Goal: Task Accomplishment & Management: Manage account settings

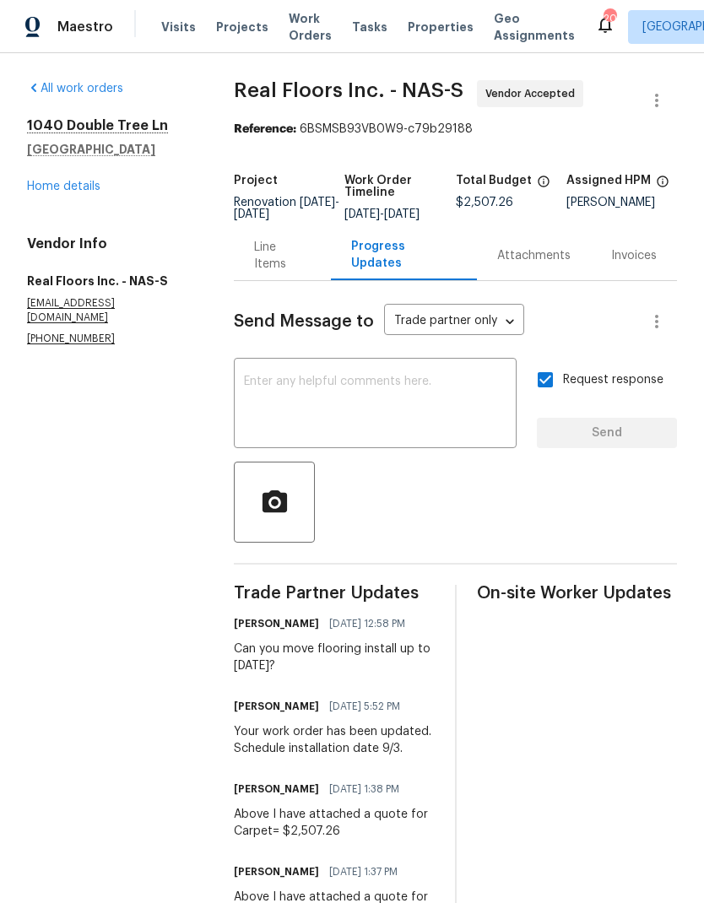
click at [33, 191] on link "Home details" at bounding box center [63, 187] width 73 height 12
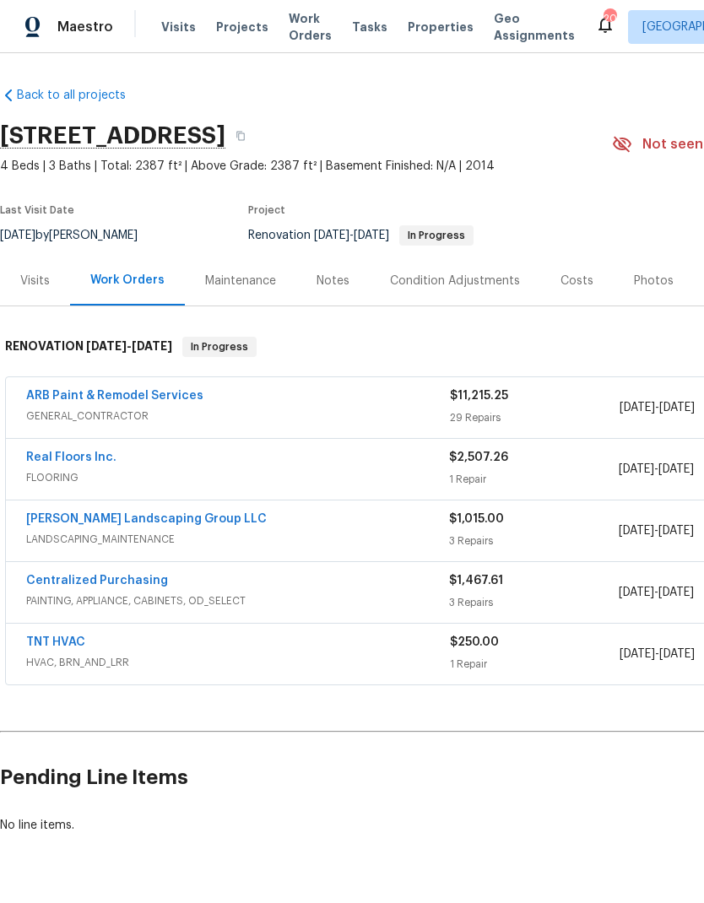
click at [302, 23] on span "Work Orders" at bounding box center [310, 27] width 43 height 34
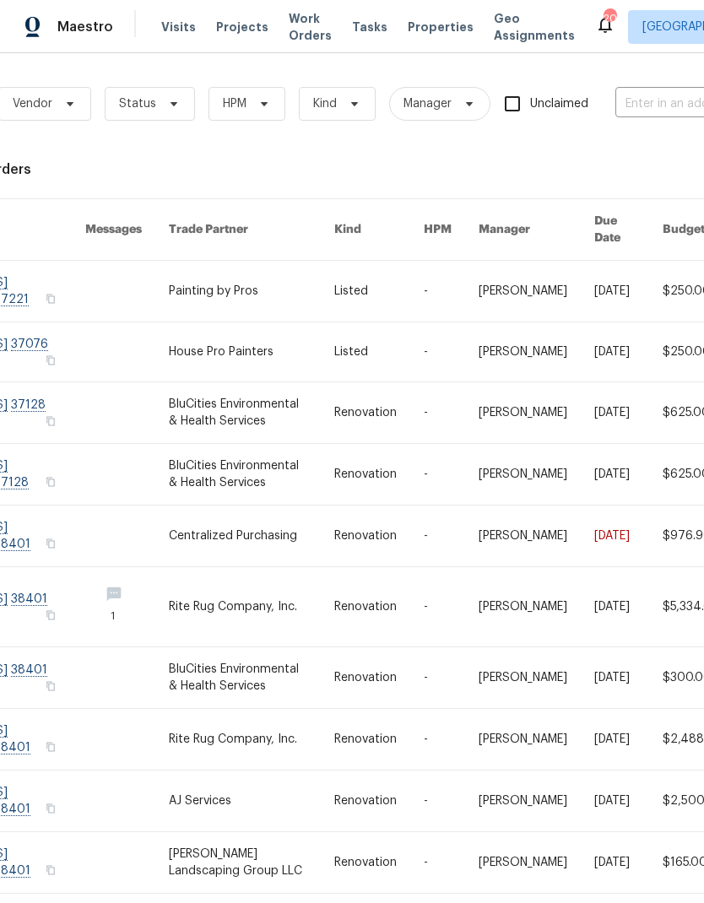
scroll to position [0, 230]
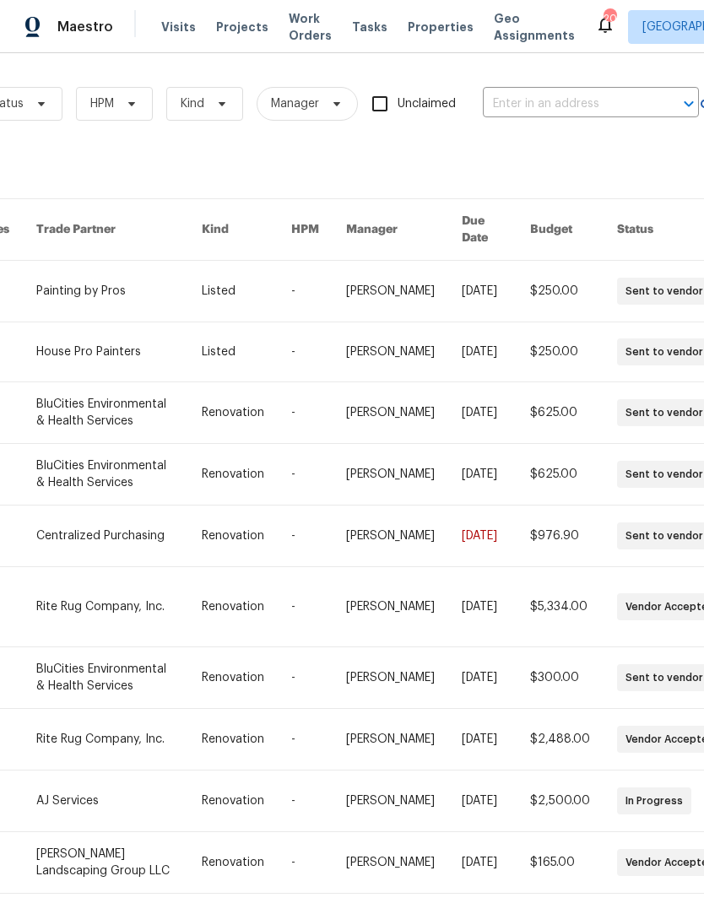
click at [533, 103] on input "text" at bounding box center [567, 104] width 169 height 26
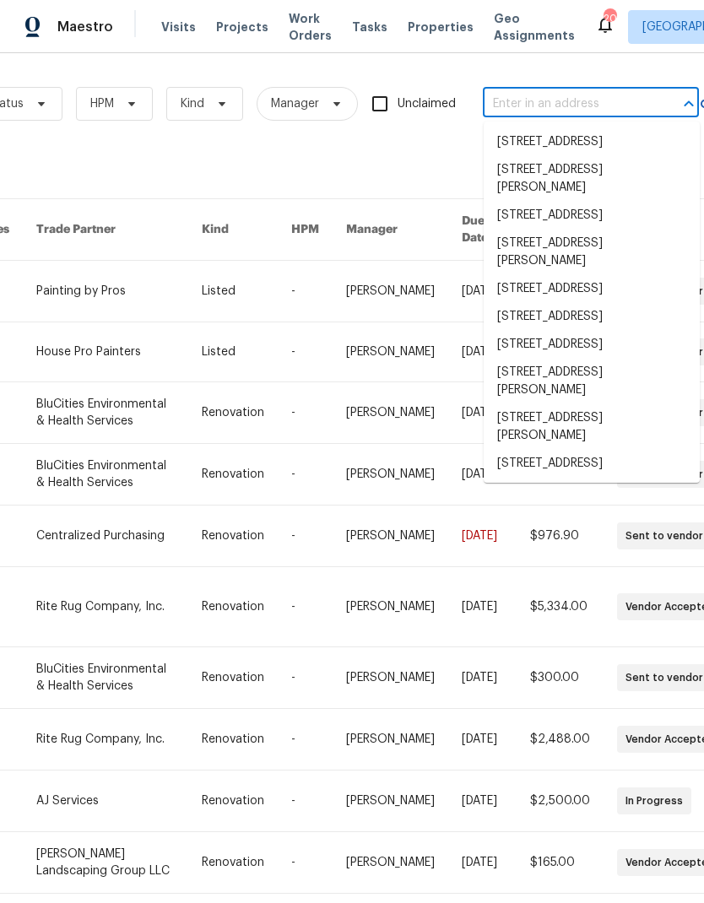
click at [526, 108] on input "text" at bounding box center [567, 104] width 169 height 26
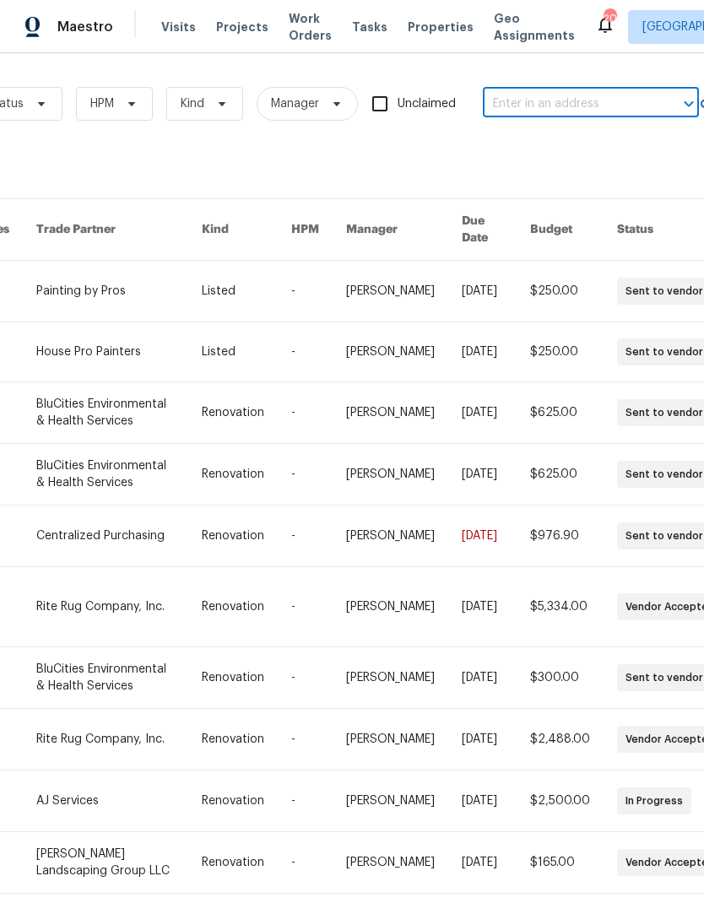
paste input "7925 Boone Trce, Nashville, TN 37221"
type input "7925 Boone Trce, Nashville, TN 37221"
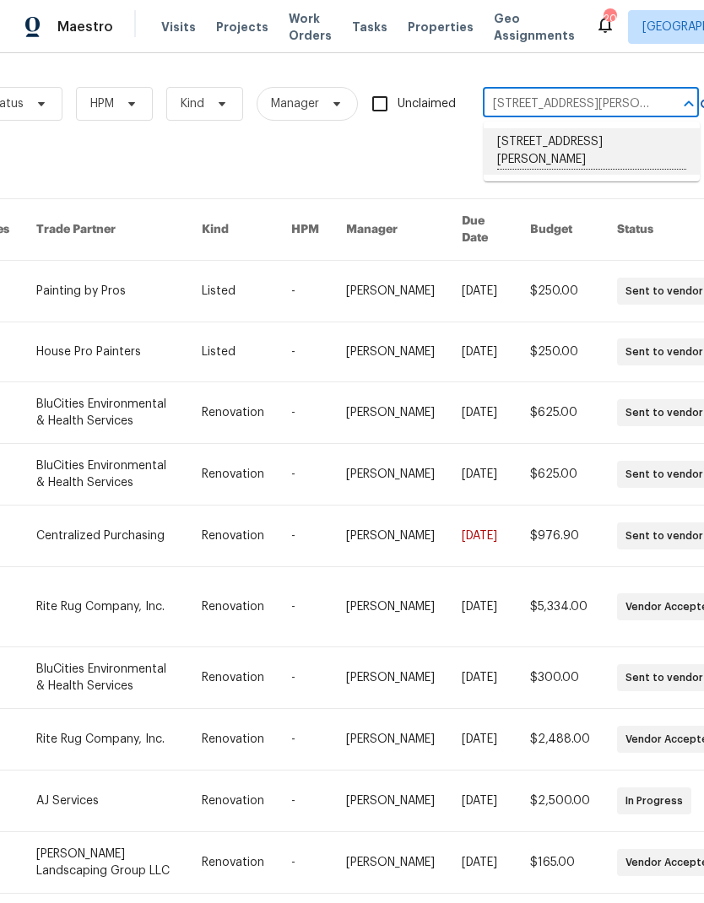
click at [536, 151] on li "7925 Boone Trce, Nashville, TN 37221" at bounding box center [592, 151] width 216 height 46
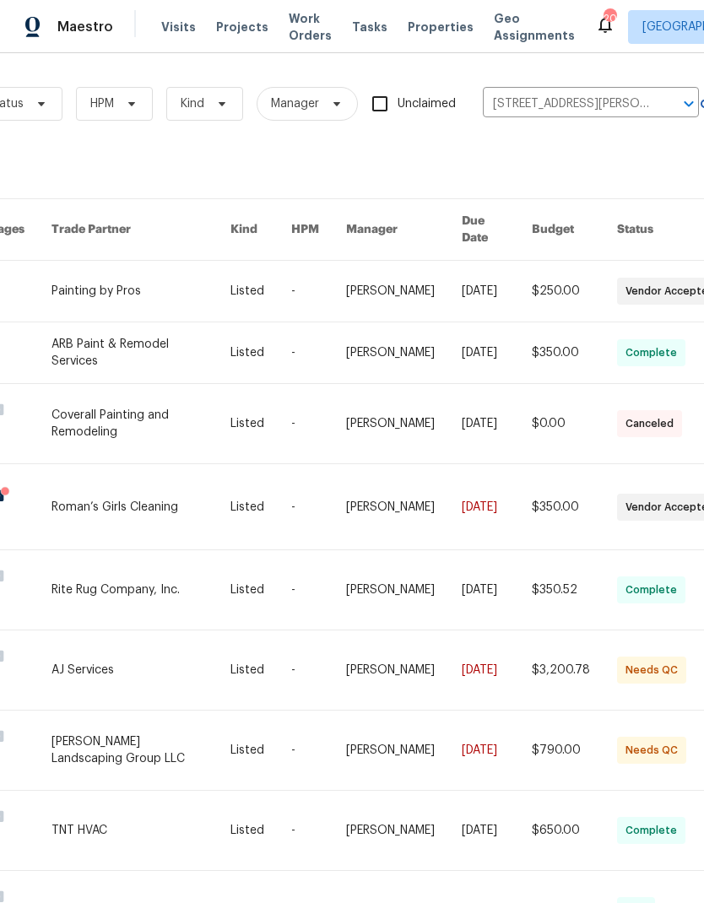
click at [106, 735] on link at bounding box center [141, 750] width 179 height 79
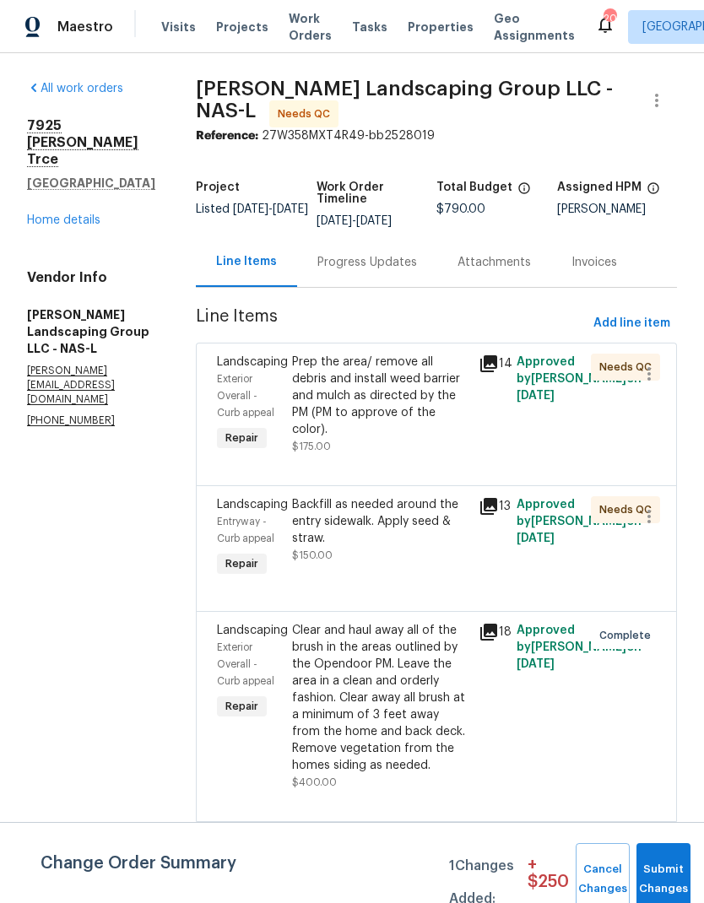
click at [71, 214] on link "Home details" at bounding box center [63, 220] width 73 height 12
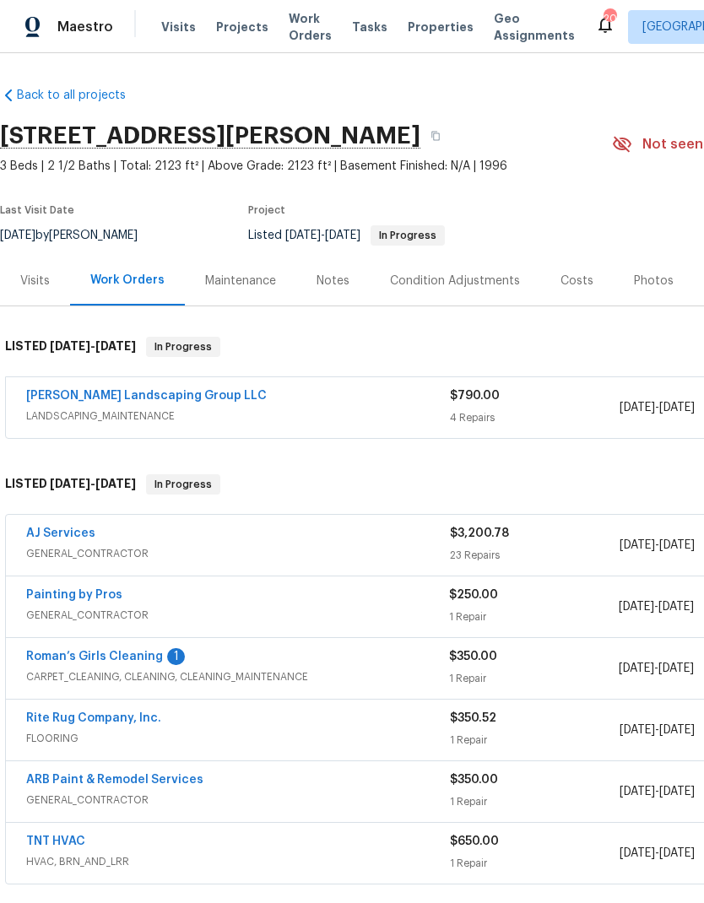
click at [637, 280] on div "Photos" at bounding box center [654, 281] width 40 height 17
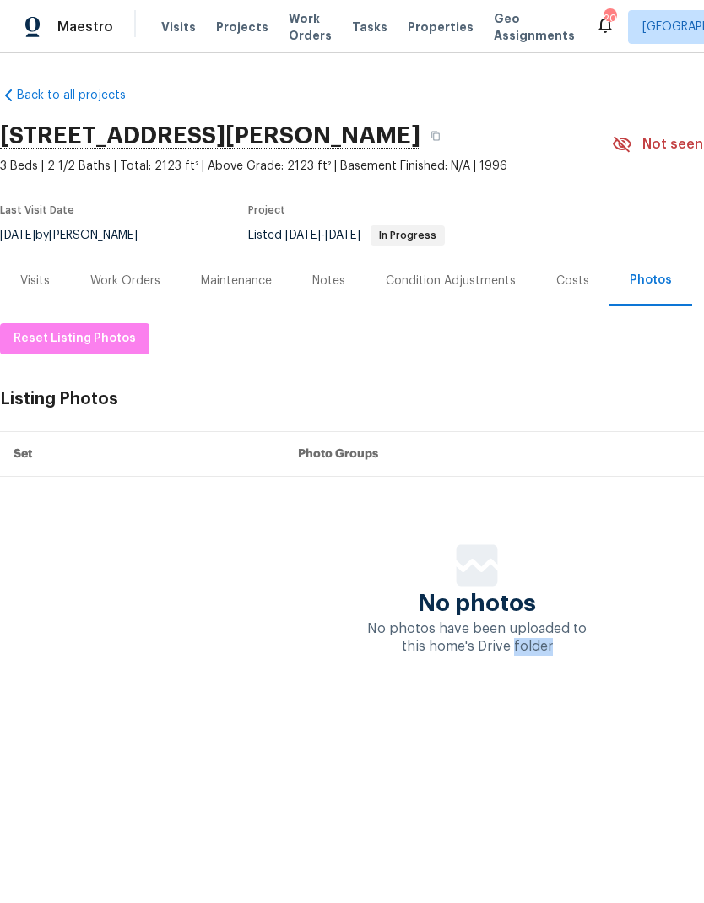
click at [339, 274] on div "Notes" at bounding box center [328, 281] width 33 height 17
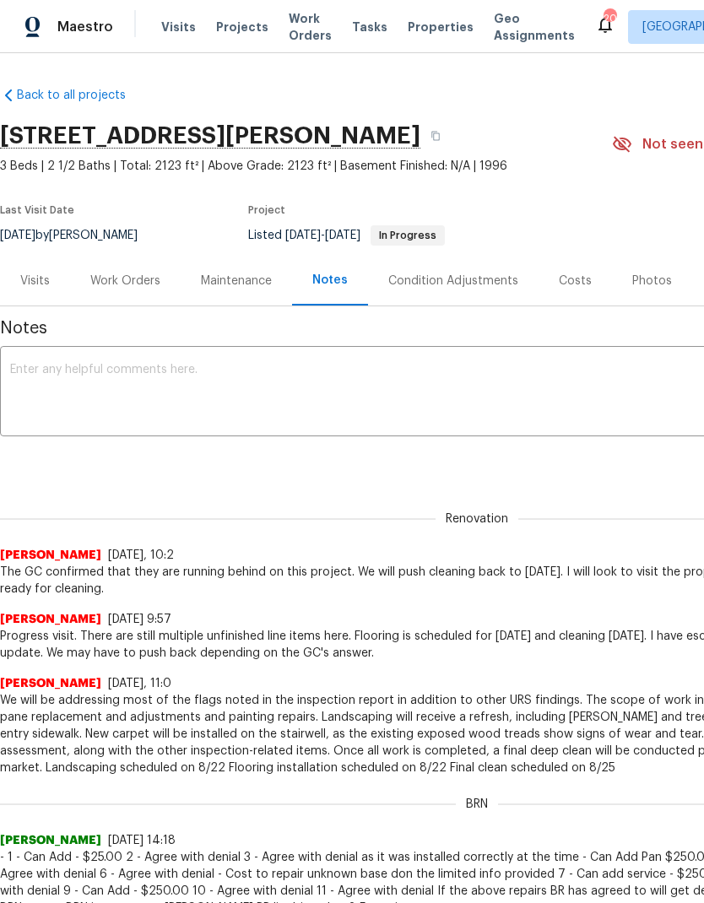
click at [100, 384] on textarea at bounding box center [477, 393] width 934 height 59
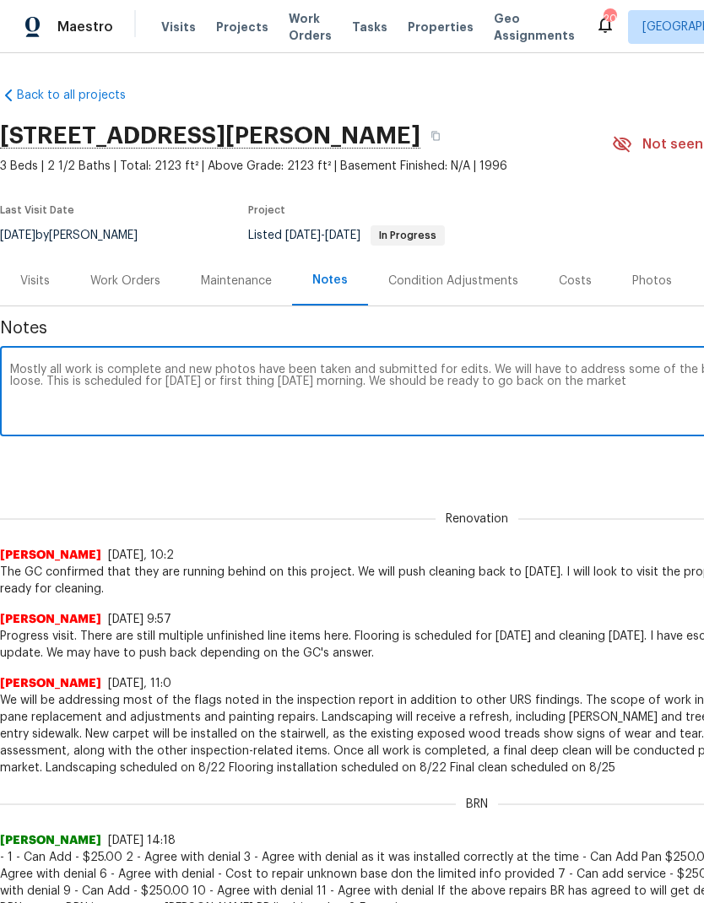
click at [171, 498] on div "Renovation Eric Ovalle 8/22/25, 10:2 The GC confirmed that they are running beh…" at bounding box center [477, 544] width 954 height 106
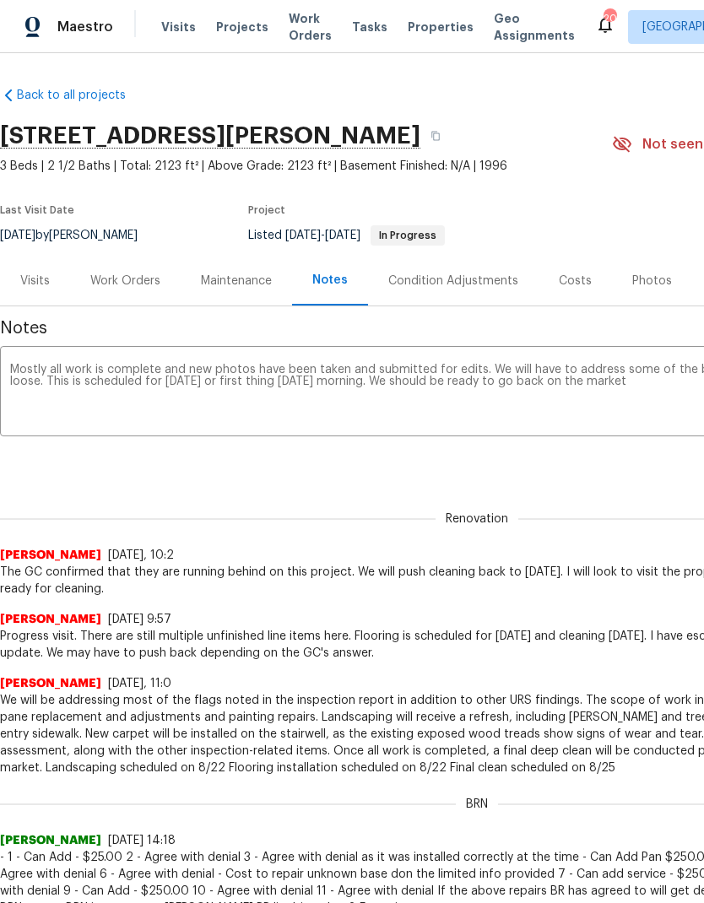
click at [219, 368] on textarea "Mostly all work is complete and new photos have been taken and submitted for ed…" at bounding box center [477, 393] width 934 height 59
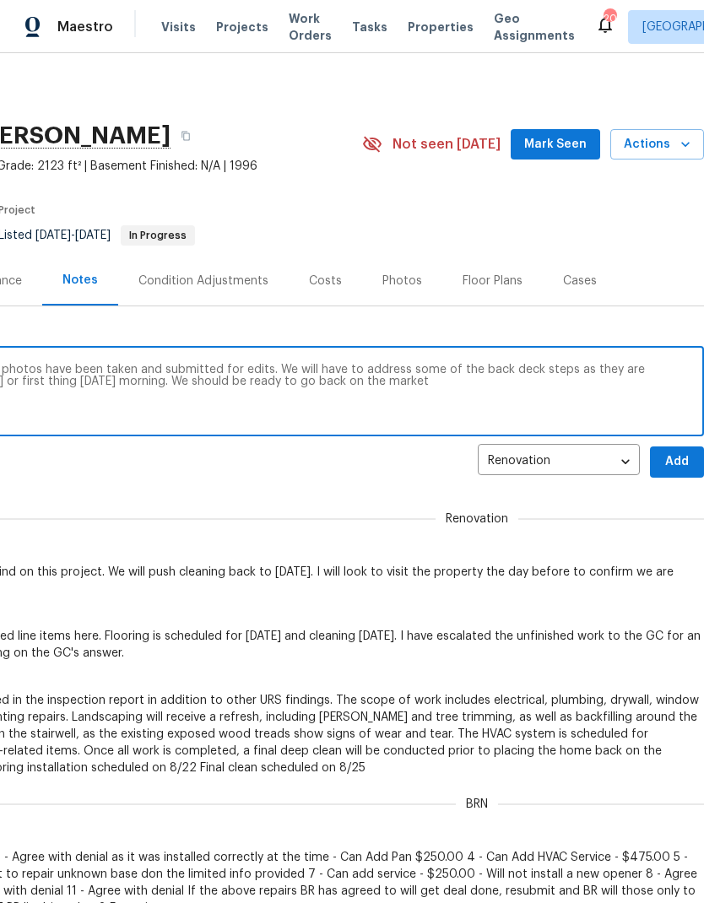
scroll to position [0, 250]
type textarea "Mostly all work is complete and new listing photos have been taken and submitte…"
click at [679, 468] on span "Add" at bounding box center [677, 462] width 27 height 21
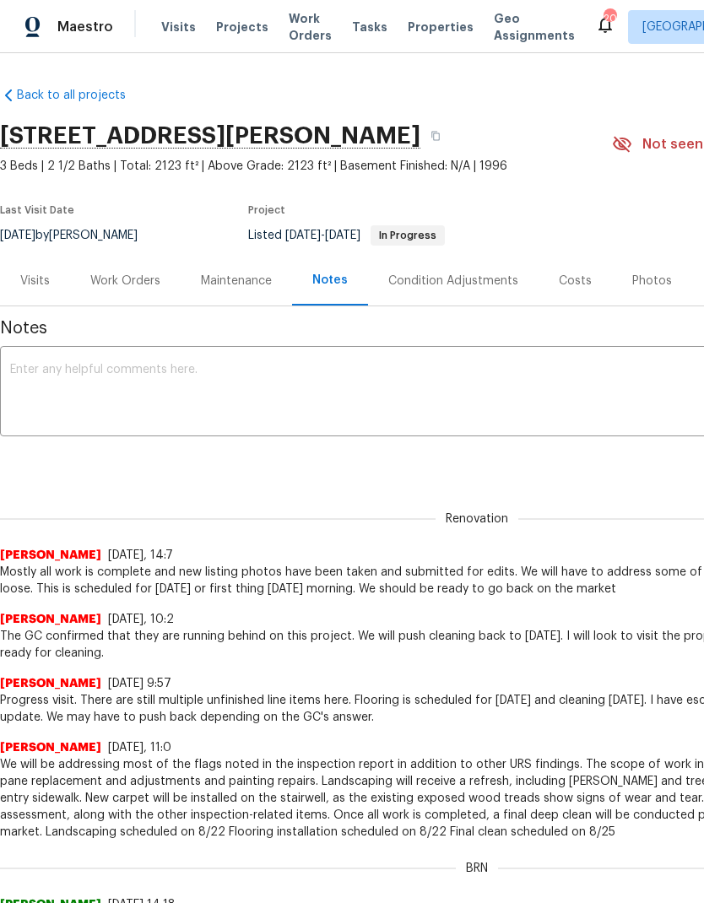
scroll to position [0, 0]
click at [98, 274] on div "Work Orders" at bounding box center [125, 281] width 70 height 17
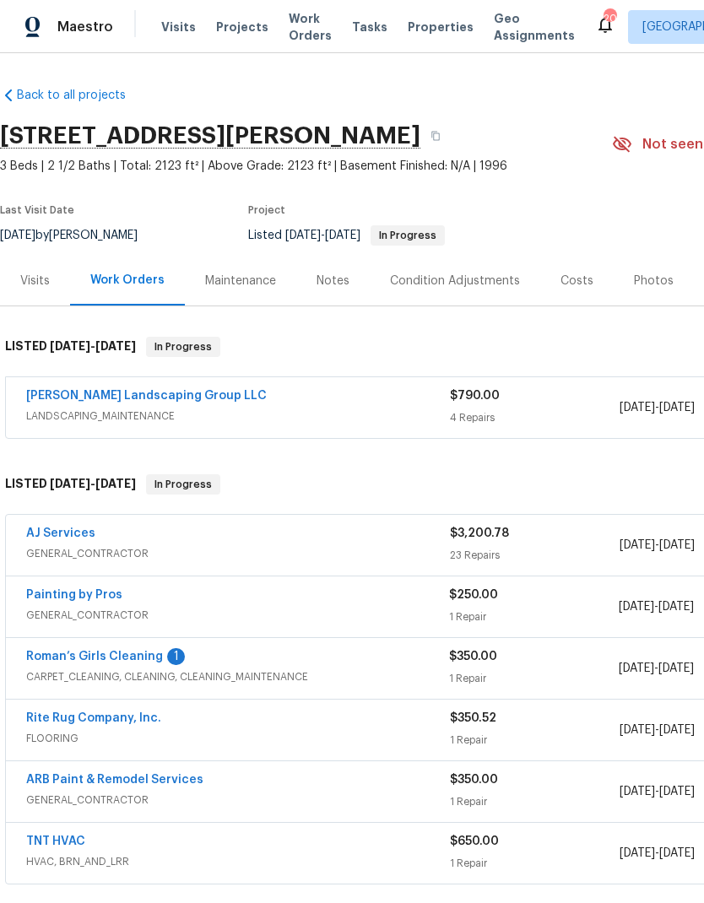
click at [314, 14] on span "Work Orders" at bounding box center [310, 27] width 43 height 34
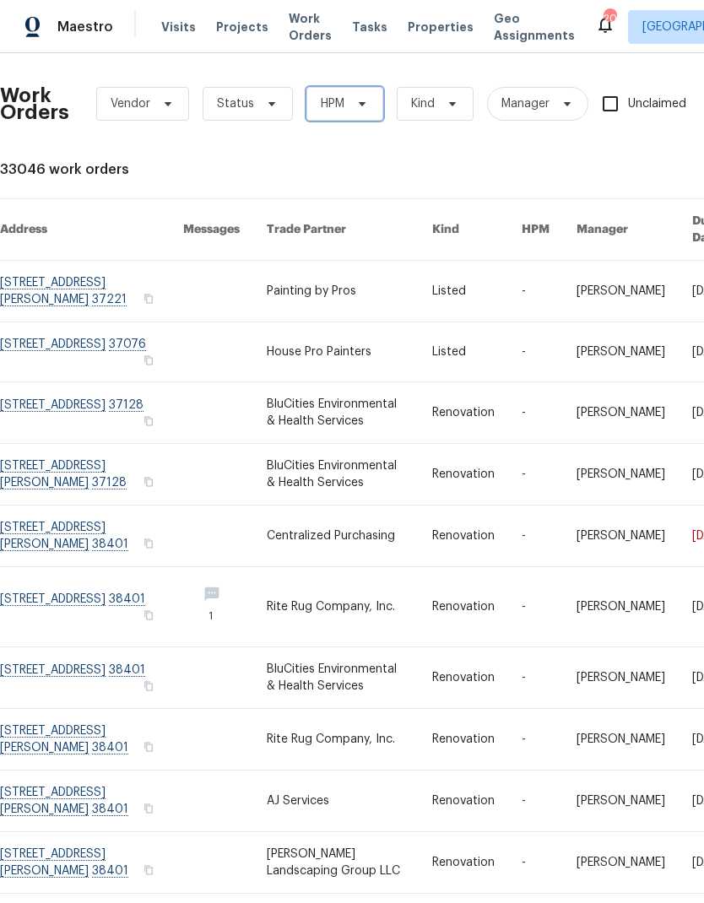
click at [371, 95] on span "HPM" at bounding box center [344, 104] width 77 height 34
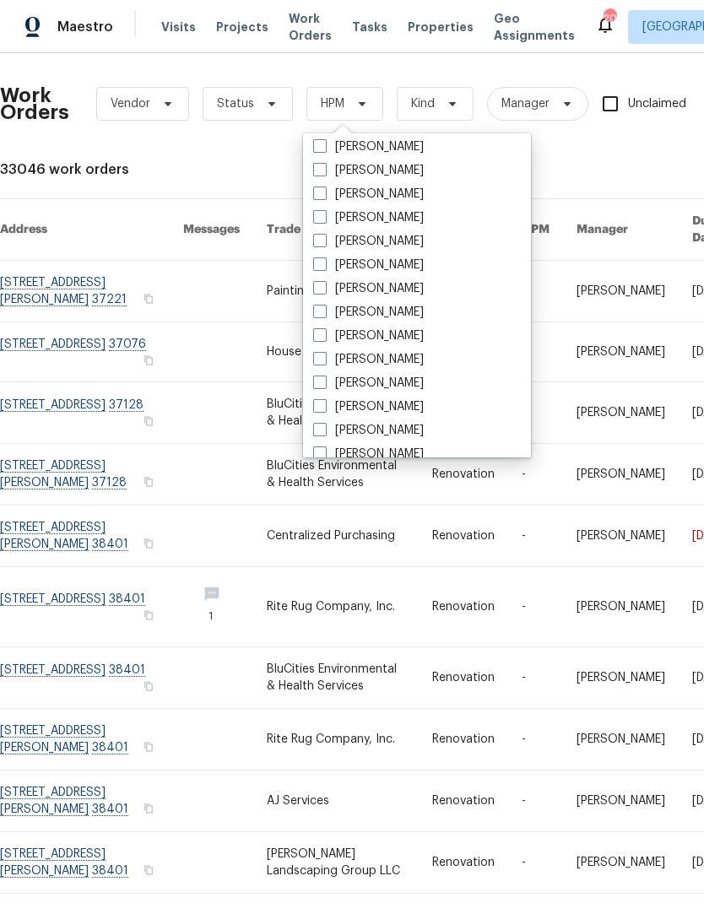
scroll to position [125, 0]
click at [382, 318] on label "[PERSON_NAME]" at bounding box center [368, 310] width 111 height 17
click at [324, 313] on input "[PERSON_NAME]" at bounding box center [318, 307] width 11 height 11
checkbox input "true"
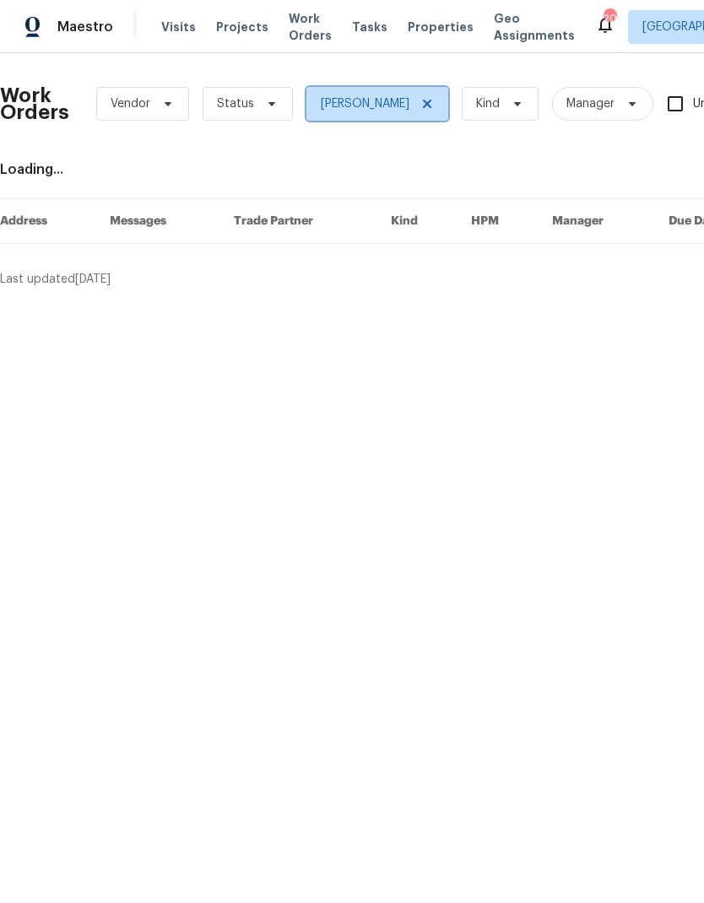
click at [424, 103] on span at bounding box center [424, 104] width 19 height 14
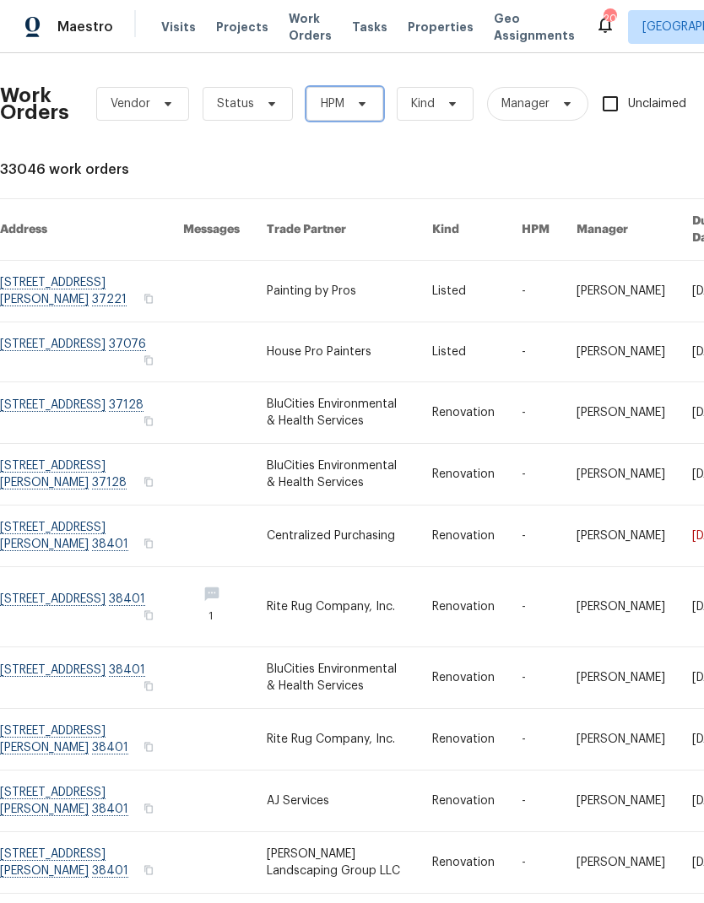
click at [352, 110] on span at bounding box center [359, 104] width 19 height 14
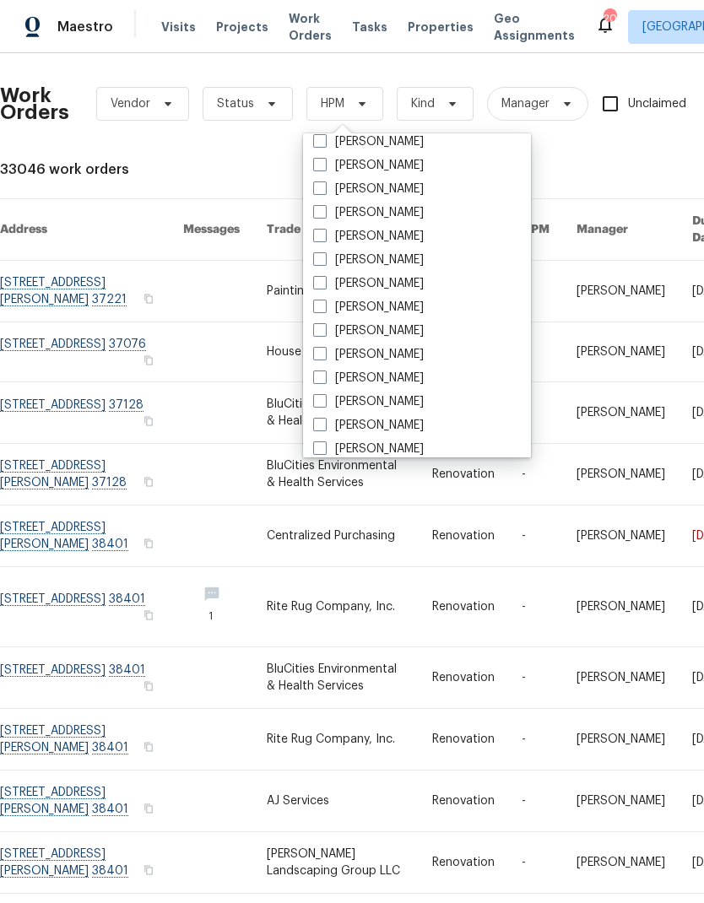
scroll to position [102, 0]
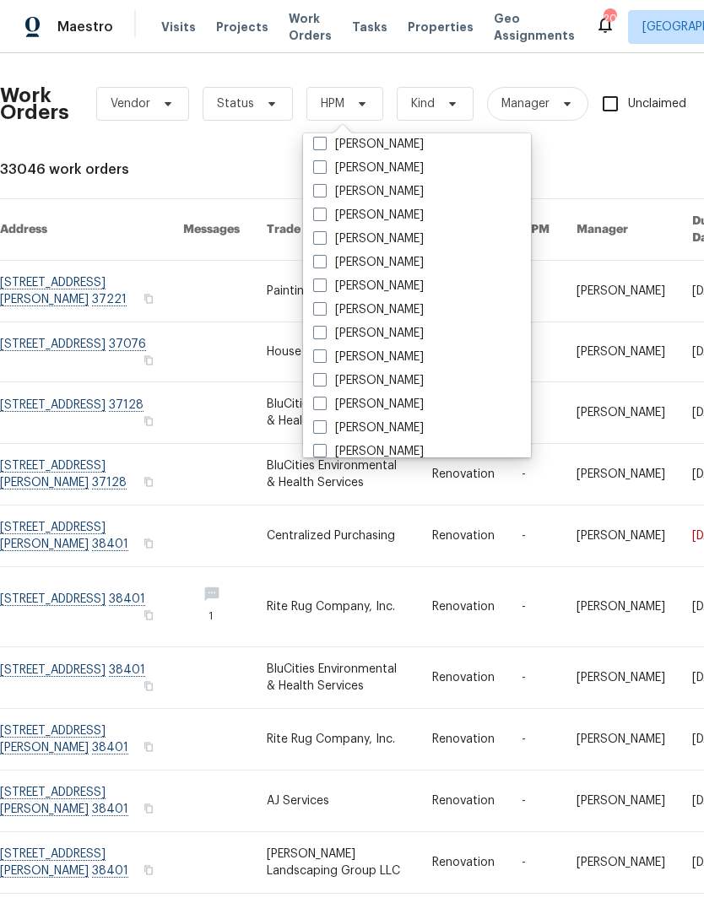
click at [360, 357] on label "[PERSON_NAME]" at bounding box center [368, 357] width 111 height 17
click at [324, 357] on input "[PERSON_NAME]" at bounding box center [318, 354] width 11 height 11
checkbox input "true"
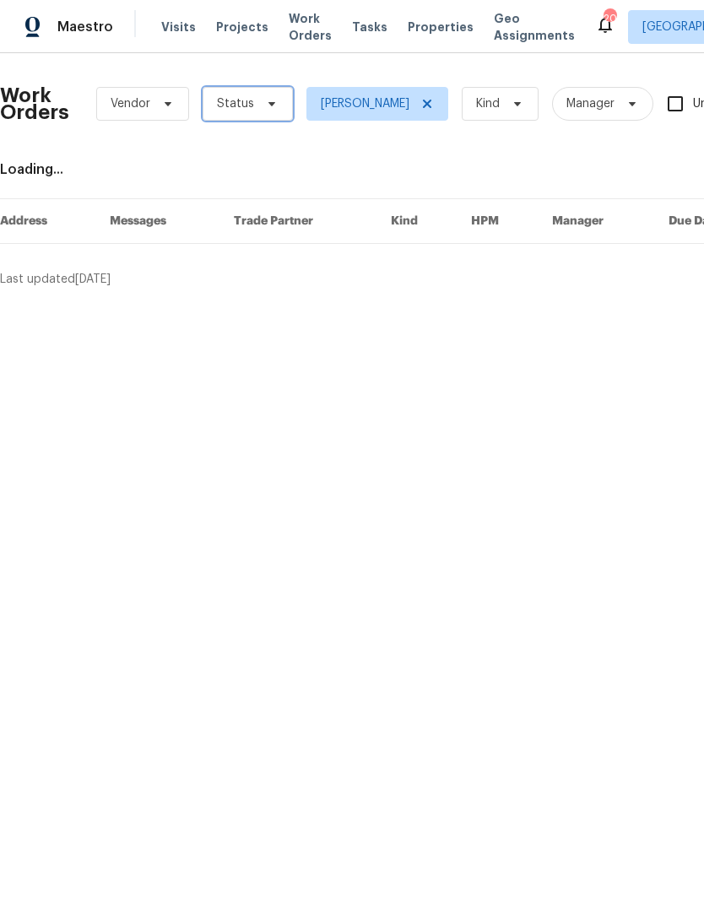
click at [244, 106] on span "Status" at bounding box center [235, 103] width 37 height 17
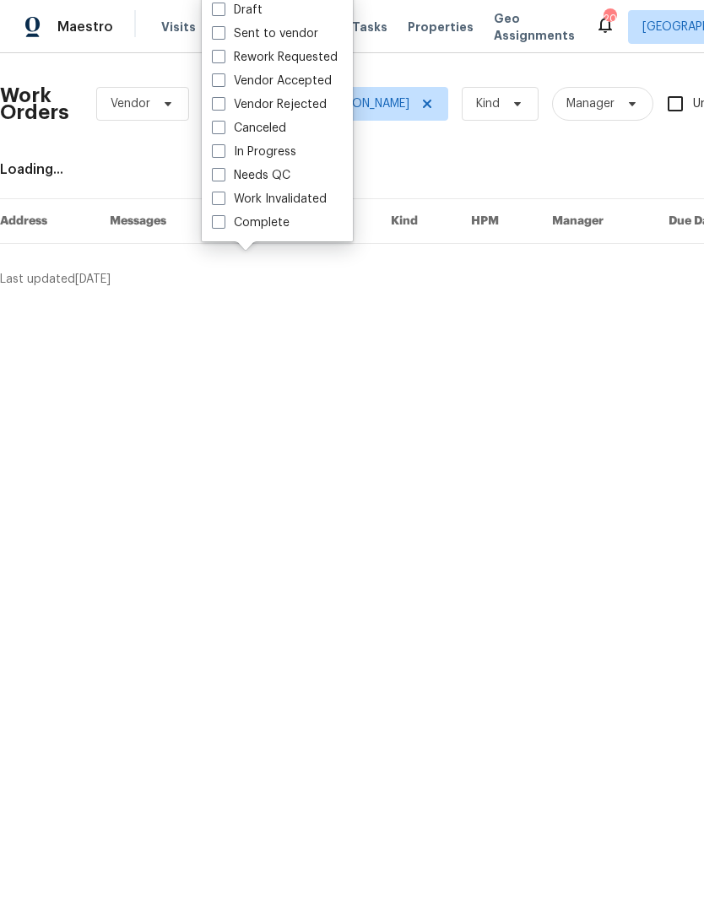
click at [453, 163] on div "Loading..." at bounding box center [477, 169] width 954 height 17
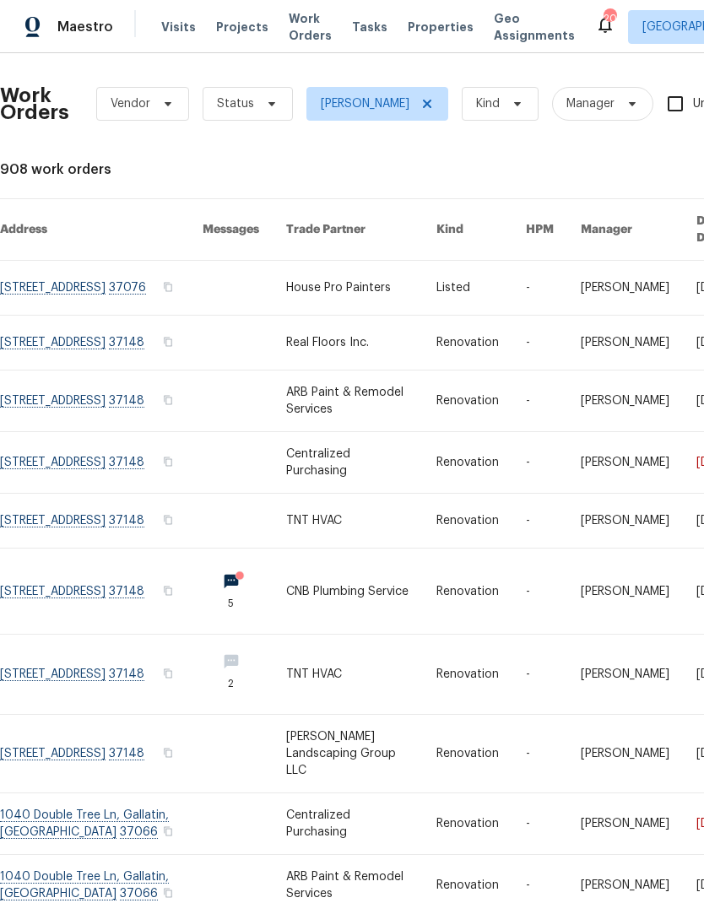
click at [333, 592] on link at bounding box center [361, 591] width 151 height 85
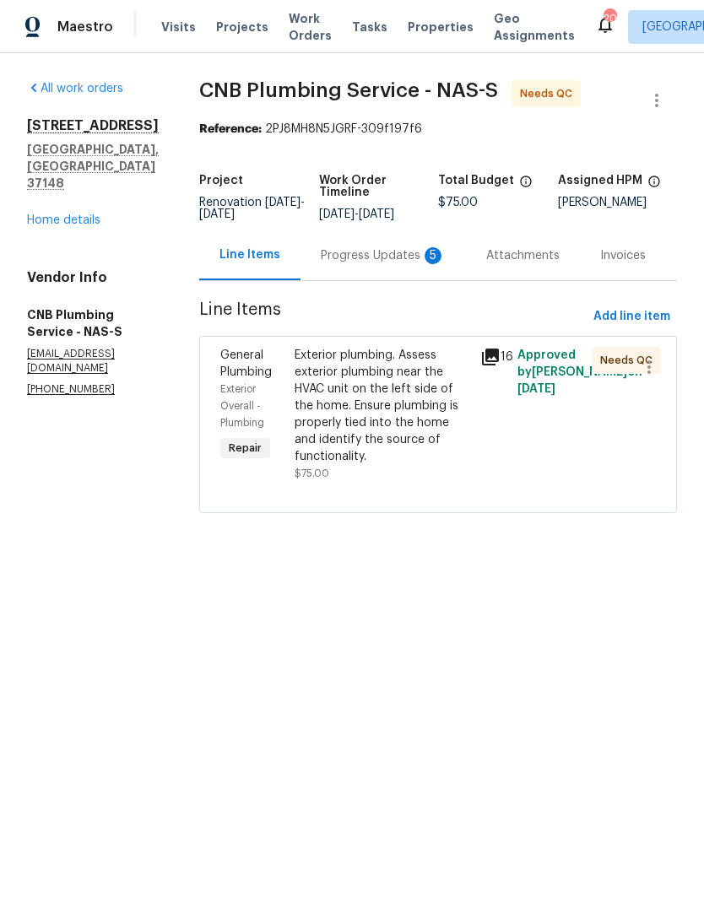
click at [359, 264] on div "Progress Updates 5" at bounding box center [383, 255] width 125 height 17
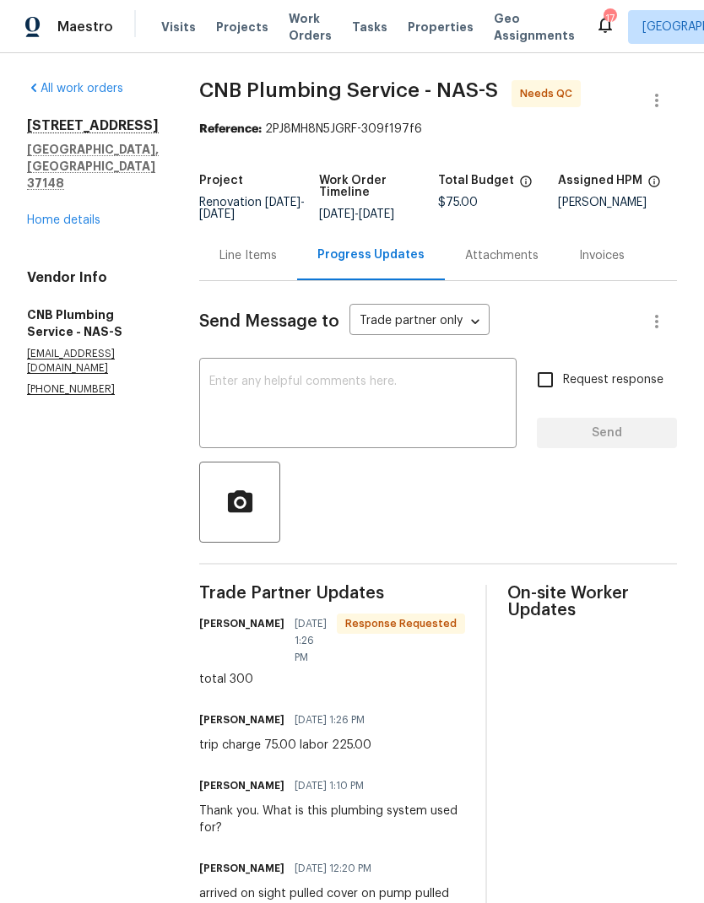
click at [269, 264] on div "Line Items" at bounding box center [248, 255] width 57 height 17
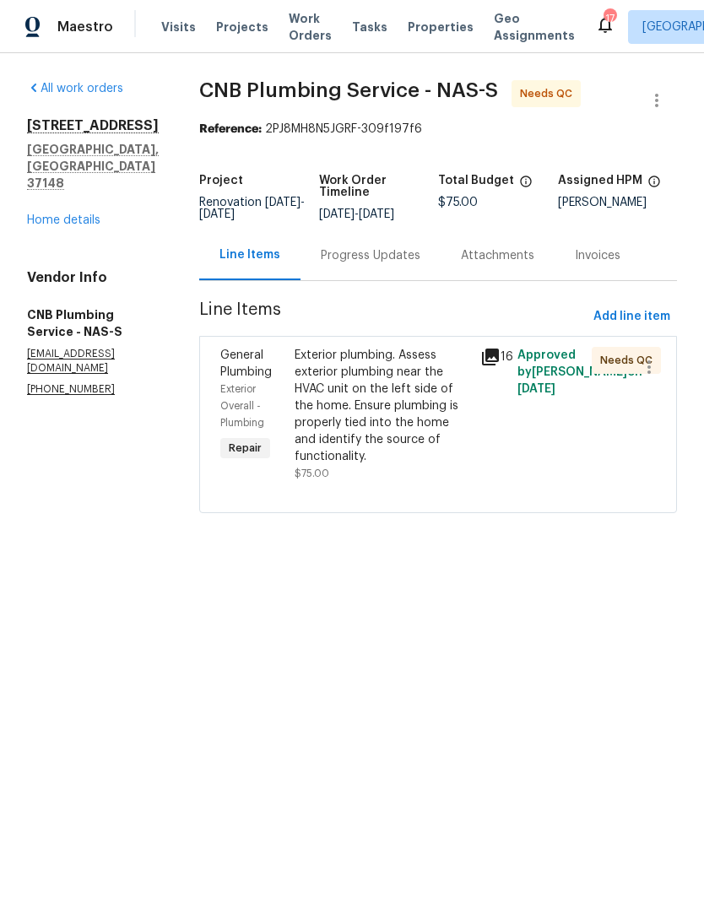
click at [432, 426] on div "Exterior plumbing. Assess exterior plumbing near the HVAC unit on the left side…" at bounding box center [383, 406] width 176 height 118
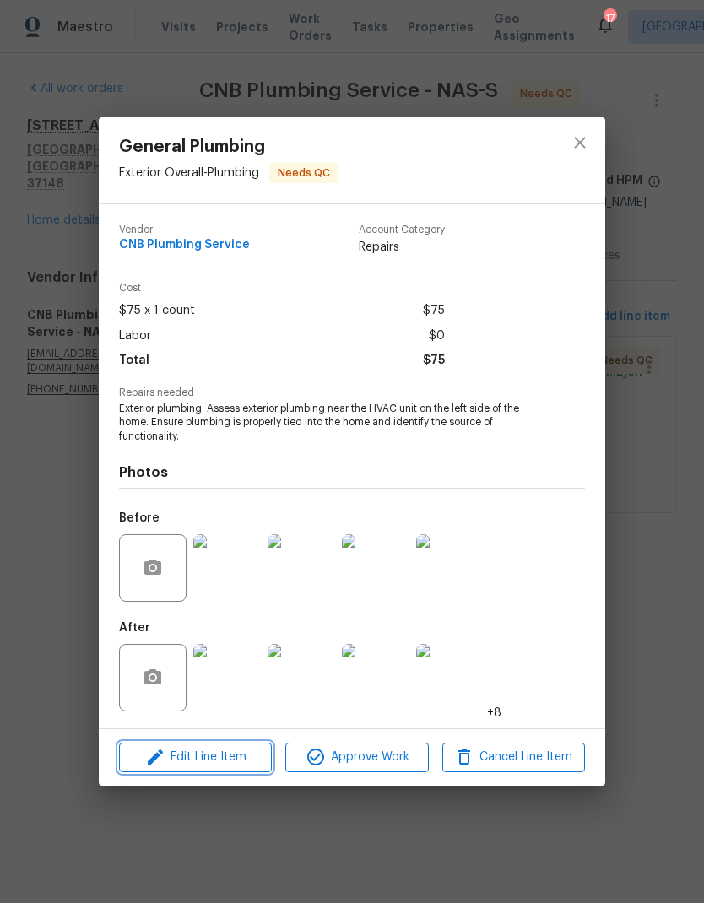
click at [227, 754] on span "Edit Line Item" at bounding box center [195, 757] width 143 height 21
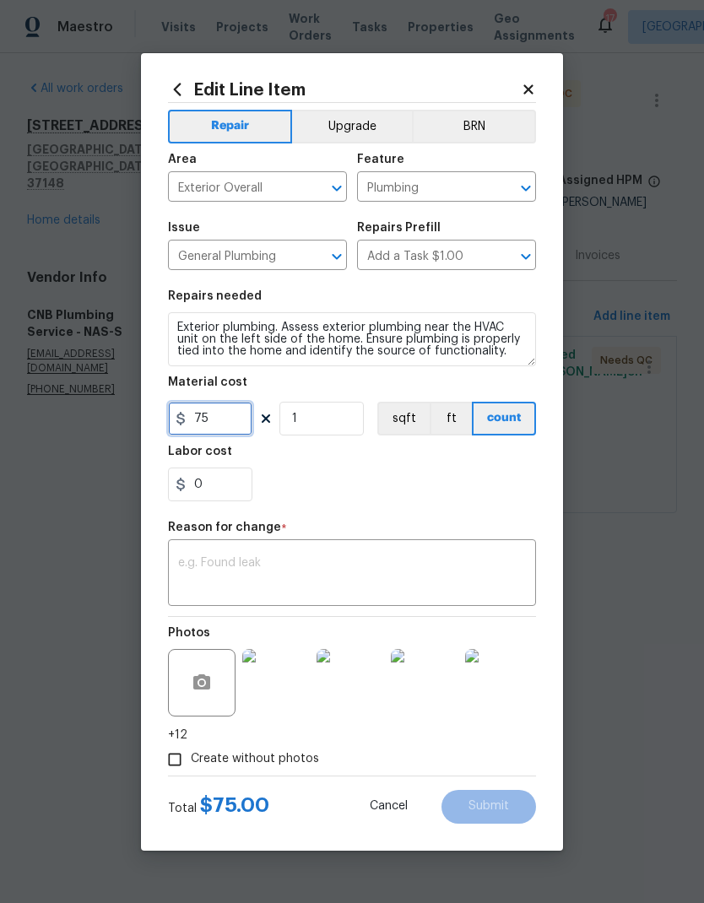
click at [238, 414] on input "75" at bounding box center [210, 419] width 84 height 34
type input "0"
click at [527, 87] on icon at bounding box center [527, 88] width 9 height 9
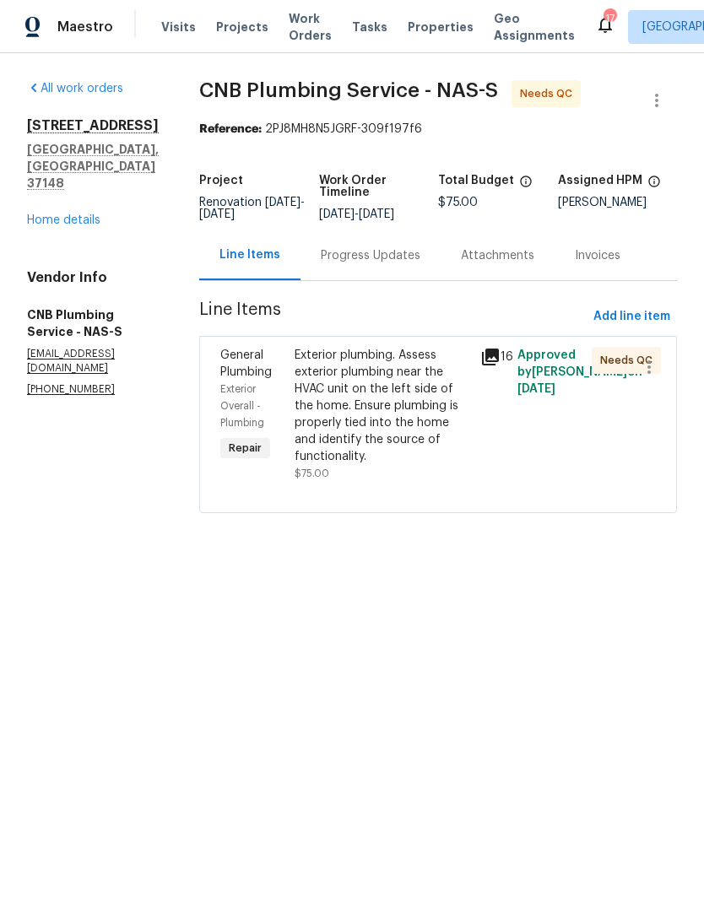
click at [398, 458] on div "Exterior plumbing. Assess exterior plumbing near the HVAC unit on the left side…" at bounding box center [383, 406] width 176 height 118
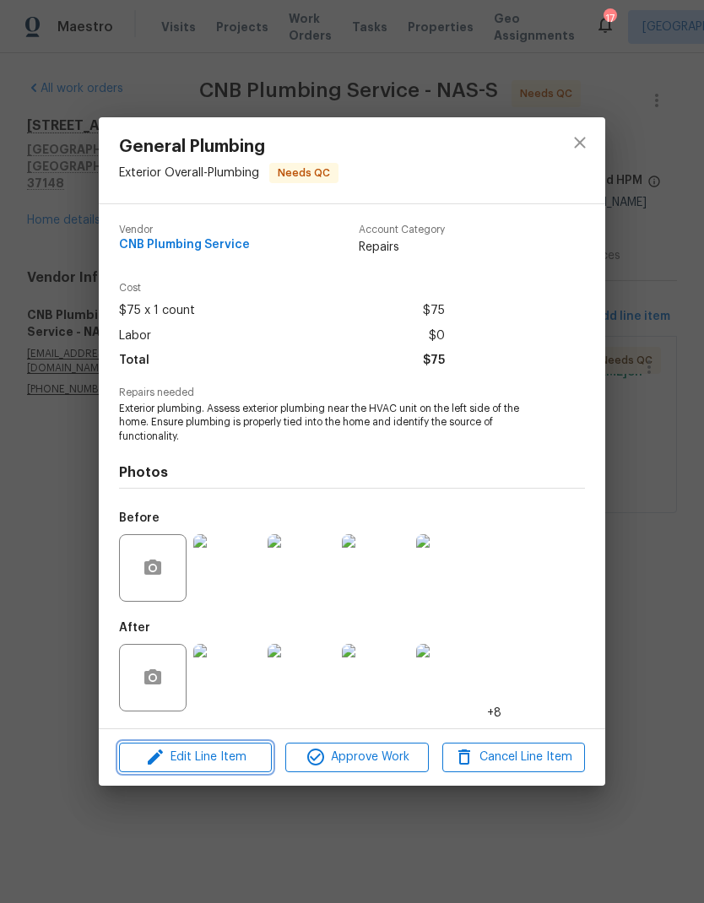
click at [216, 762] on span "Edit Line Item" at bounding box center [195, 757] width 143 height 21
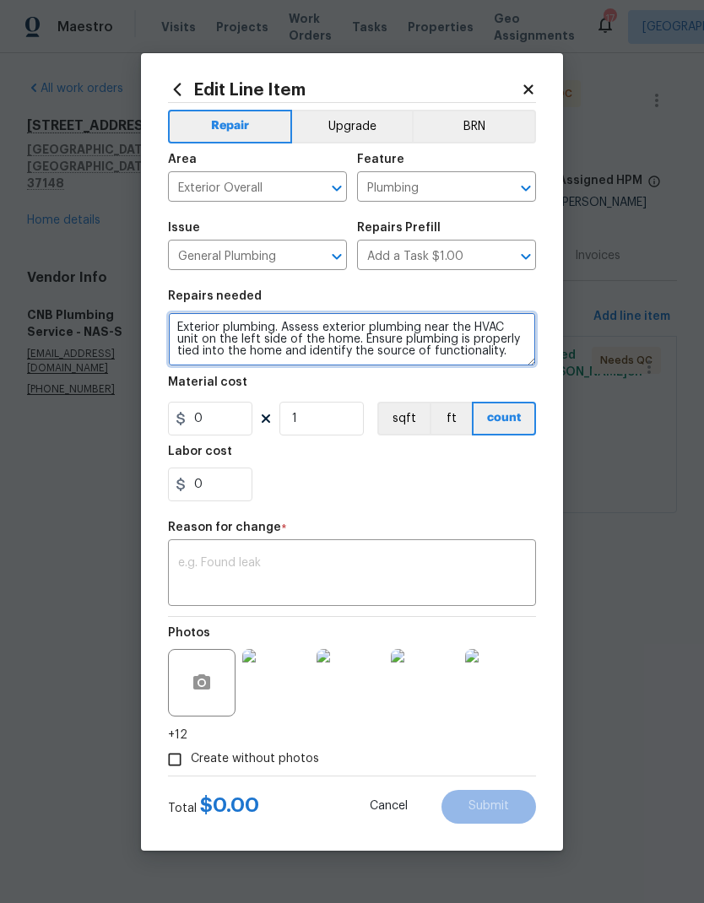
click at [303, 328] on textarea "Exterior plumbing. Assess exterior plumbing near the HVAC unit on the left side…" at bounding box center [352, 339] width 368 height 54
click at [303, 327] on textarea "Exterior plumbing. Assess exterior plumbing near the HVAC unit on the left side…" at bounding box center [352, 339] width 368 height 54
click at [514, 350] on textarea "Exterior plumbing. Assess exterior plumbing near the HVAC unit on the left side…" at bounding box center [352, 339] width 368 height 54
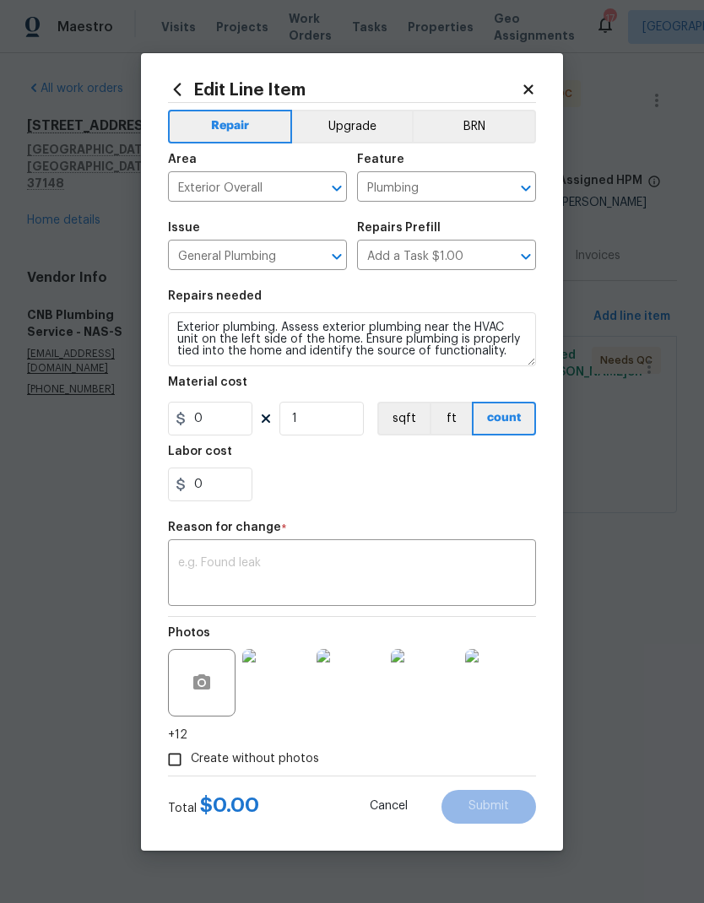
click at [382, 491] on div "0" at bounding box center [352, 485] width 368 height 34
click at [350, 550] on div "x ​" at bounding box center [352, 575] width 368 height 62
click at [288, 568] on textarea at bounding box center [352, 574] width 348 height 35
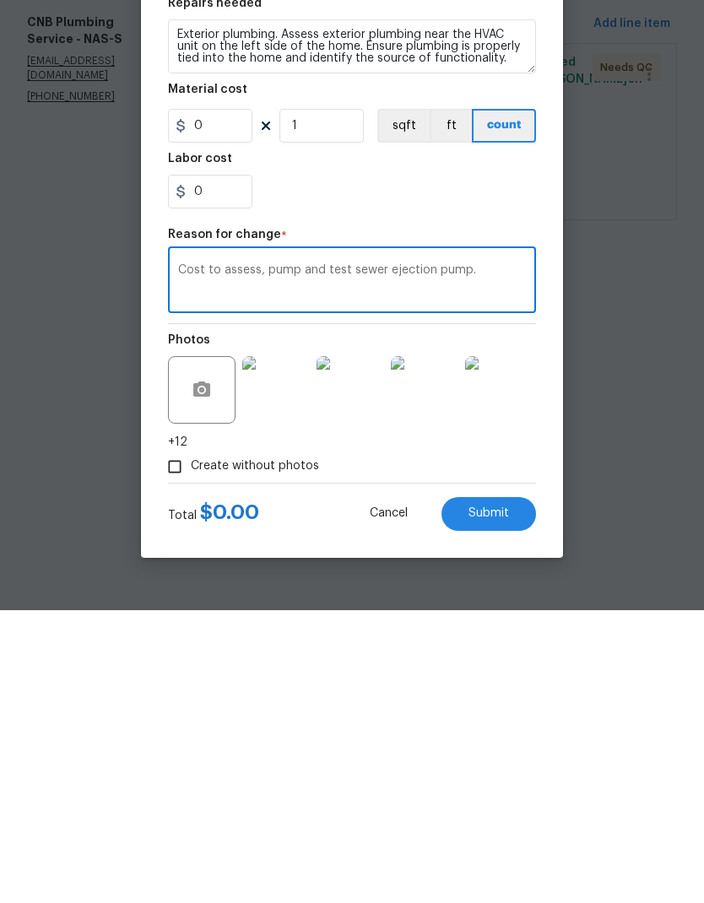
type textarea "Cost to assess, pump and test sewer ejection pump."
click at [226, 402] on input "0" at bounding box center [210, 419] width 84 height 34
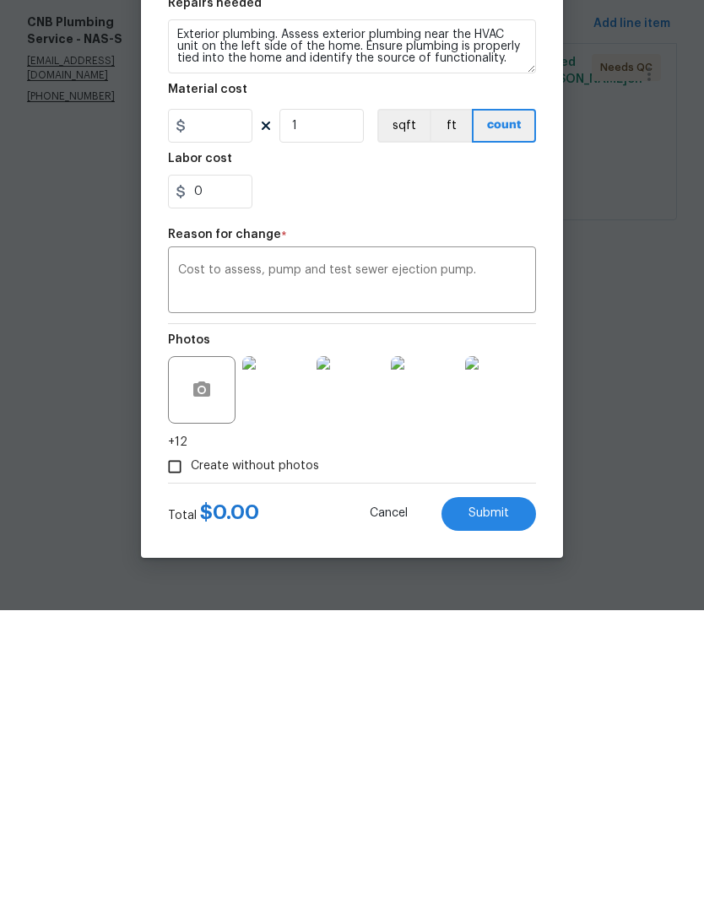
click at [523, 557] on textarea "Cost to assess, pump and test sewer ejection pump." at bounding box center [352, 574] width 348 height 35
type input "0"
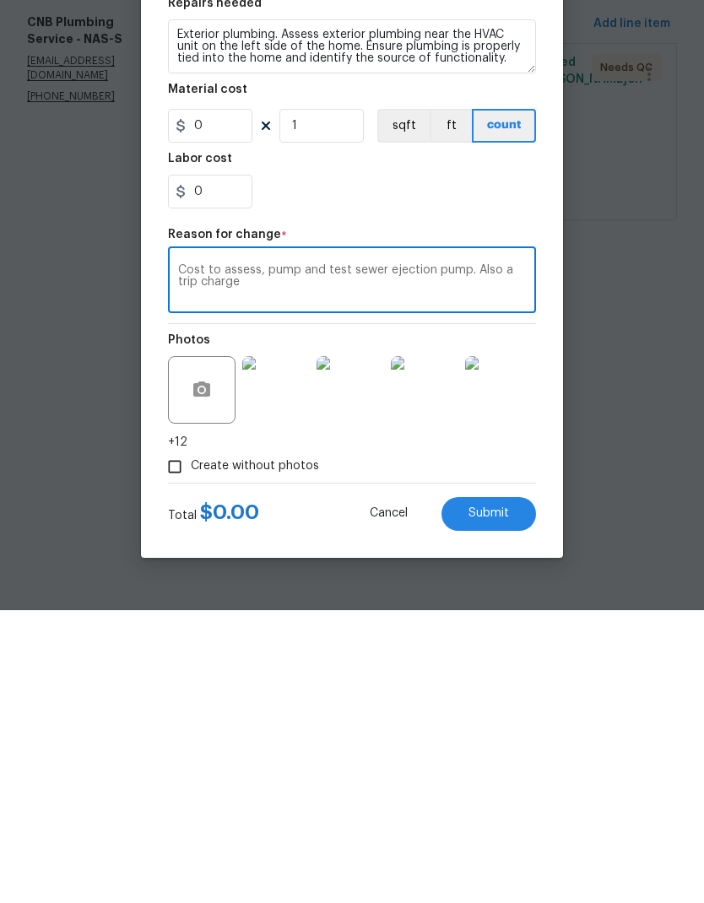
type textarea "Cost to assess, pump and test sewer ejection pump. Also a trip charge"
click at [224, 402] on input "0" at bounding box center [210, 419] width 84 height 34
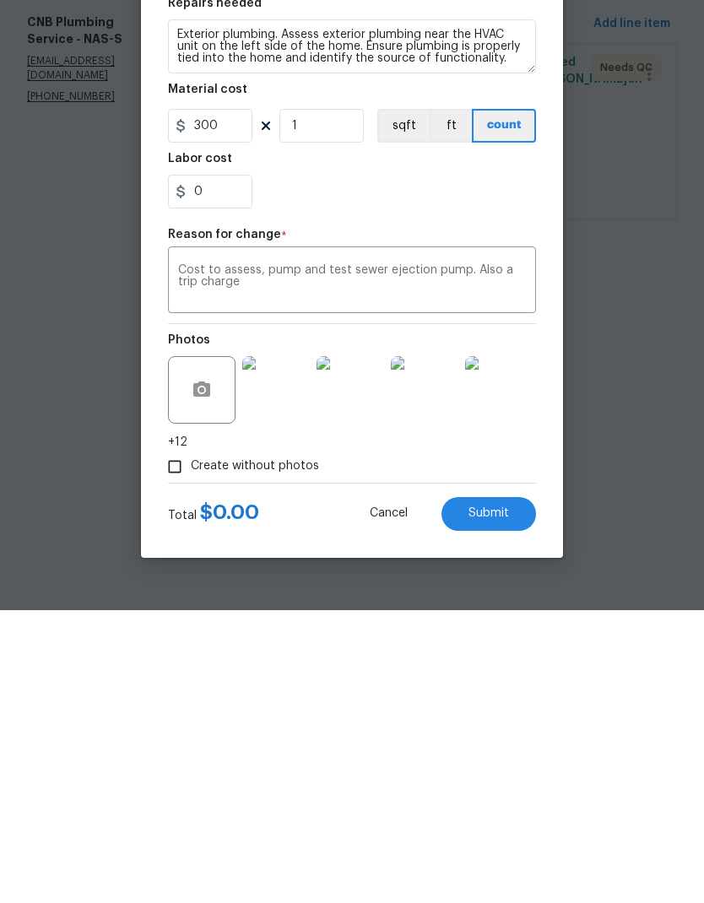
click at [442, 468] on div "0" at bounding box center [352, 485] width 368 height 34
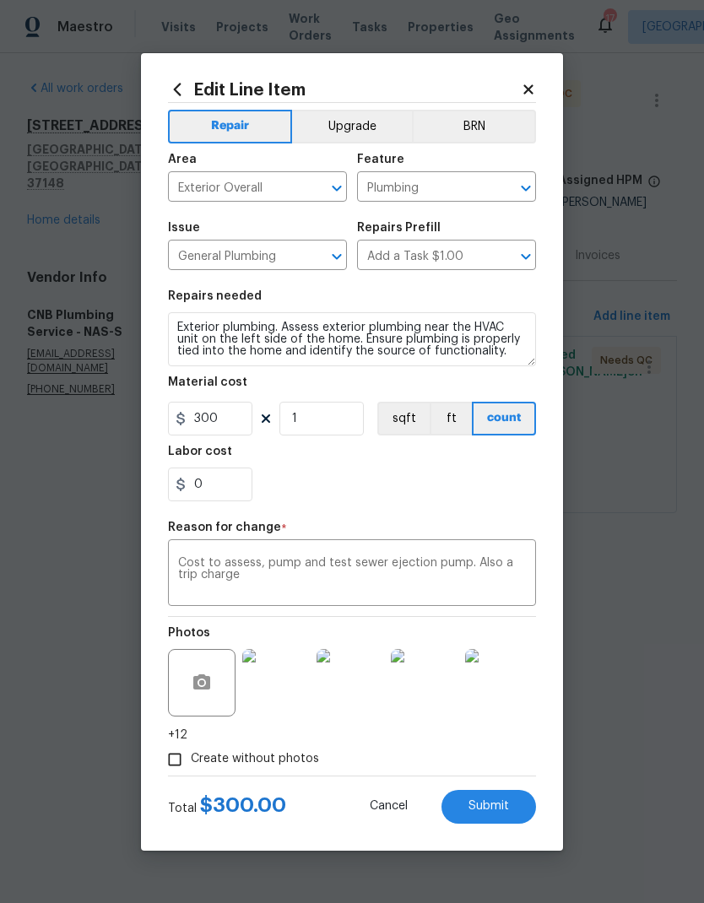
click at [469, 811] on span "Submit" at bounding box center [489, 806] width 41 height 13
type input "75"
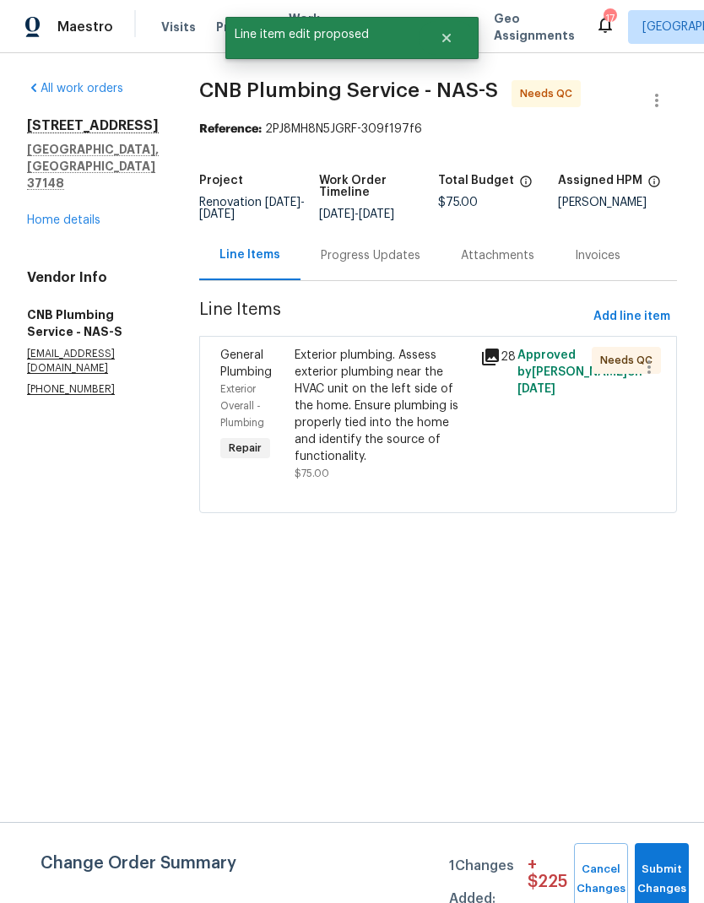
click at [410, 264] on div "Progress Updates" at bounding box center [371, 255] width 100 height 17
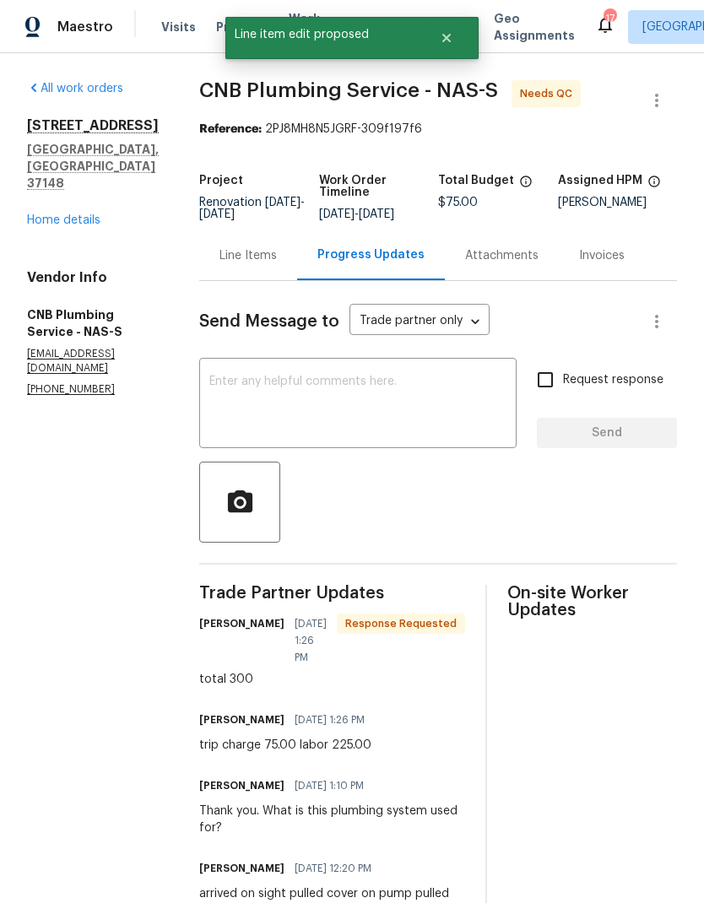
click at [388, 393] on textarea at bounding box center [357, 405] width 297 height 59
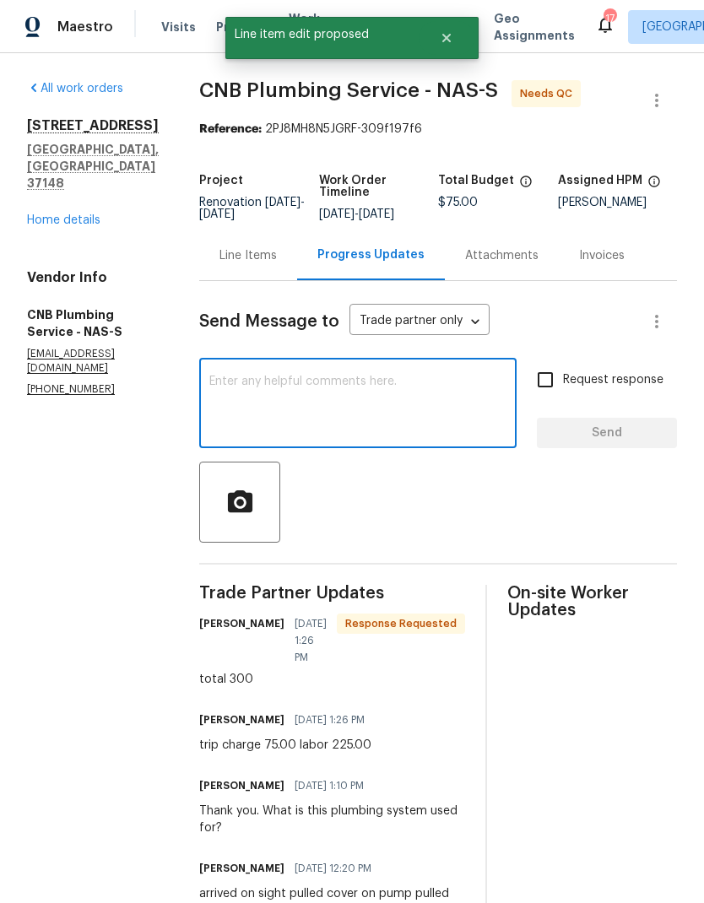
click at [265, 264] on div "Line Items" at bounding box center [248, 255] width 57 height 17
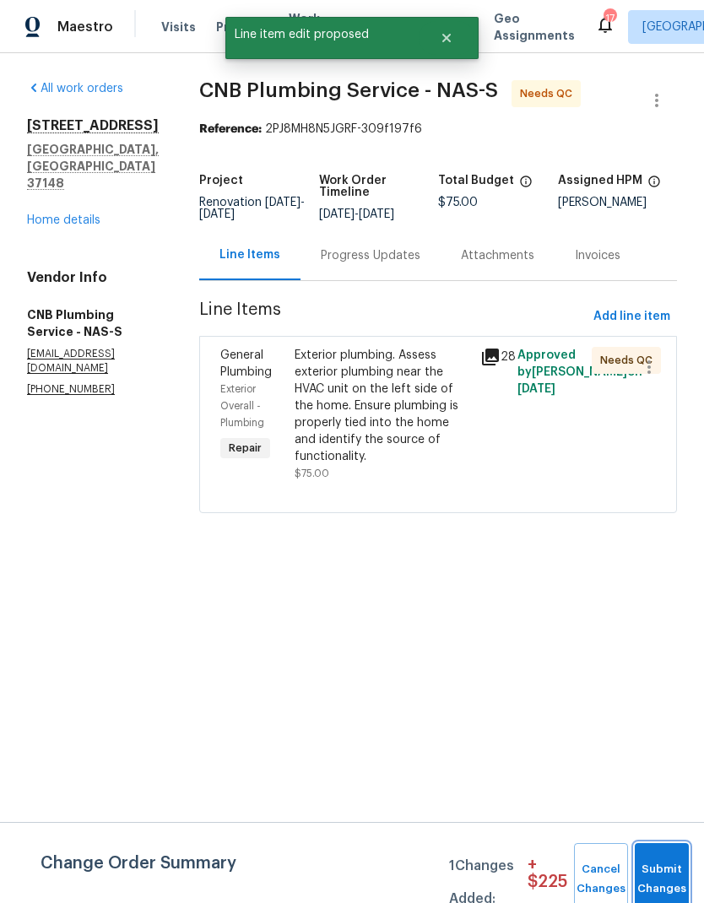
click at [669, 862] on button "Submit Changes" at bounding box center [662, 879] width 54 height 73
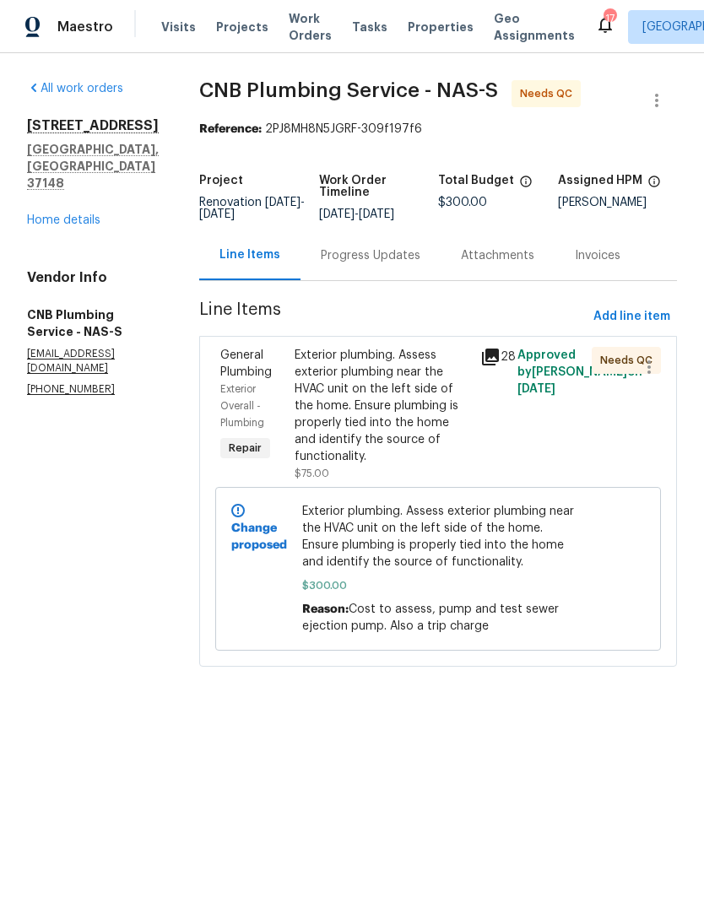
click at [413, 263] on div "Progress Updates" at bounding box center [371, 255] width 100 height 17
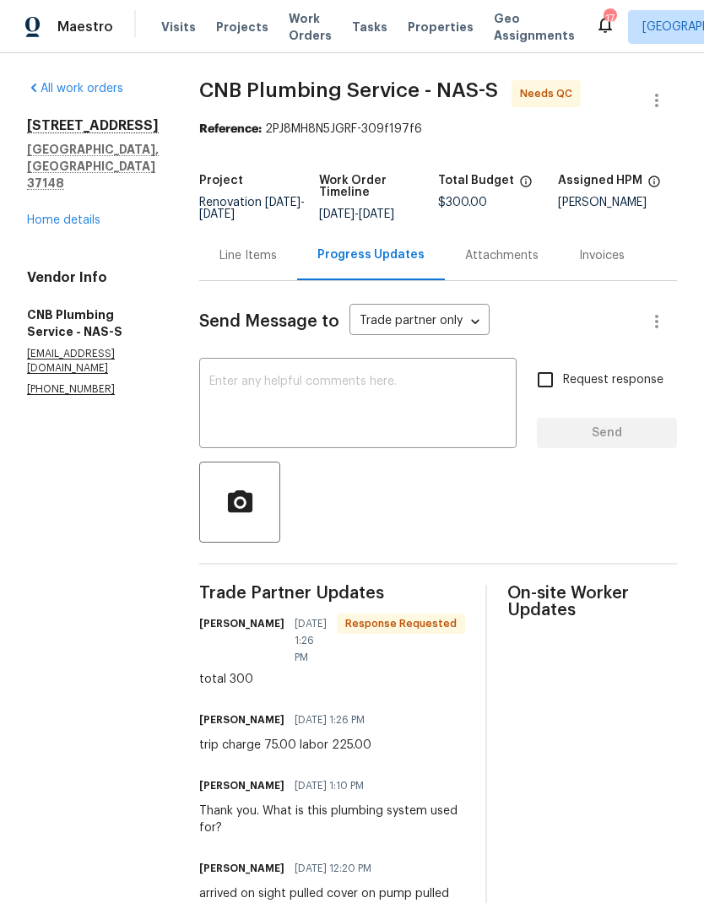
click at [421, 412] on textarea at bounding box center [357, 405] width 297 height 59
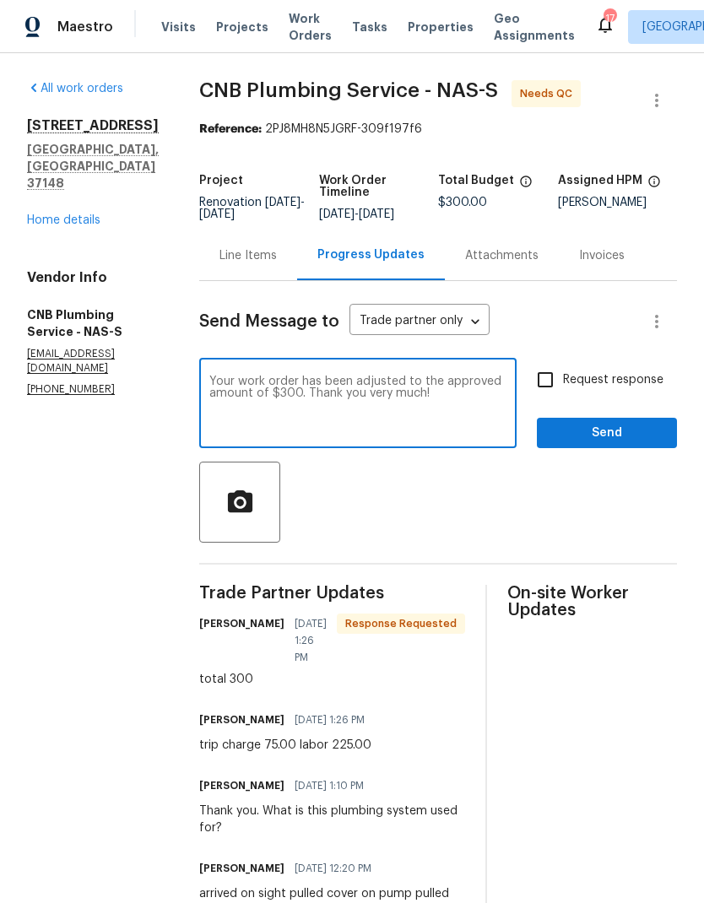
type textarea "Your work order has been adjusted to the approved amount of $300. Thank you ver…"
click at [573, 438] on span "Send" at bounding box center [606, 433] width 113 height 21
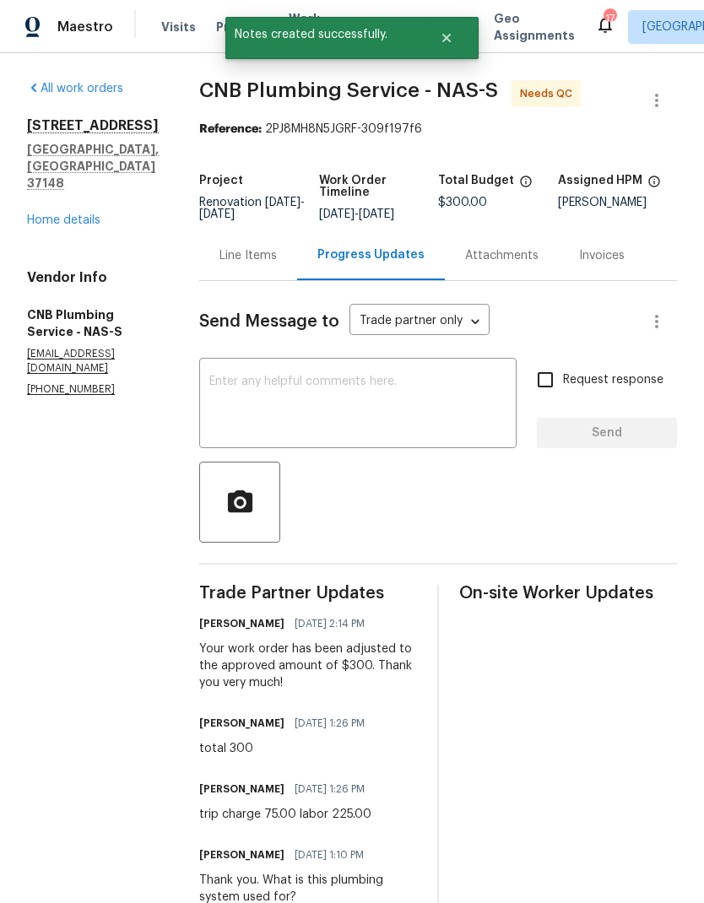
click at [266, 258] on div "Line Items" at bounding box center [248, 255] width 98 height 50
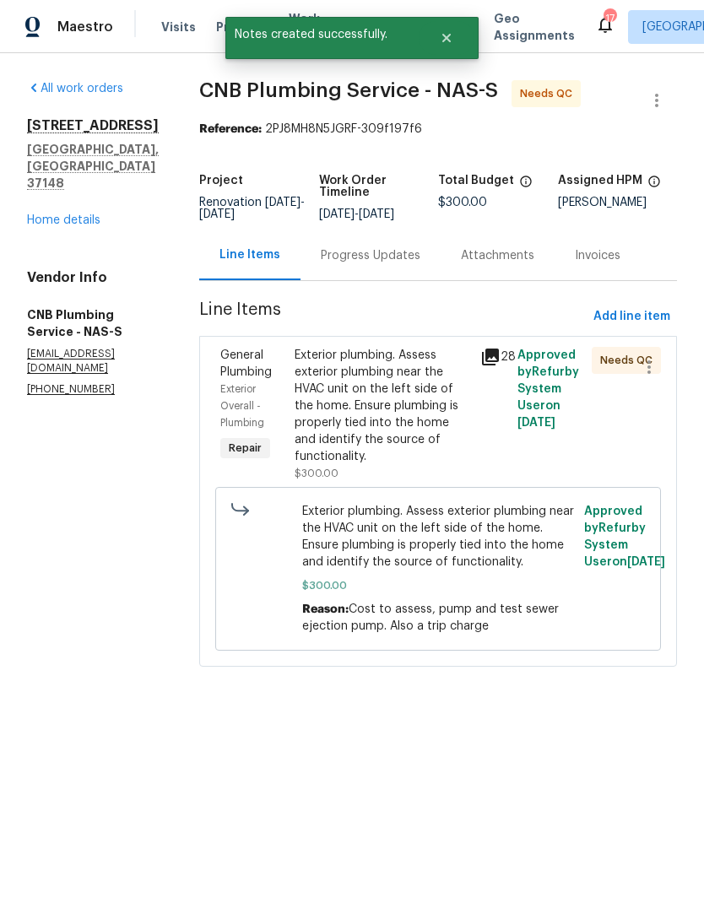
click at [438, 423] on div "Exterior plumbing. Assess exterior plumbing near the HVAC unit on the left side…" at bounding box center [383, 406] width 176 height 118
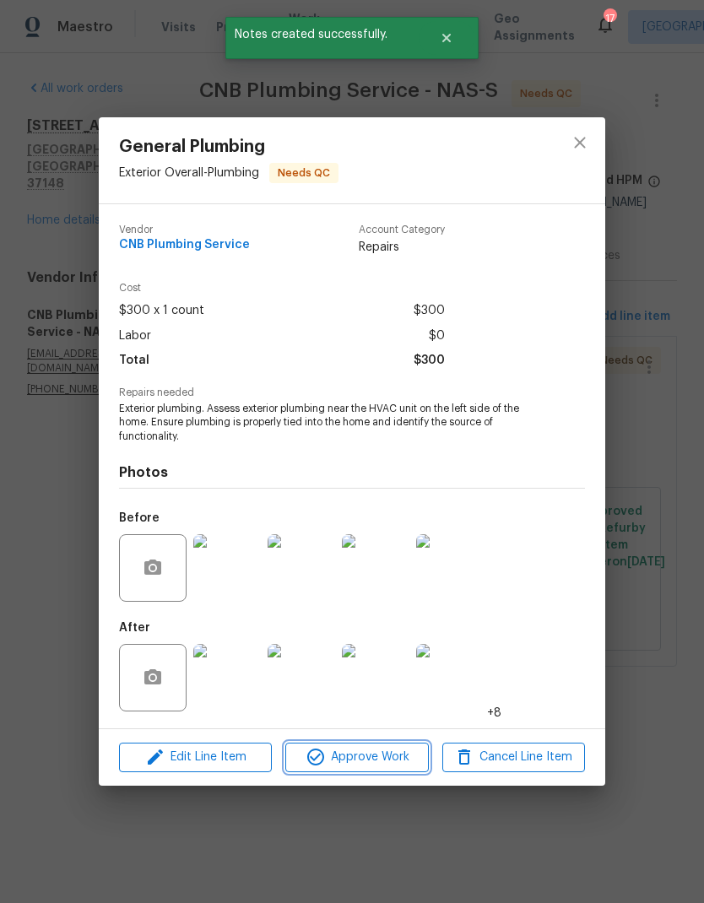
click at [329, 757] on span "Approve Work" at bounding box center [356, 757] width 133 height 21
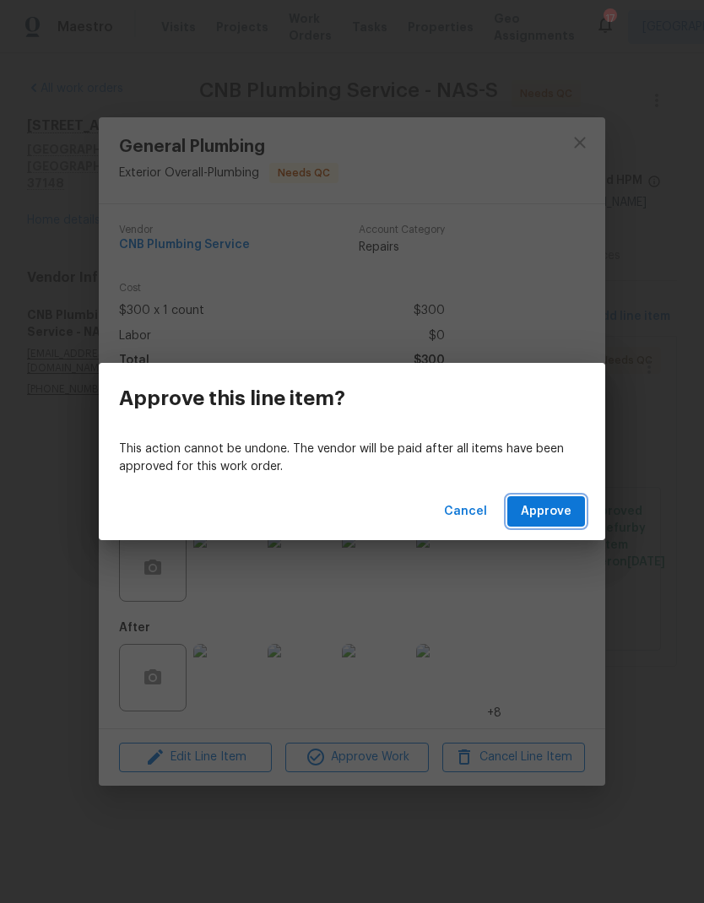
click at [556, 511] on span "Approve" at bounding box center [546, 512] width 51 height 21
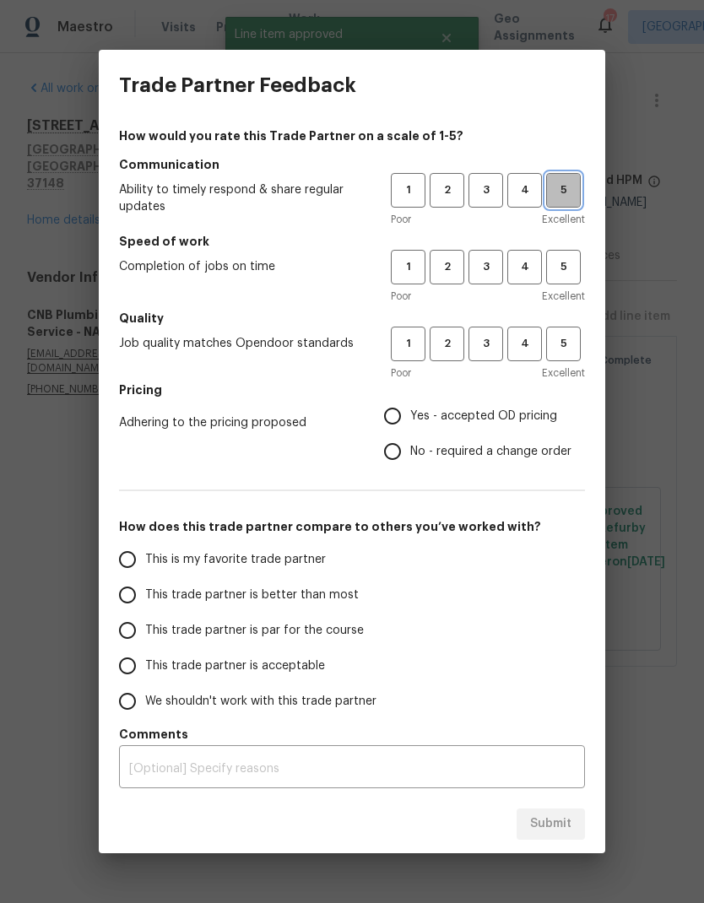
click at [565, 189] on span "5" at bounding box center [563, 190] width 31 height 19
click at [572, 279] on button "5" at bounding box center [563, 267] width 35 height 35
click at [570, 350] on span "5" at bounding box center [563, 343] width 31 height 19
click at [394, 465] on input "No - required a change order" at bounding box center [392, 451] width 35 height 35
radio input "true"
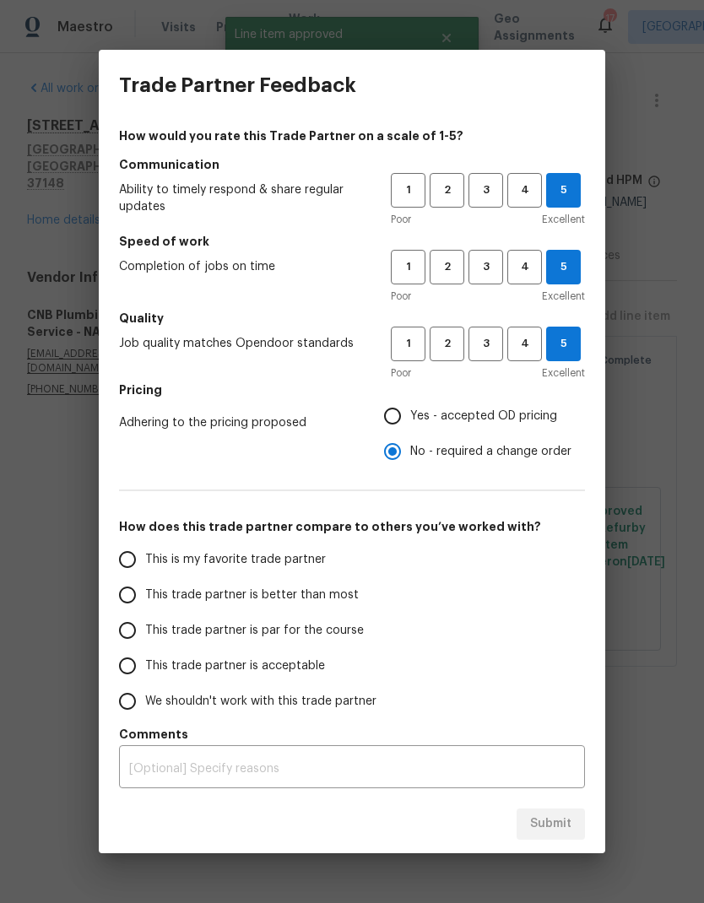
click at [133, 592] on input "This trade partner is better than most" at bounding box center [127, 594] width 35 height 35
radio input "false"
click at [141, 630] on input "This trade partner is par for the course" at bounding box center [127, 630] width 35 height 35
click at [564, 816] on span "Submit" at bounding box center [550, 824] width 41 height 21
radio input "true"
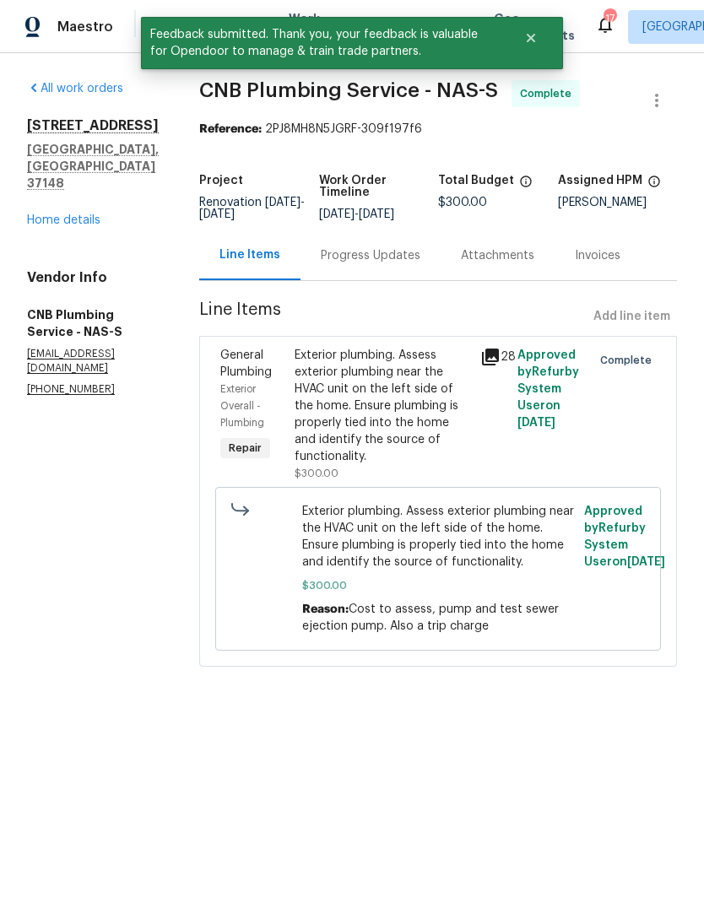
click at [415, 420] on div "Exterior plumbing. Assess exterior plumbing near the HVAC unit on the left side…" at bounding box center [383, 406] width 176 height 118
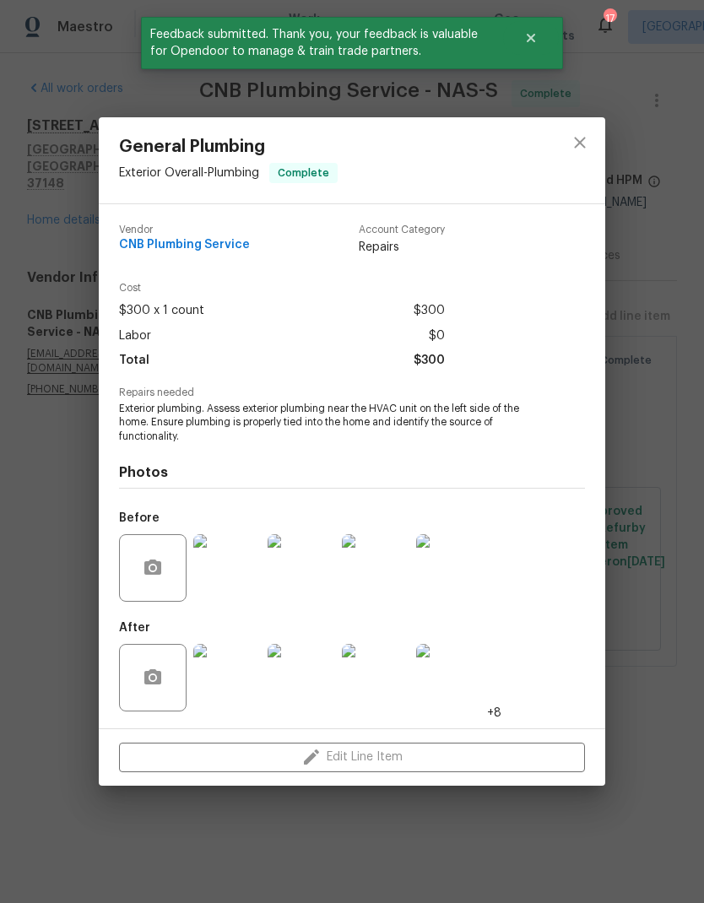
click at [226, 674] on img at bounding box center [227, 678] width 68 height 68
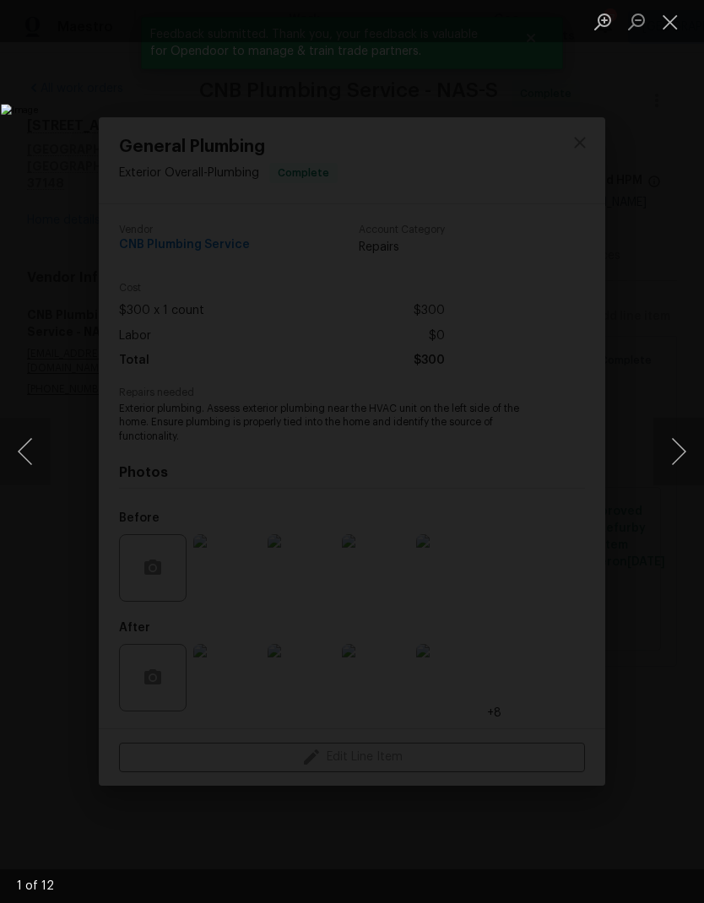
click at [679, 451] on button "Next image" at bounding box center [678, 452] width 51 height 68
click at [676, 461] on button "Next image" at bounding box center [678, 452] width 51 height 68
click at [681, 457] on button "Next image" at bounding box center [678, 452] width 51 height 68
click at [664, 468] on button "Next image" at bounding box center [678, 452] width 51 height 68
click at [664, 33] on button "Close lightbox" at bounding box center [670, 22] width 34 height 30
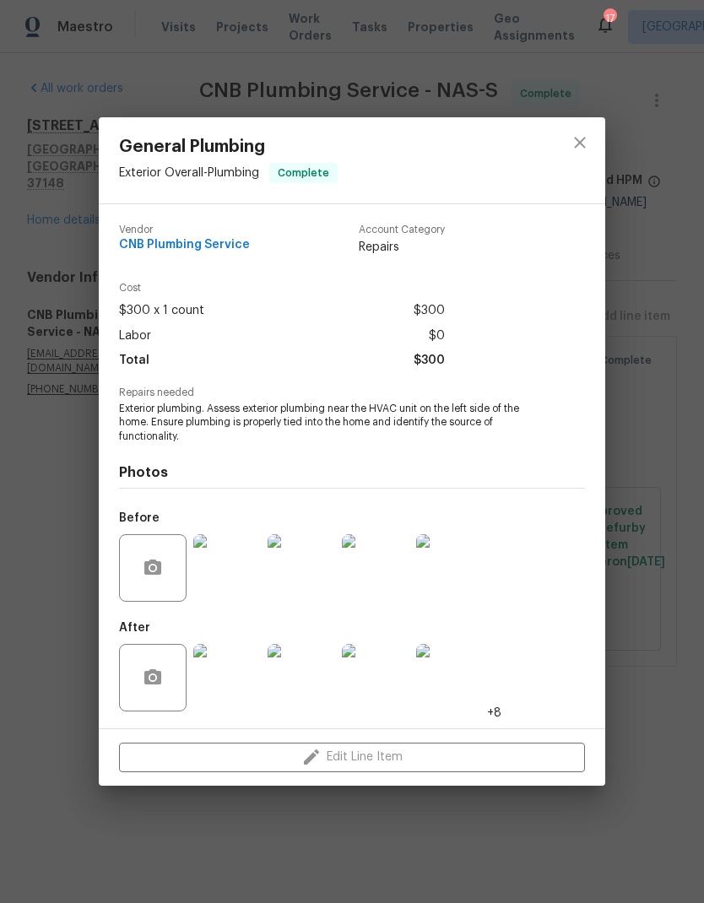
click at [601, 130] on div at bounding box center [580, 160] width 51 height 86
click at [601, 129] on div at bounding box center [580, 160] width 51 height 86
click at [594, 142] on button "close" at bounding box center [580, 142] width 41 height 41
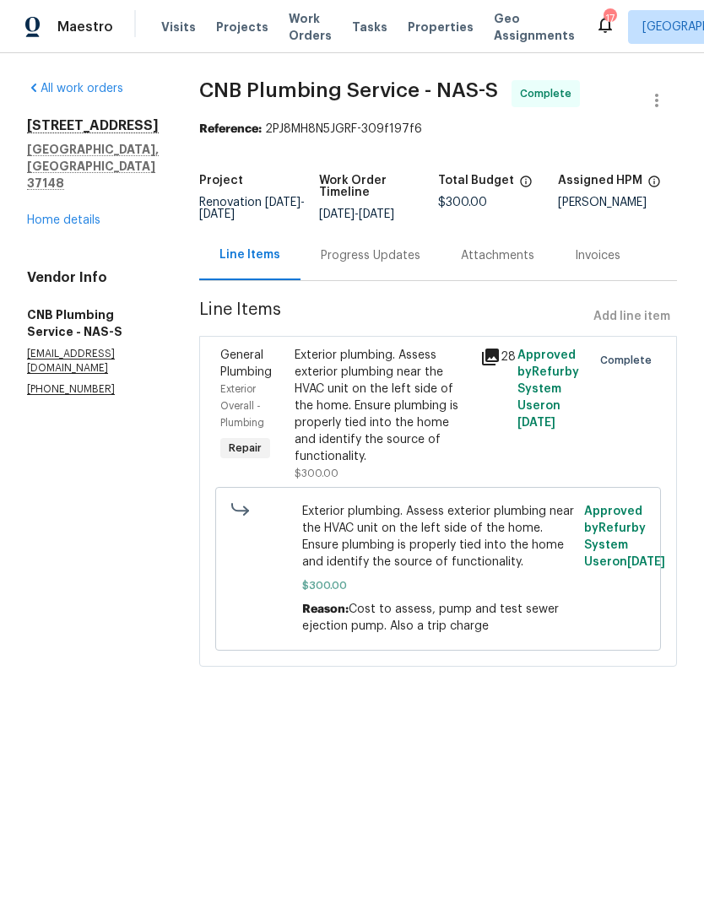
click at [79, 214] on link "Home details" at bounding box center [63, 220] width 73 height 12
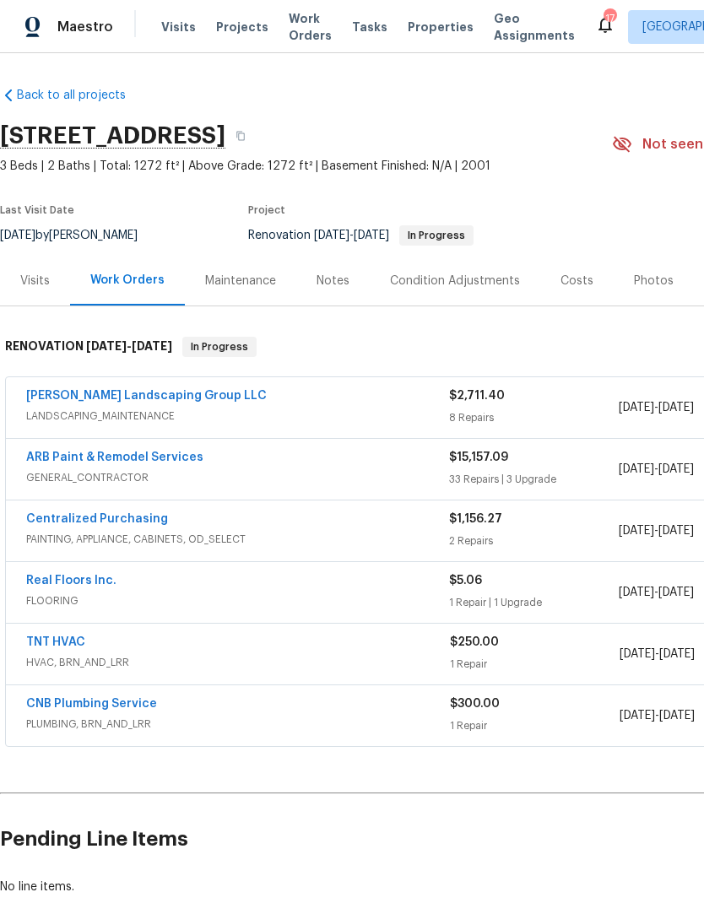
click at [333, 285] on div "Notes" at bounding box center [333, 281] width 33 height 17
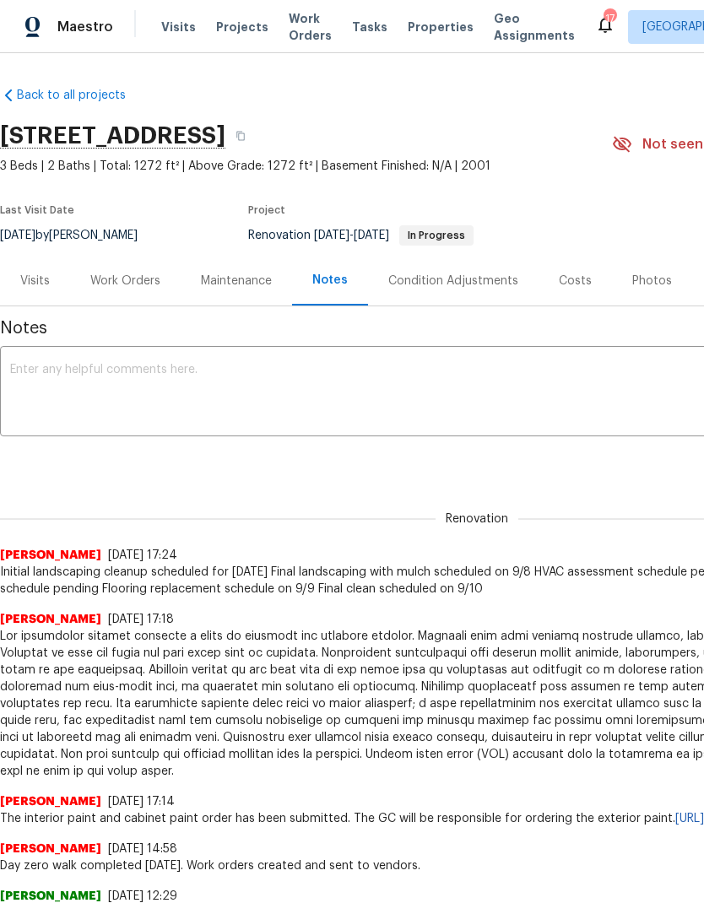
click at [349, 409] on textarea at bounding box center [477, 393] width 934 height 59
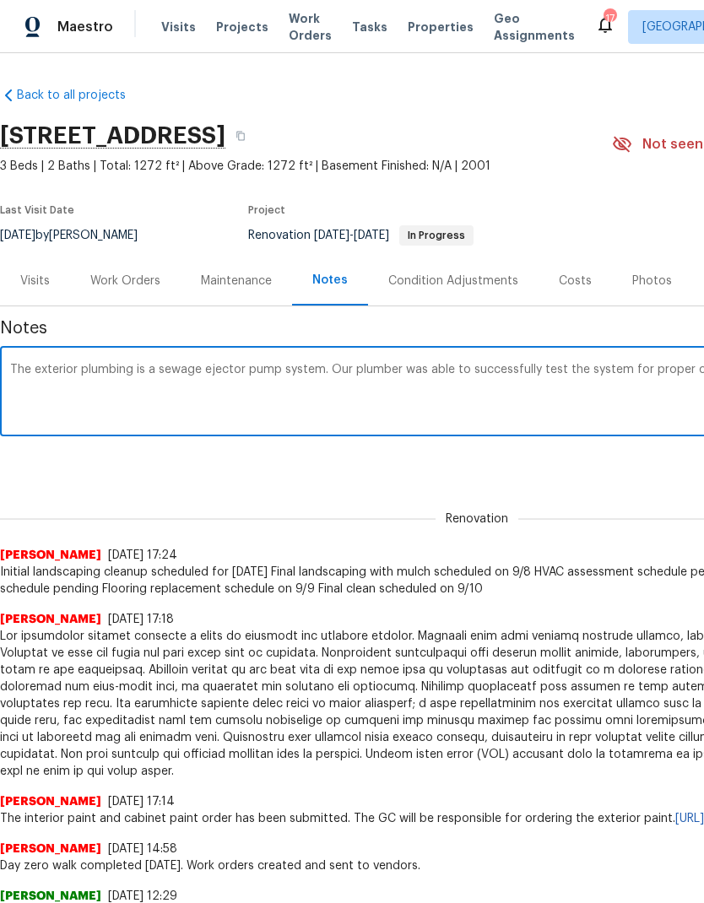
scroll to position [0, 250]
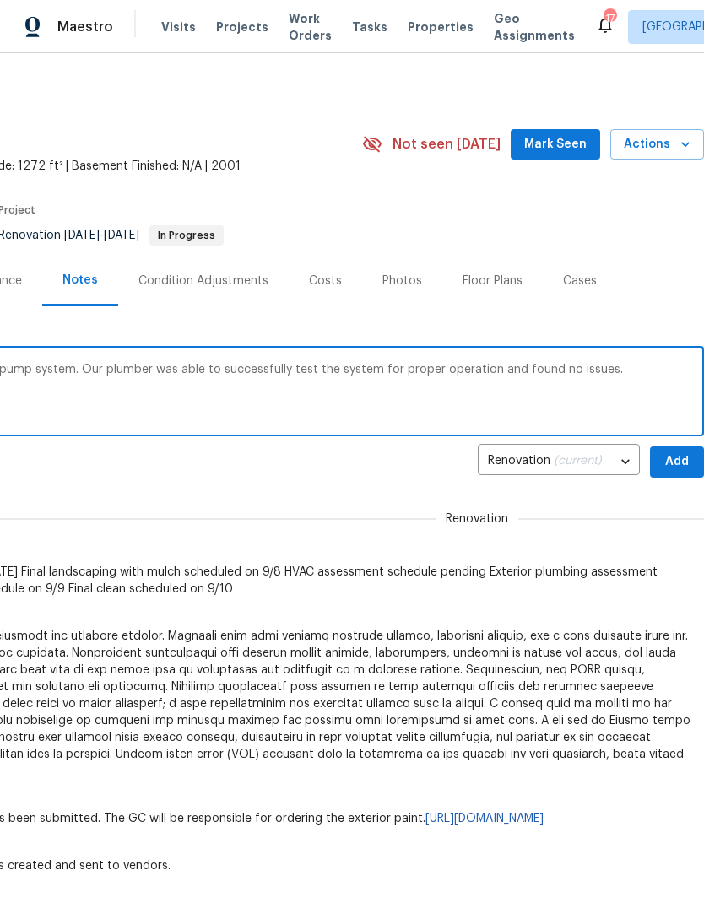
type textarea "The exterior plumbing is a sewage ejector pump system. Our plumber was able to …"
click at [686, 462] on span "Add" at bounding box center [677, 462] width 27 height 21
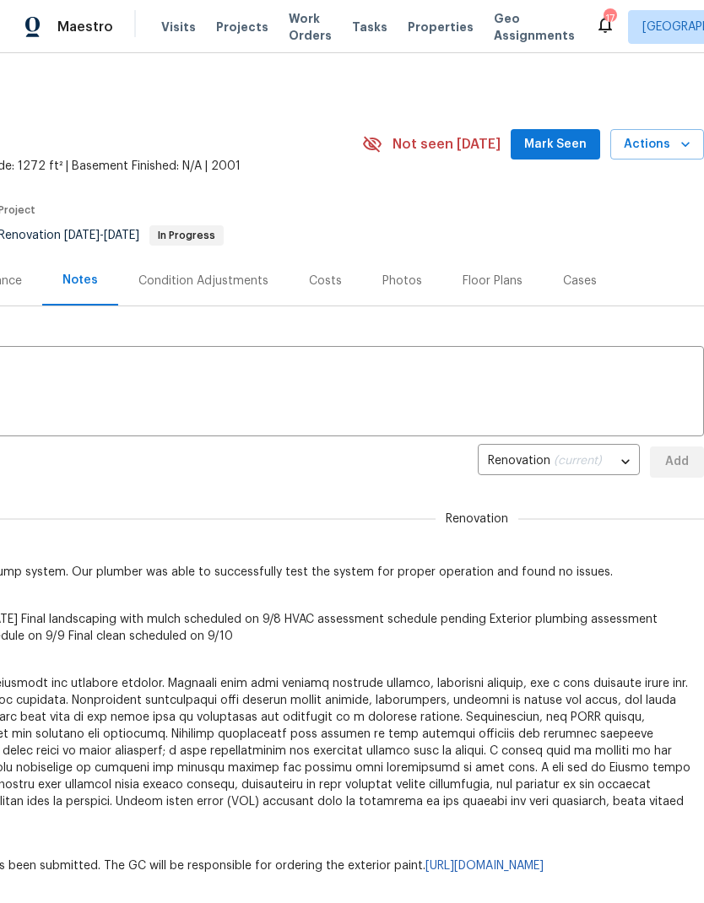
scroll to position [-19, -63]
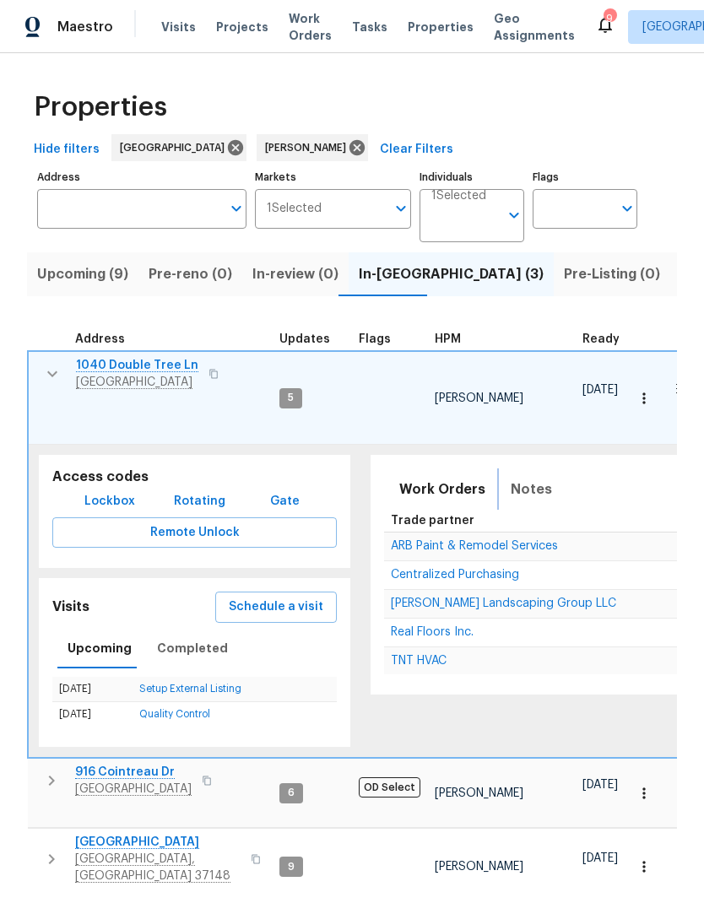
click at [520, 478] on span "Notes" at bounding box center [531, 490] width 41 height 24
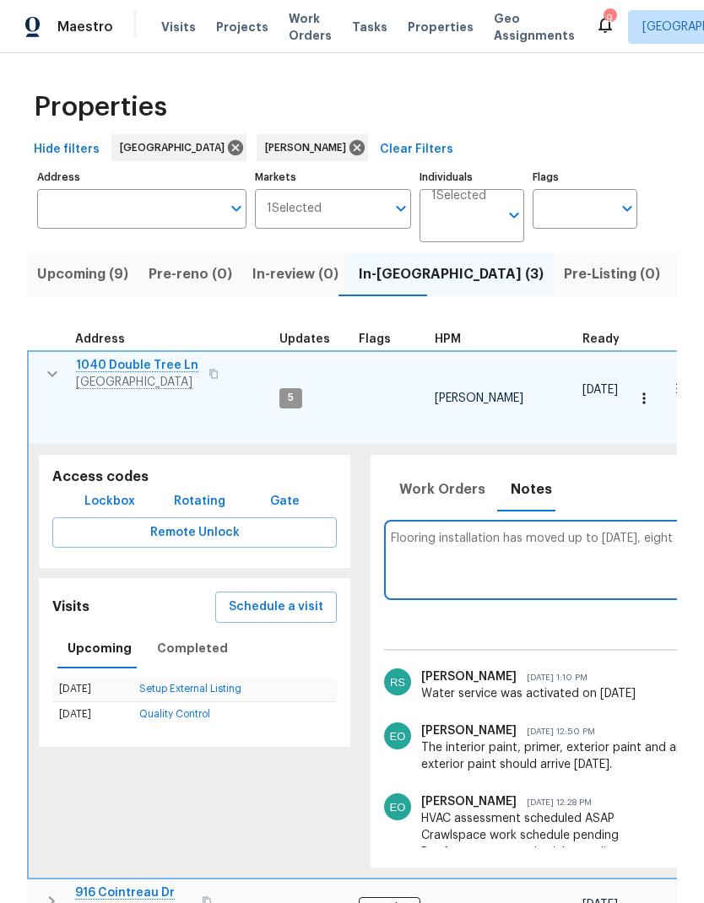
scroll to position [0, 333]
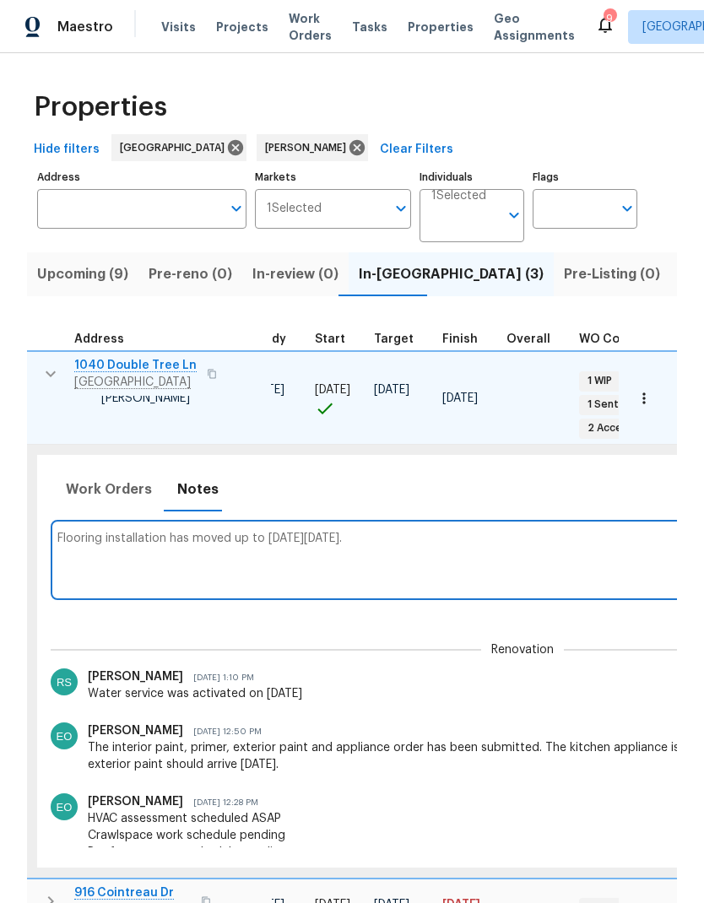
type textarea "Flooring installation has moved up to this Friday, 8/29."
click at [590, 469] on div "Work Orders Notes Not seen today Mark Seen" at bounding box center [525, 489] width 949 height 41
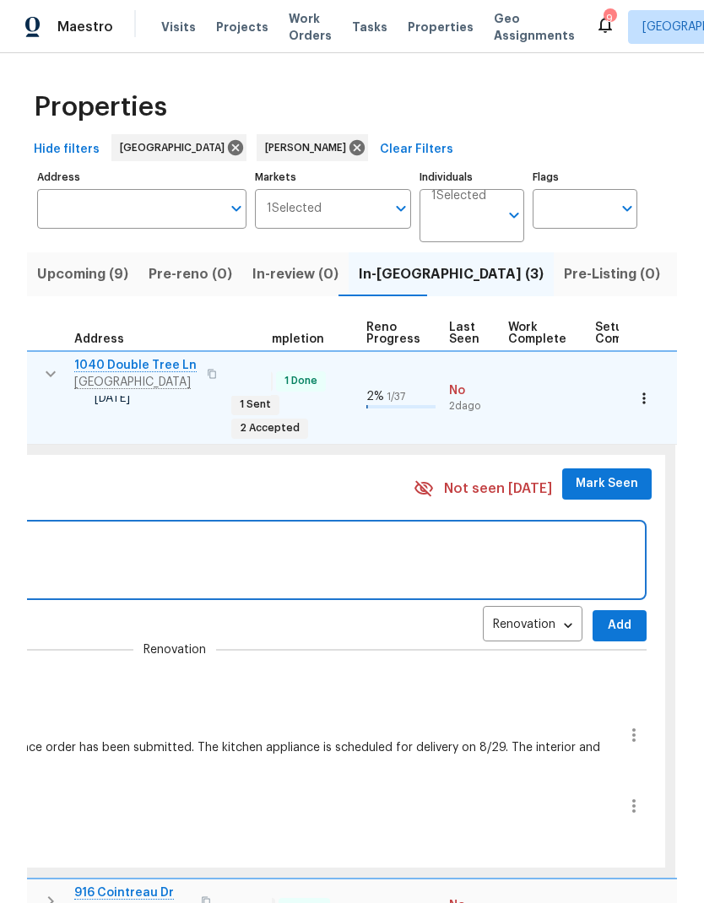
scroll to position [0, 683]
click at [605, 615] on span "Add" at bounding box center [618, 625] width 27 height 21
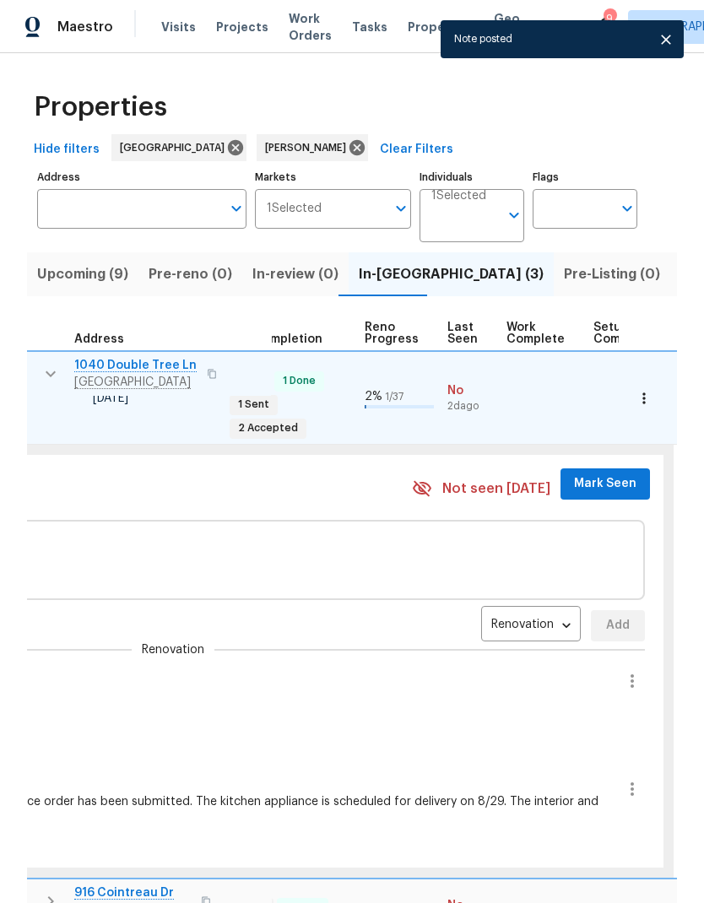
click at [598, 474] on span "Mark Seen" at bounding box center [605, 484] width 62 height 21
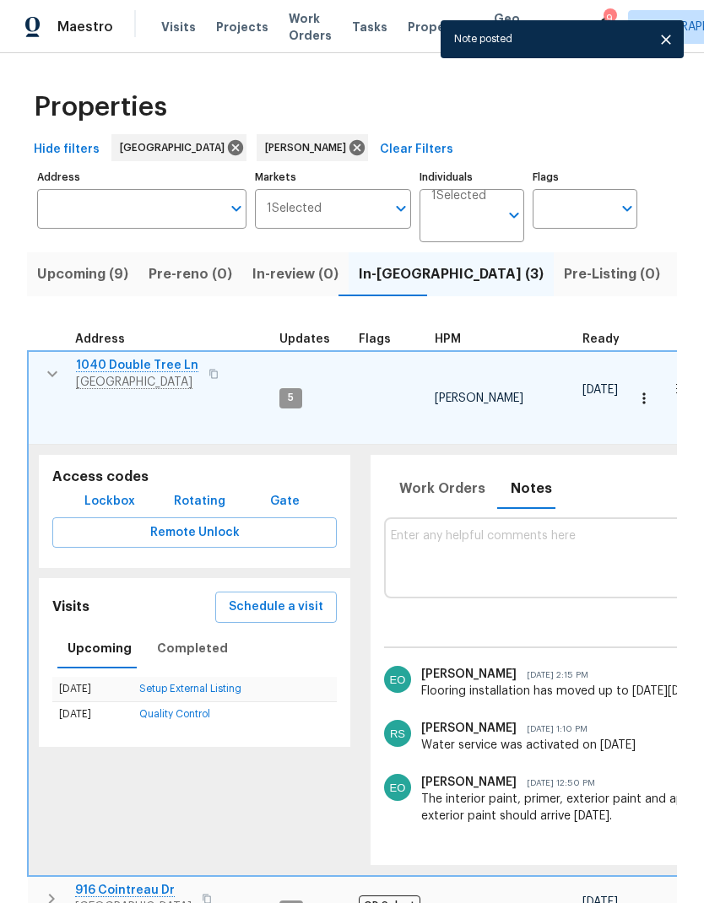
scroll to position [7, 0]
click at [46, 364] on icon "button" at bounding box center [52, 374] width 20 height 20
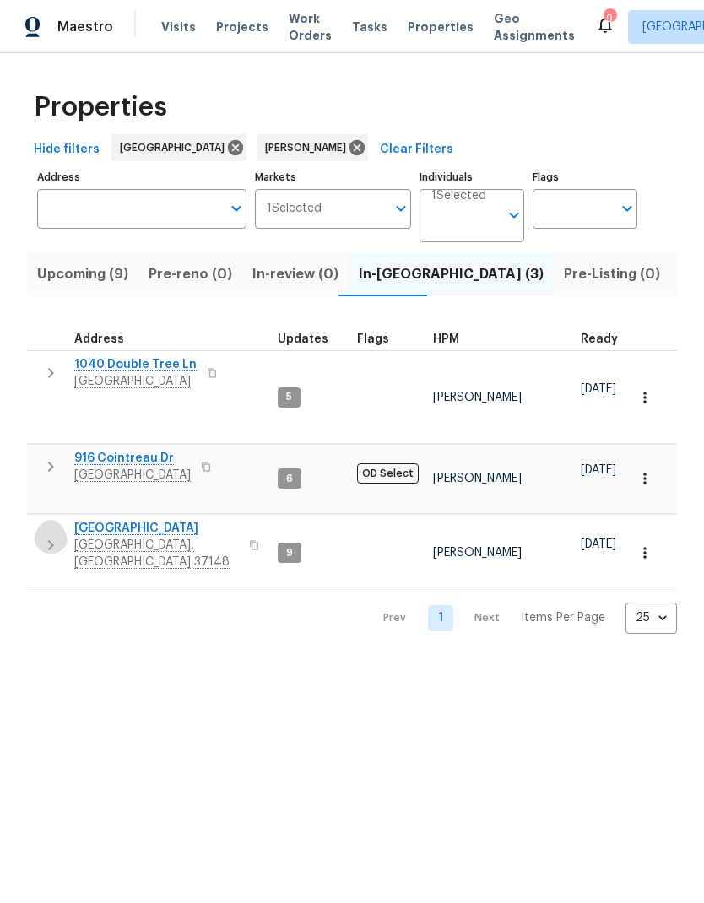
click at [61, 520] on button "button" at bounding box center [51, 545] width 34 height 51
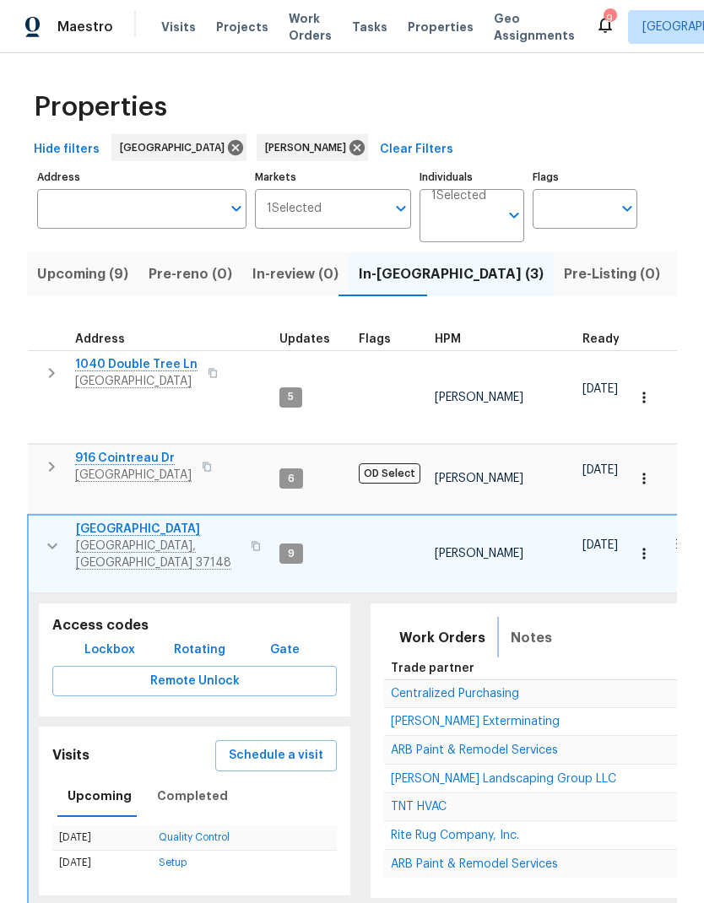
click at [532, 626] on span "Notes" at bounding box center [531, 638] width 41 height 24
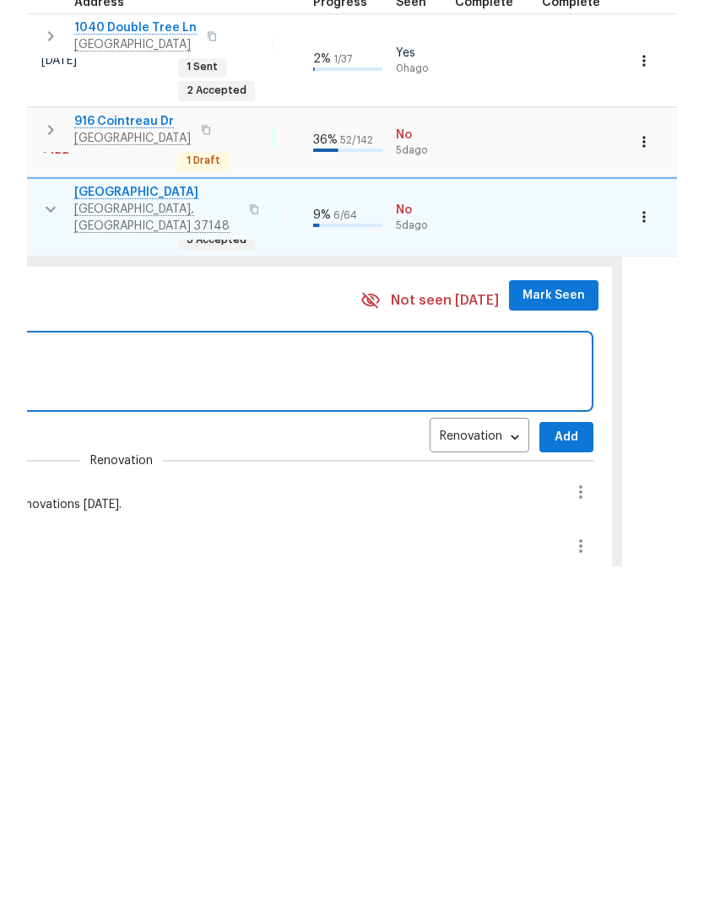
scroll to position [0, 729]
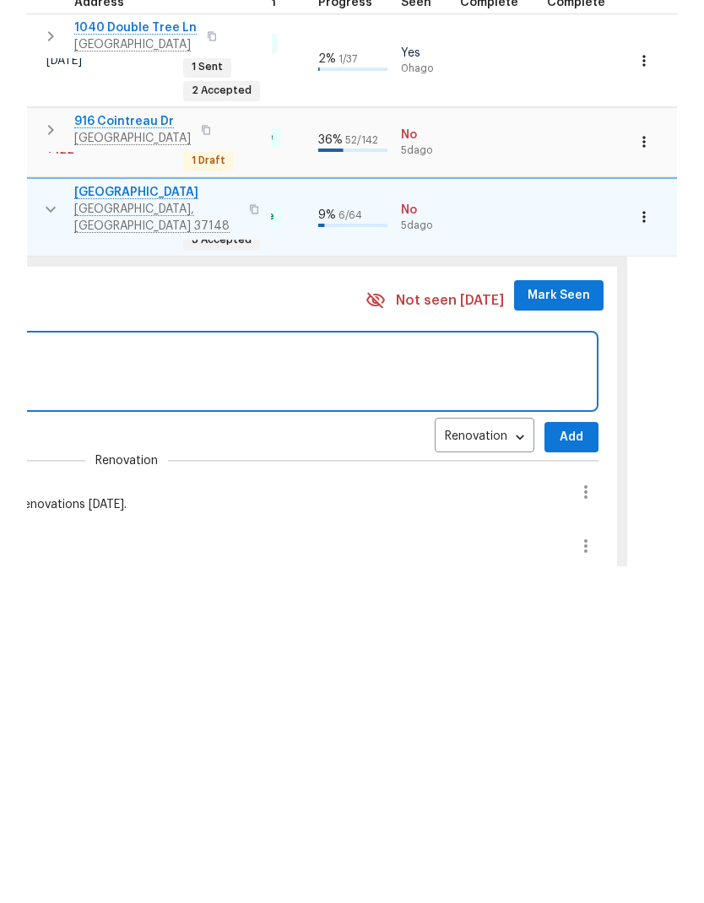
type textarea "Flooring installation has moved up to this Friday, 8/29."
click at [545, 759] on button "Add" at bounding box center [572, 774] width 54 height 31
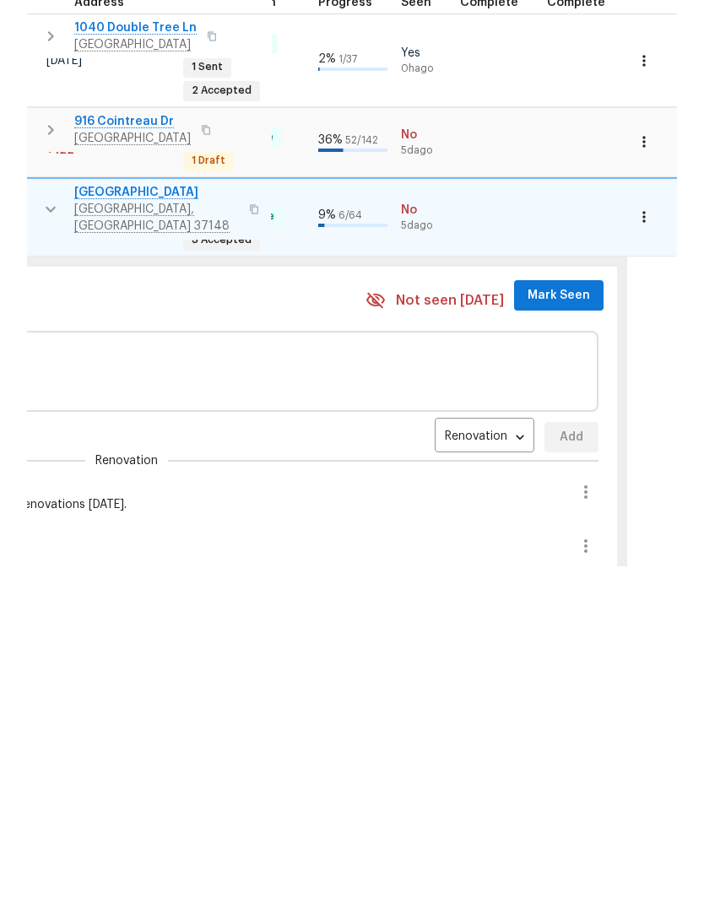
scroll to position [68, 0]
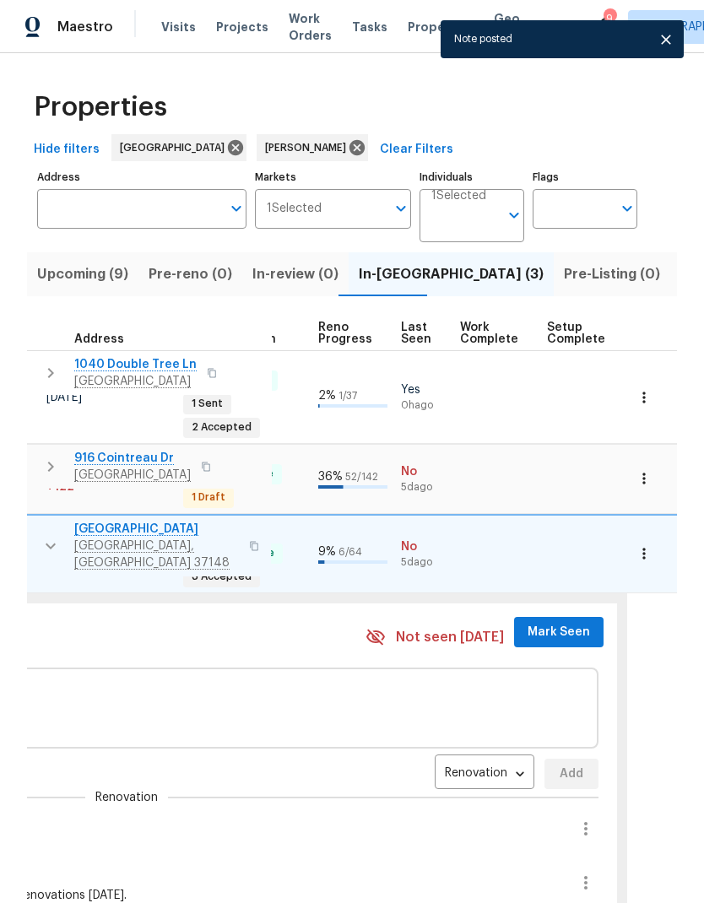
click at [549, 622] on span "Mark Seen" at bounding box center [559, 632] width 62 height 21
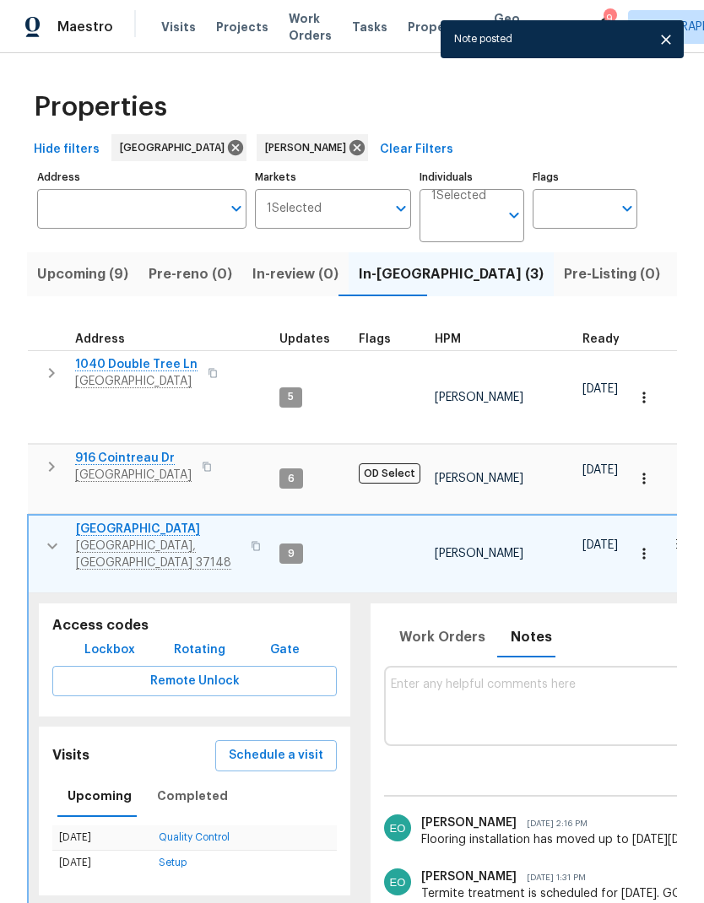
scroll to position [0, 0]
click at [44, 457] on icon "button" at bounding box center [51, 467] width 20 height 20
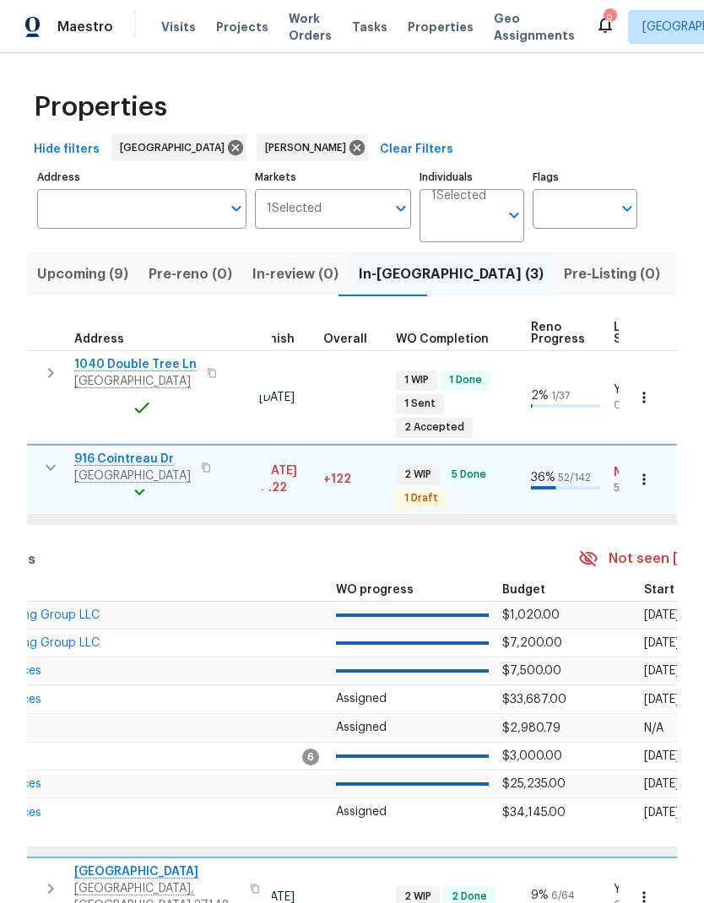
scroll to position [0, 627]
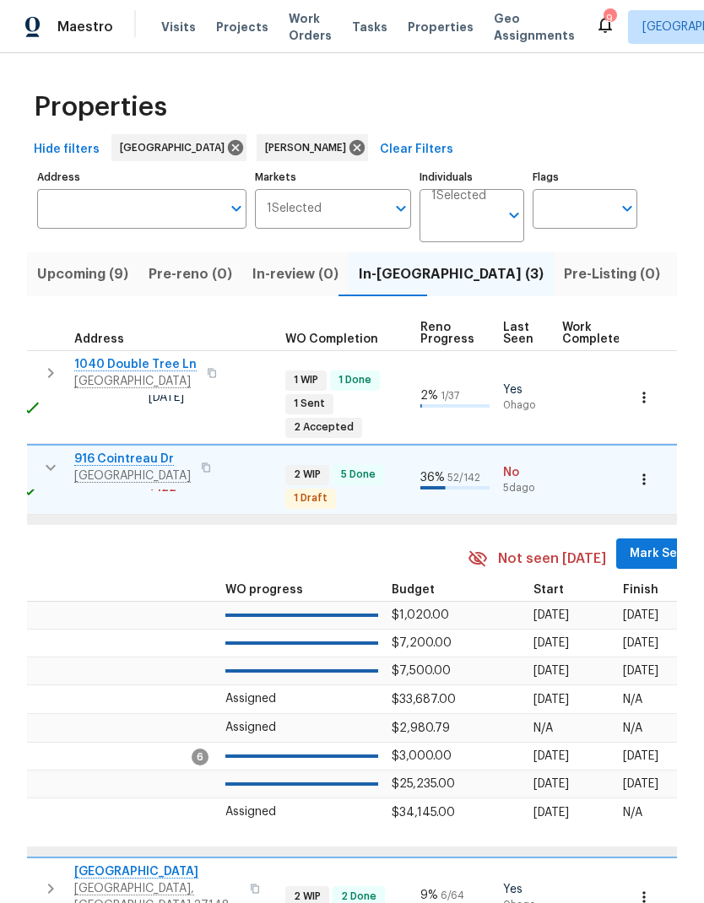
click at [639, 544] on span "Mark Seen" at bounding box center [661, 554] width 62 height 21
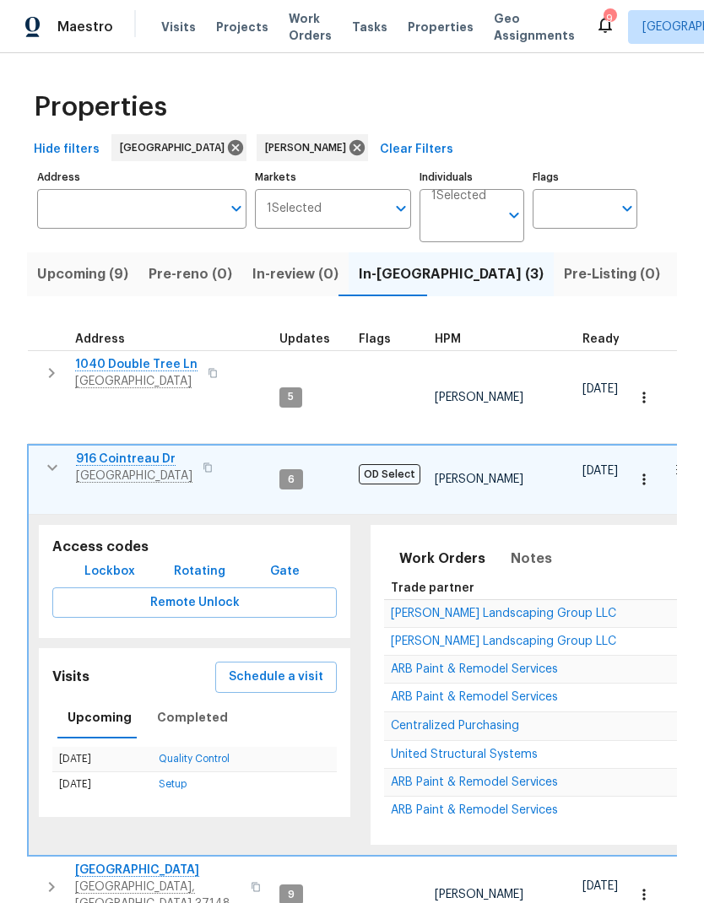
scroll to position [0, 0]
click at [52, 458] on icon "button" at bounding box center [52, 468] width 20 height 20
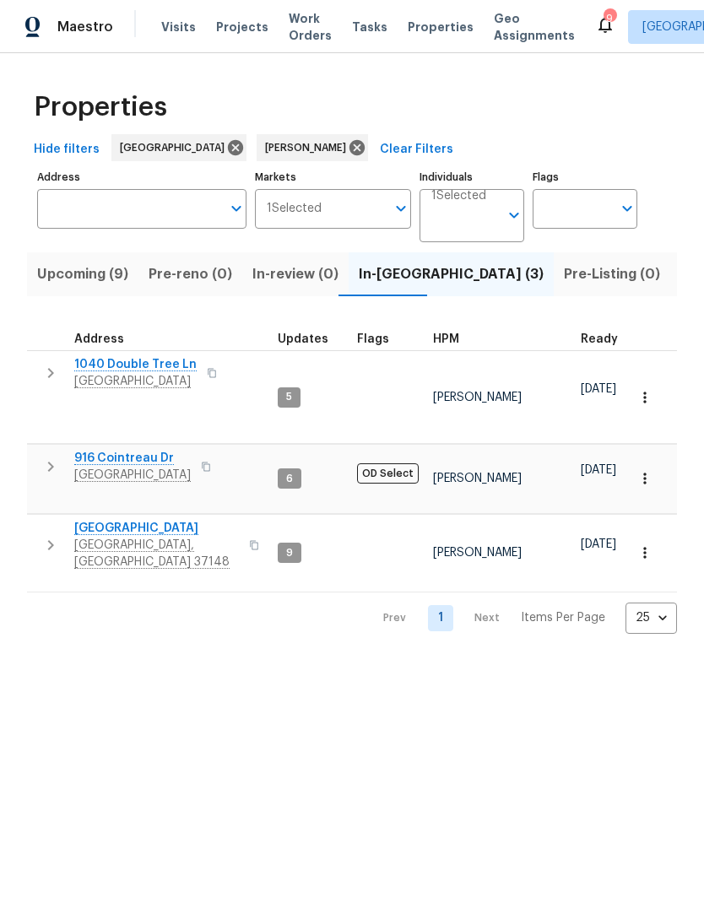
click at [38, 378] on button "button" at bounding box center [51, 373] width 34 height 34
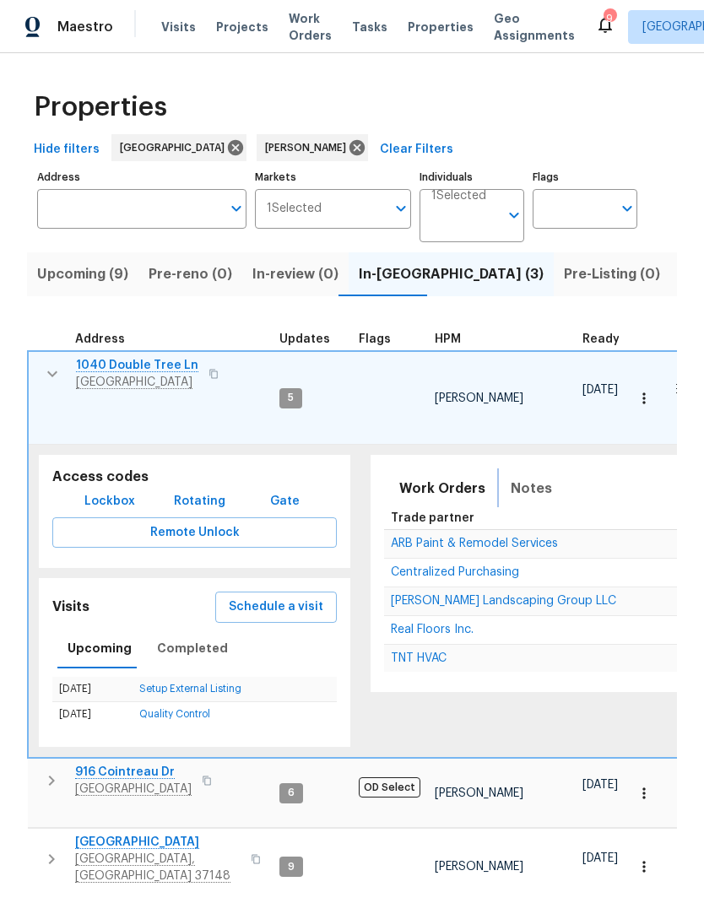
click at [515, 477] on span "Notes" at bounding box center [531, 489] width 41 height 24
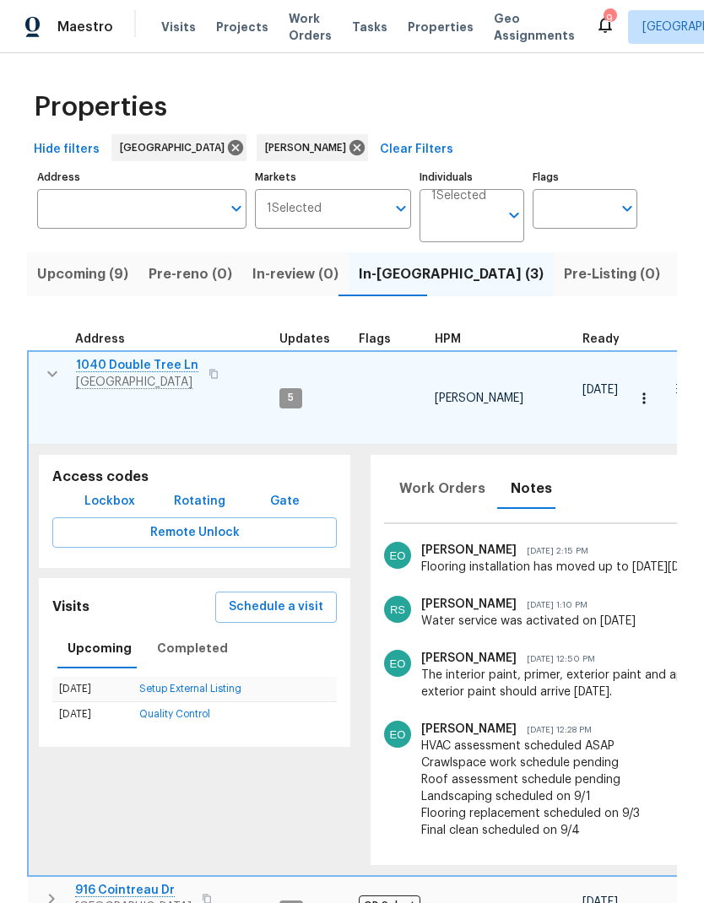
click at [48, 372] on icon "button" at bounding box center [52, 374] width 20 height 20
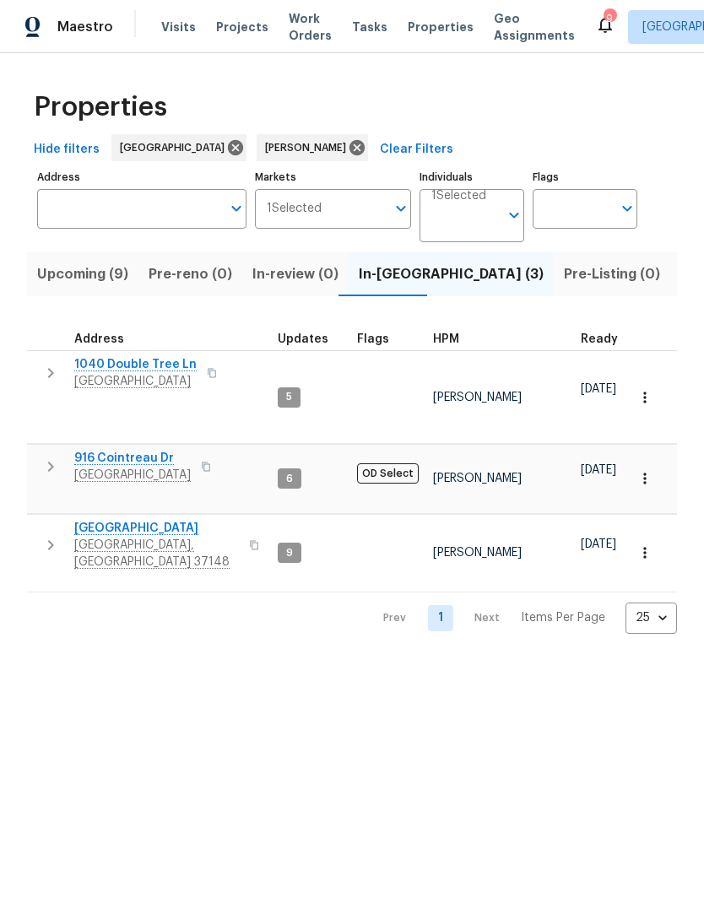
click at [50, 382] on icon "button" at bounding box center [51, 373] width 20 height 20
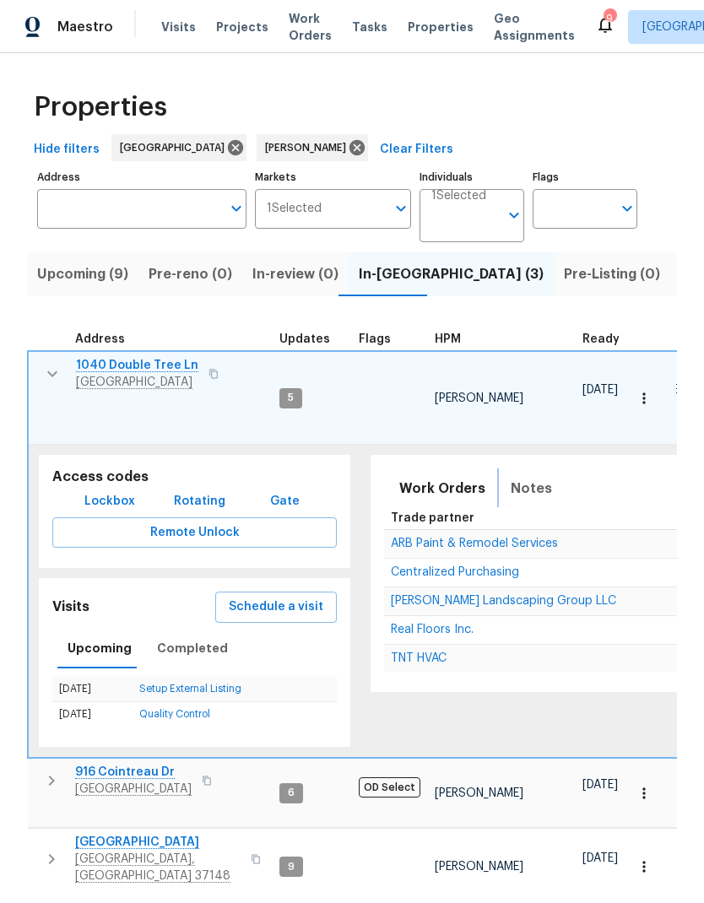
click at [531, 477] on span "Notes" at bounding box center [531, 489] width 41 height 24
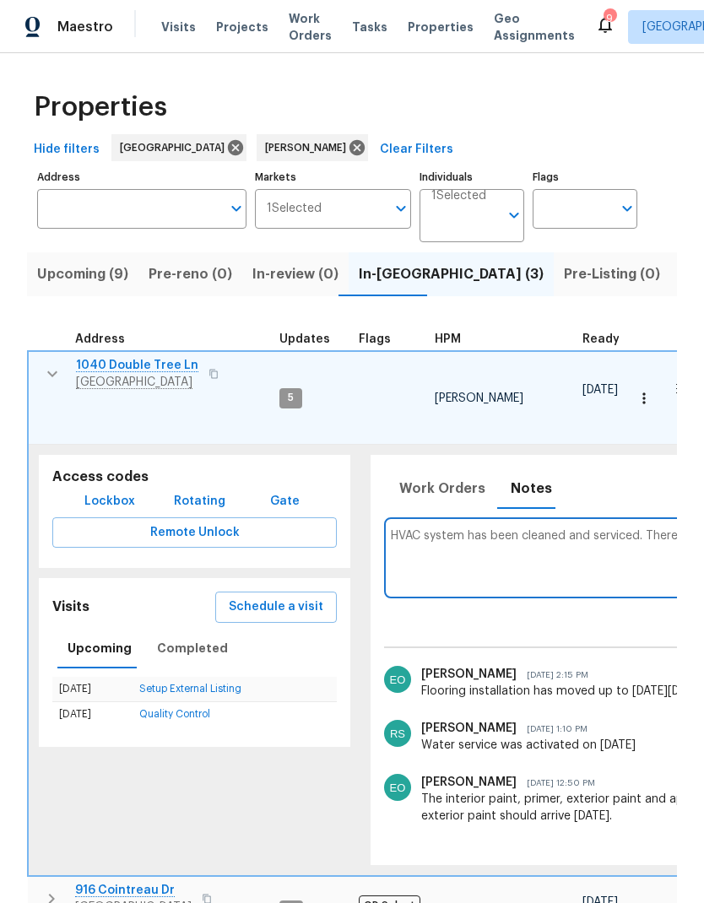
scroll to position [0, 369]
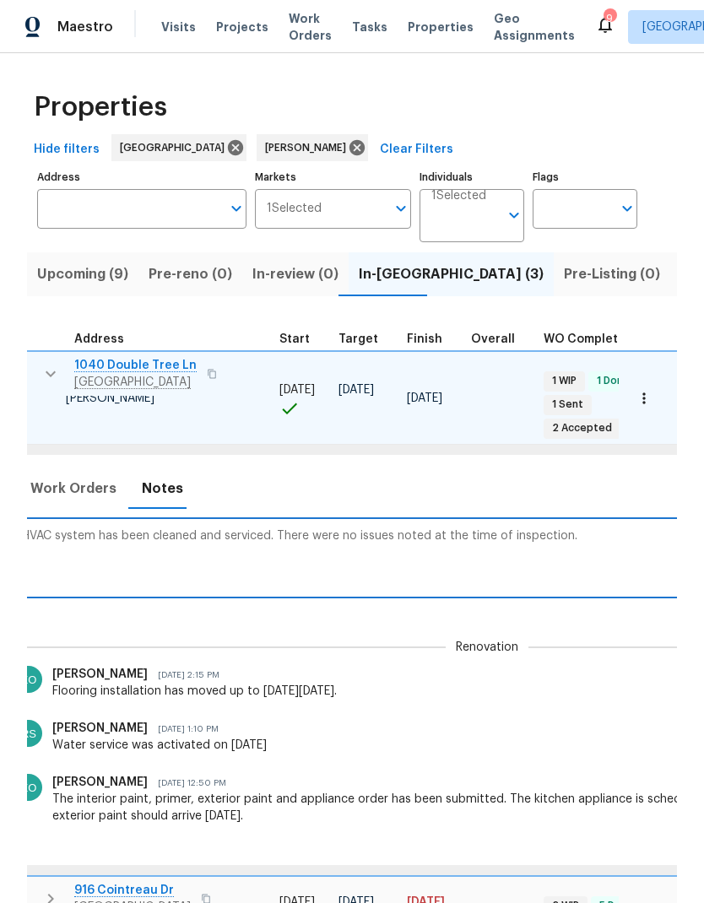
type textarea "HVAC system has been cleaned and serviced. There were no issues noted at the ti…"
click at [656, 469] on div "Work Orders Notes Seen today" at bounding box center [489, 488] width 949 height 39
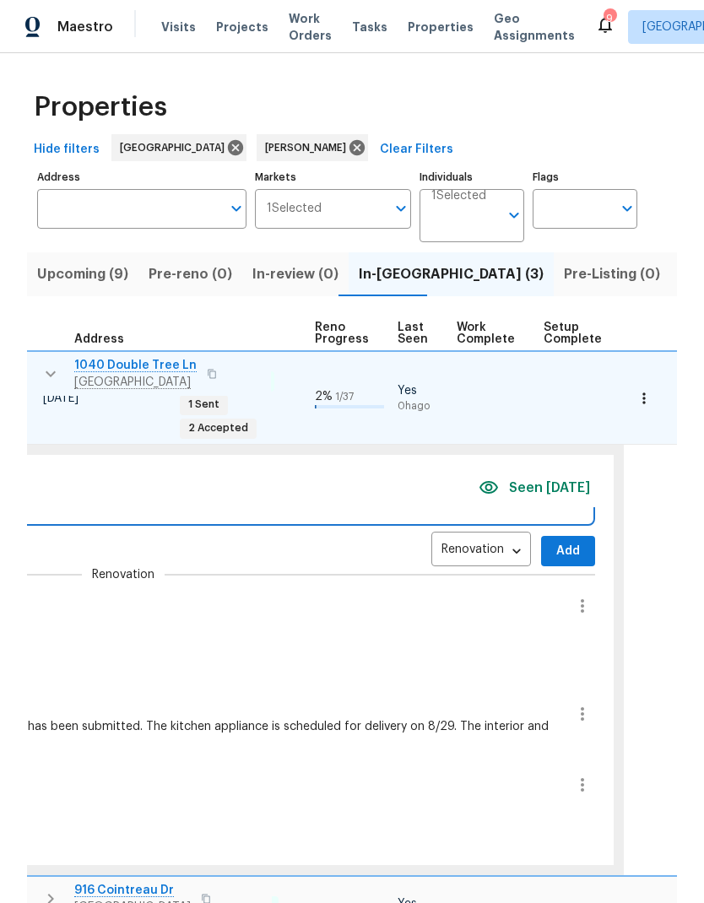
scroll to position [0, 732]
click at [556, 541] on span "Add" at bounding box center [569, 551] width 27 height 21
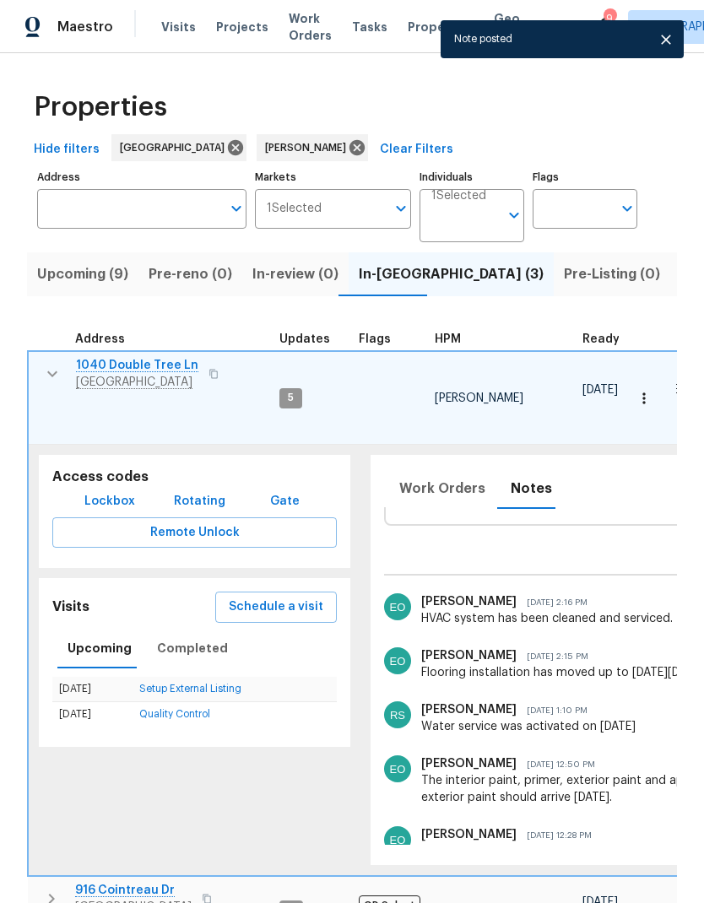
scroll to position [14, 0]
click at [37, 367] on button "button" at bounding box center [52, 374] width 34 height 34
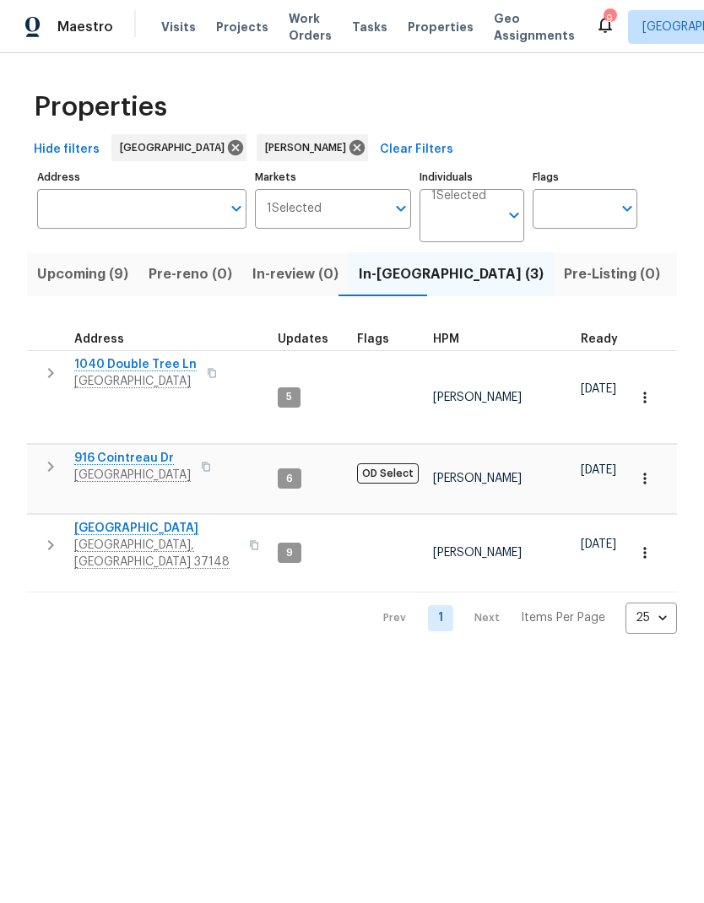
click at [42, 520] on button "button" at bounding box center [51, 545] width 34 height 51
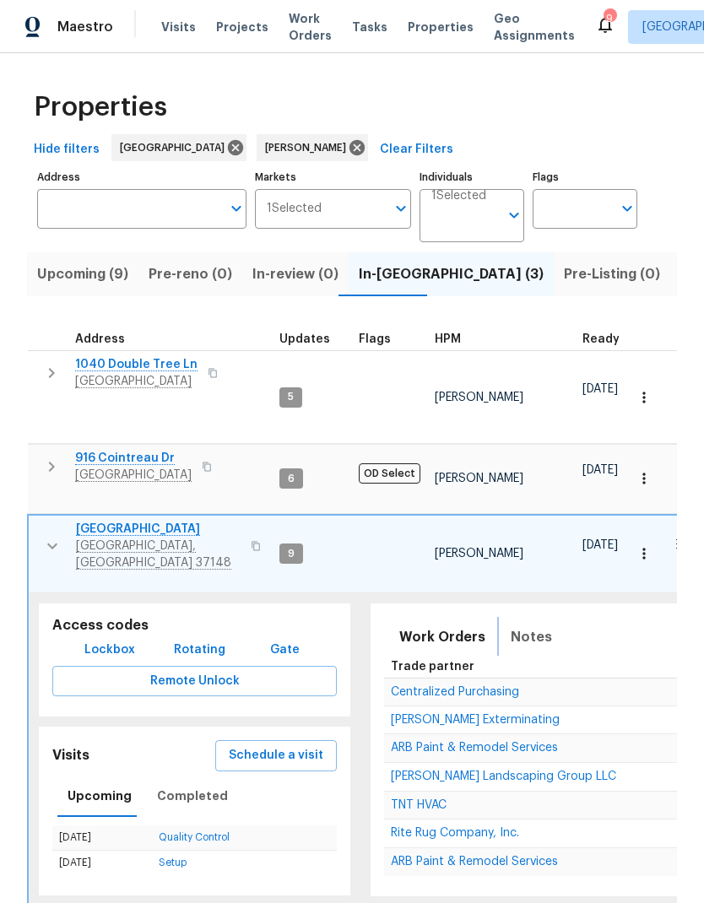
click at [529, 617] on button "Notes" at bounding box center [532, 637] width 62 height 41
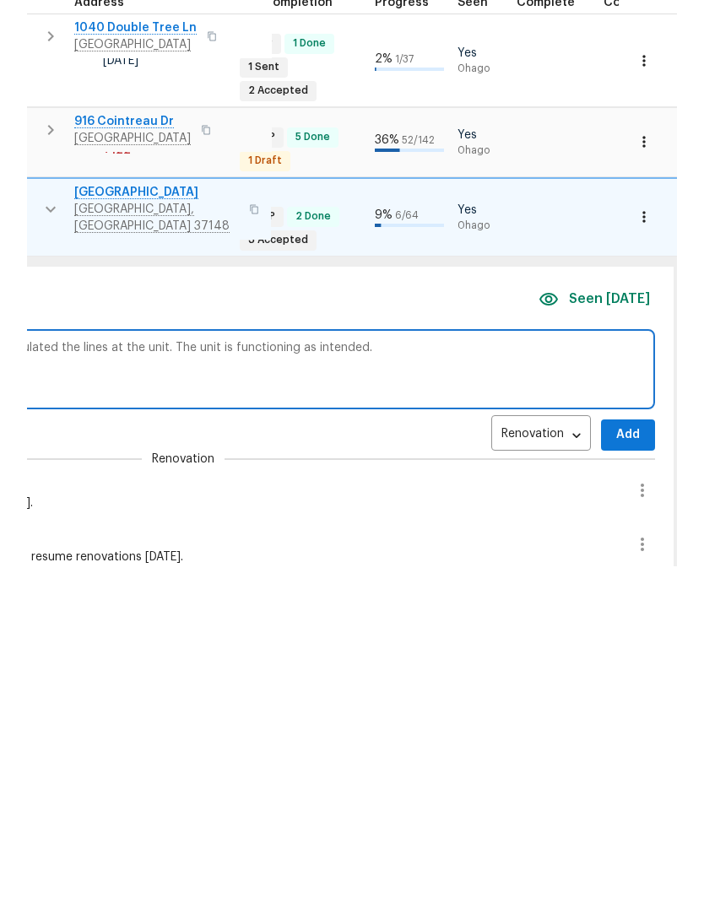
scroll to position [0, 673]
type textarea "HVAC clean and service is complete. The technician insulated the lines at the u…"
click at [615, 762] on span "Add" at bounding box center [628, 772] width 27 height 21
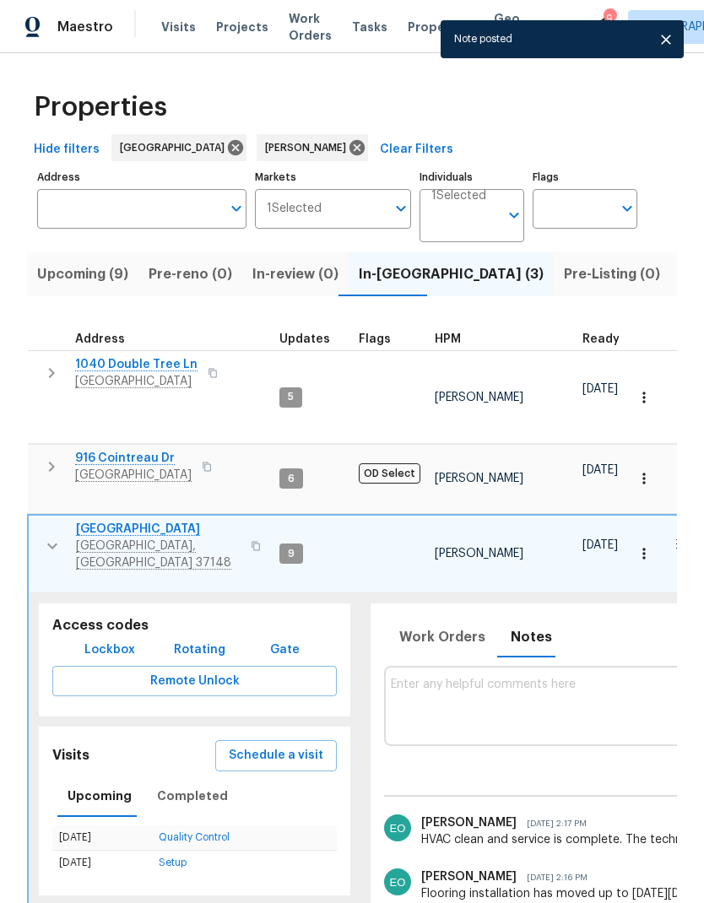
scroll to position [0, -1]
click at [50, 536] on icon "button" at bounding box center [52, 546] width 20 height 20
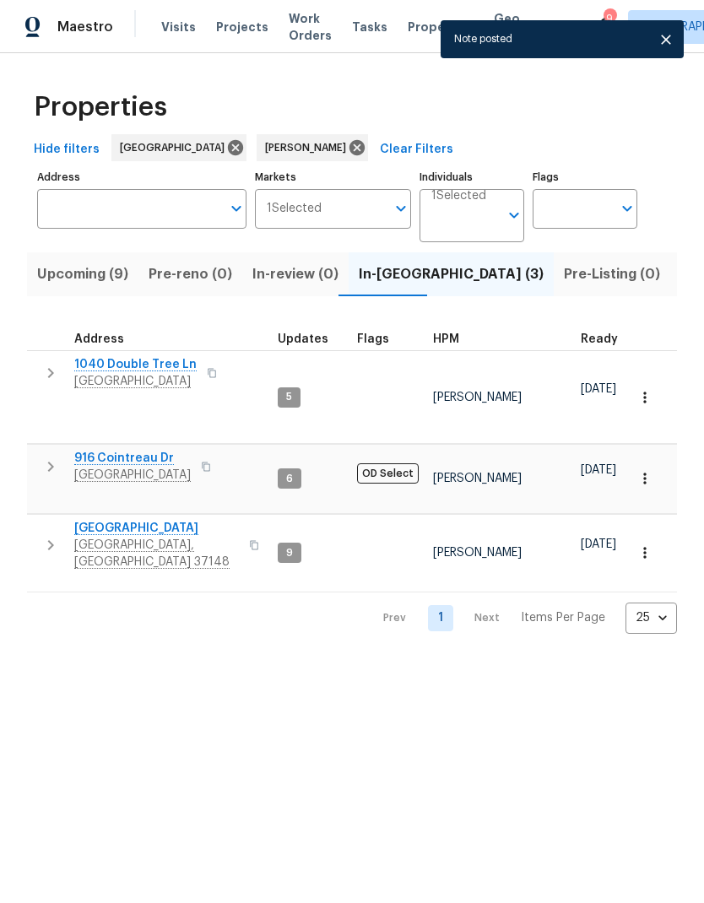
scroll to position [0, 0]
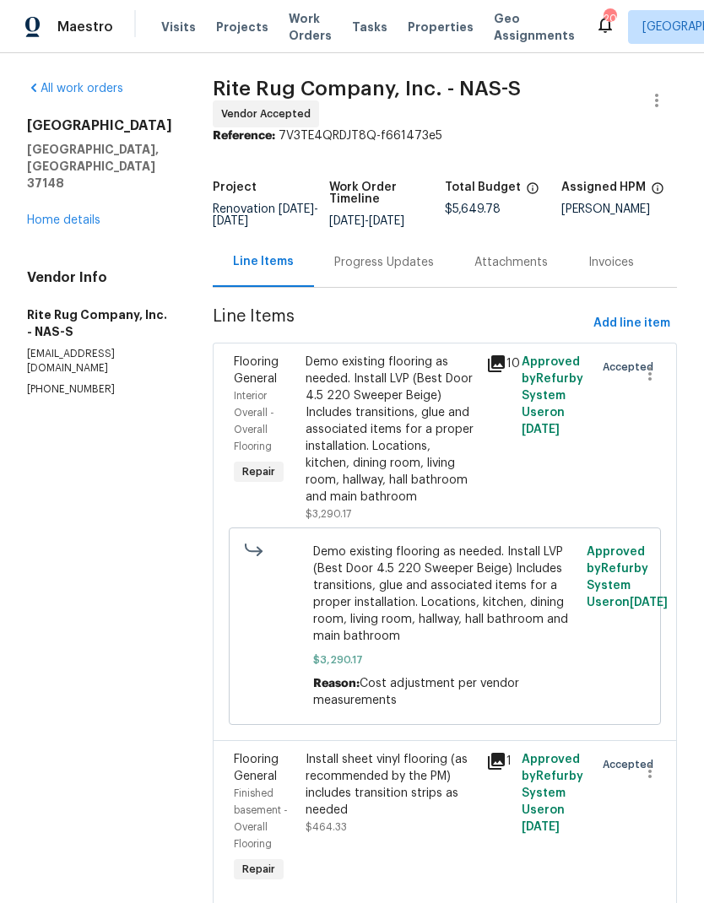
click at [375, 271] on div "Progress Updates" at bounding box center [384, 262] width 100 height 17
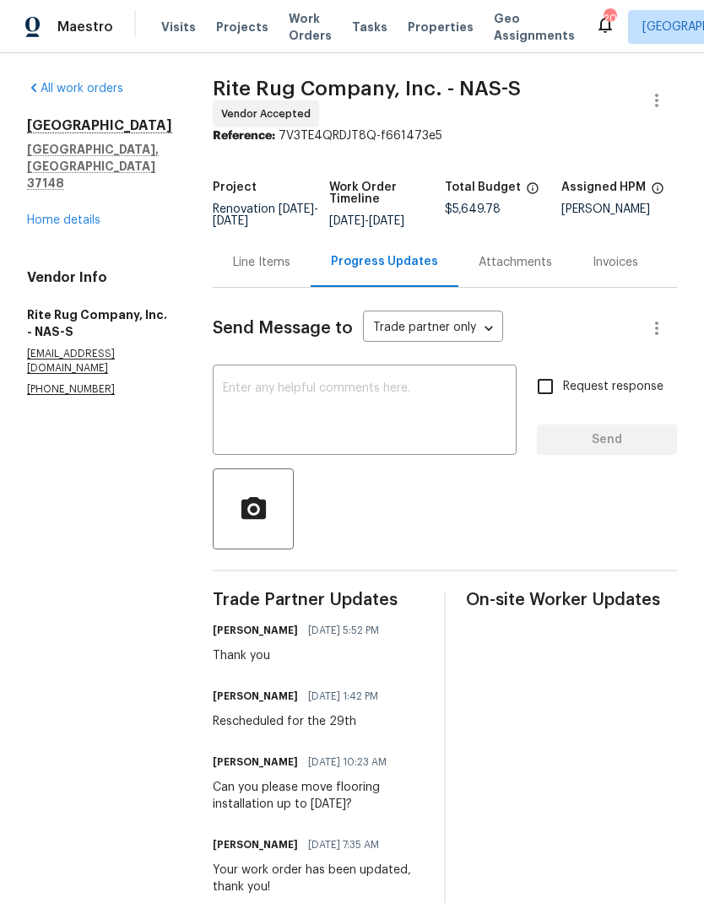
click at [289, 36] on span "Work Orders" at bounding box center [310, 27] width 43 height 34
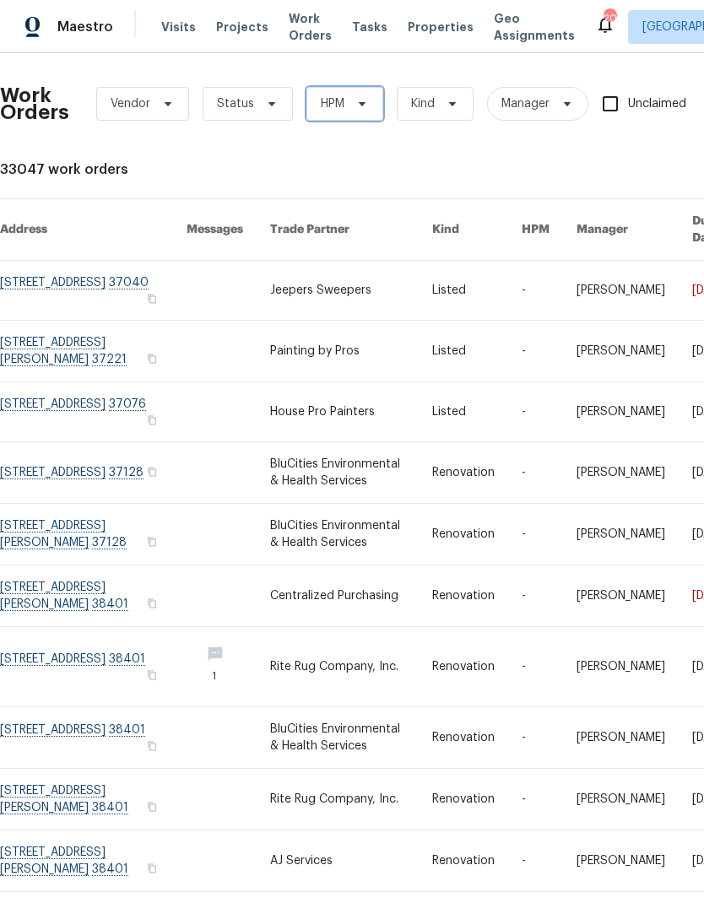
click at [358, 95] on span "HPM" at bounding box center [344, 104] width 77 height 34
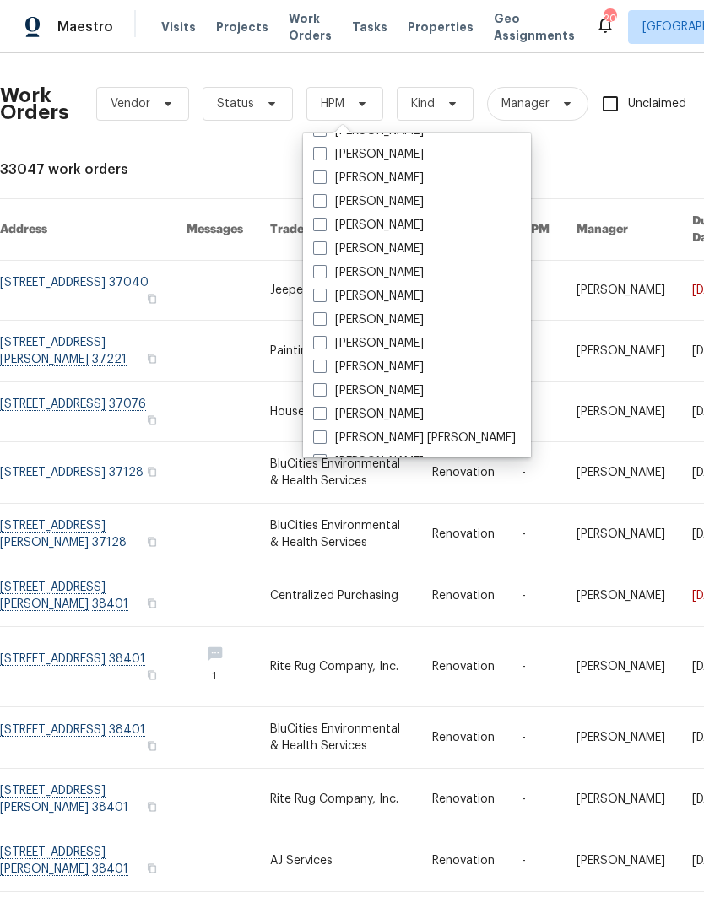
scroll to position [170, 0]
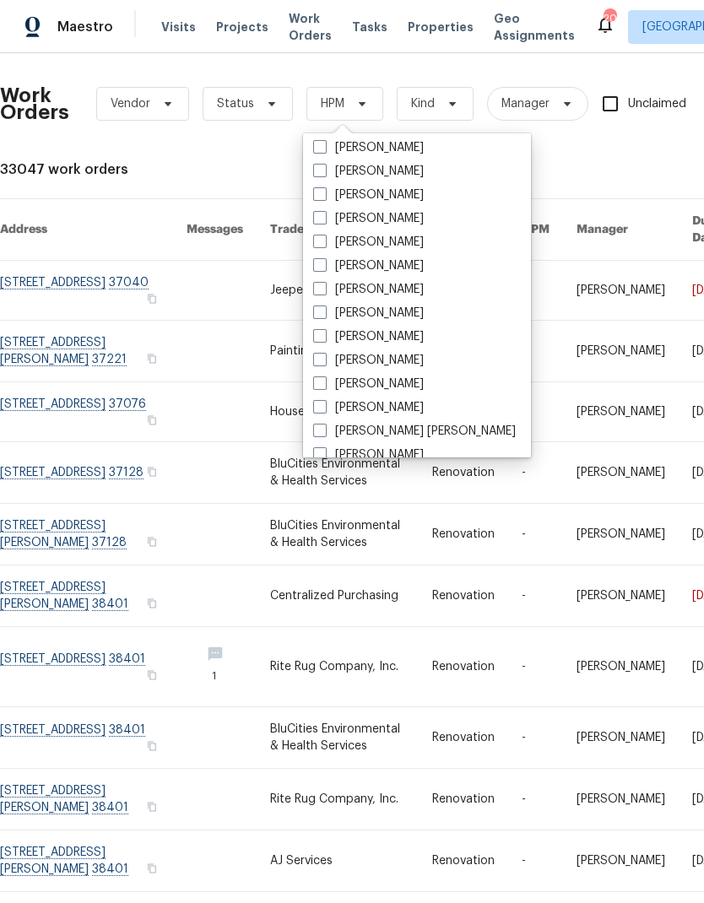
click at [341, 296] on label "[PERSON_NAME]" at bounding box center [368, 289] width 111 height 17
click at [324, 292] on input "[PERSON_NAME]" at bounding box center [318, 286] width 11 height 11
checkbox input "true"
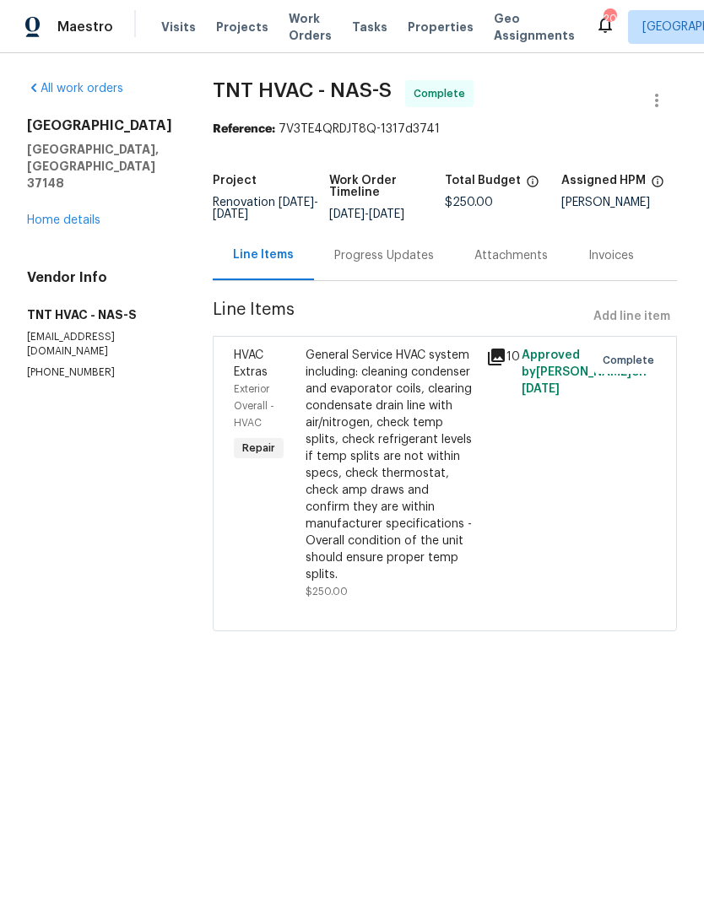
click at [357, 255] on div "Progress Updates" at bounding box center [384, 255] width 100 height 17
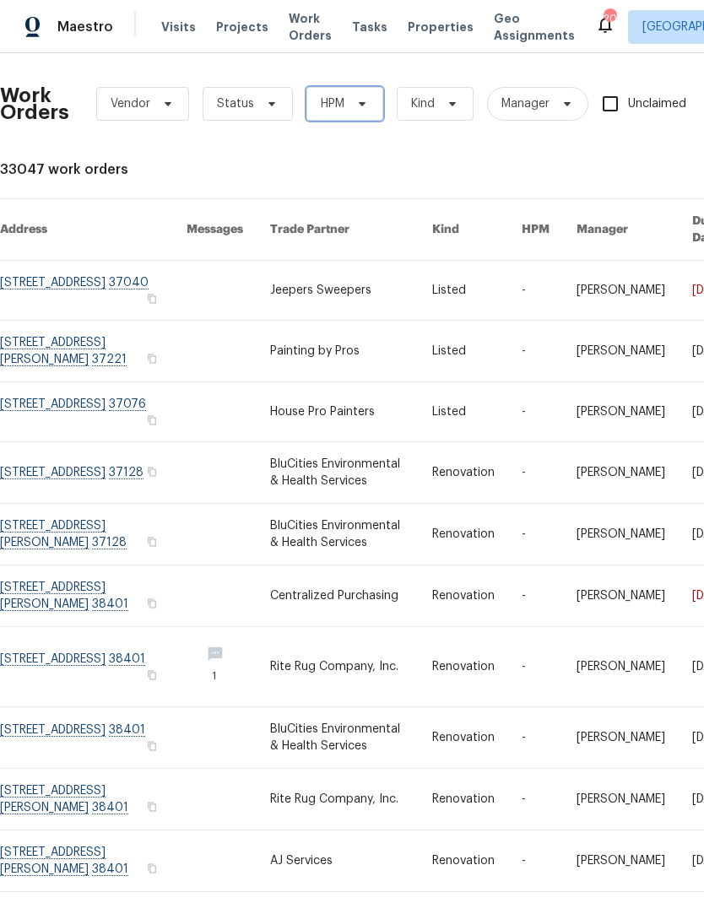
click at [344, 100] on span "HPM" at bounding box center [344, 104] width 77 height 34
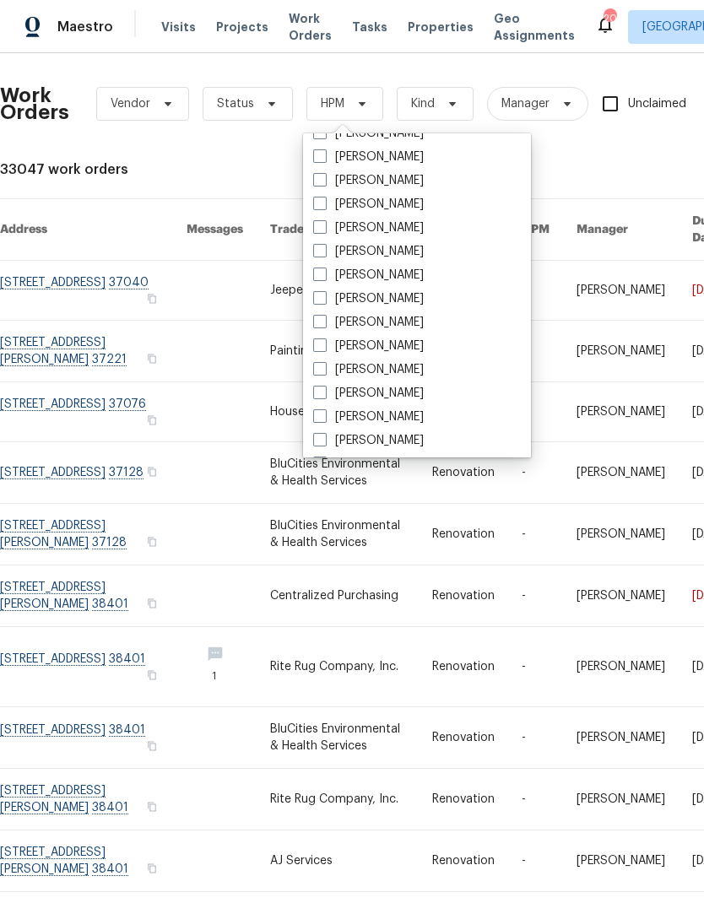
scroll to position [165, 0]
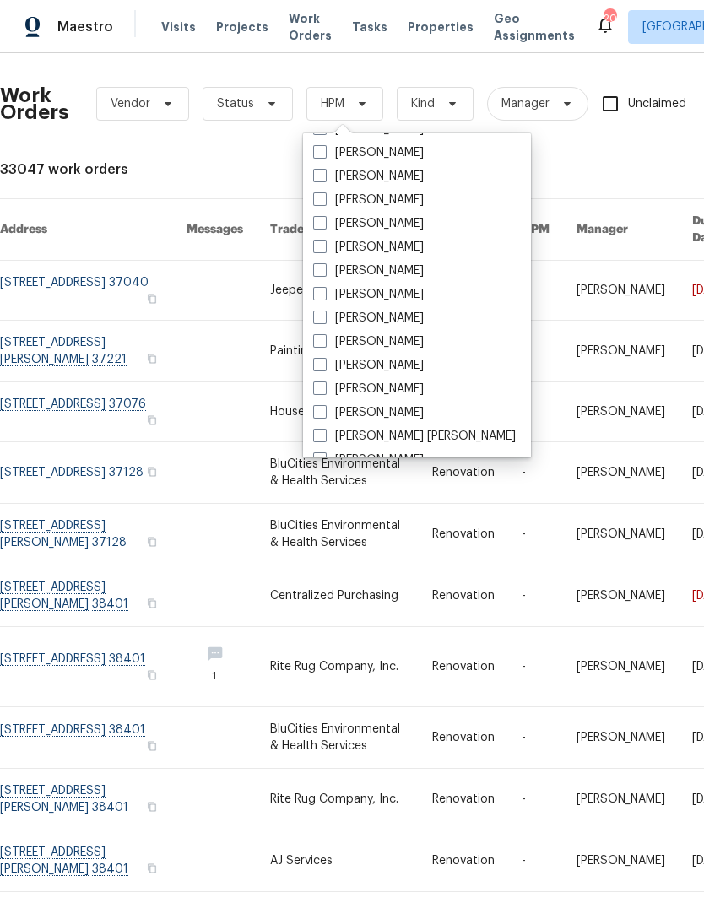
click at [352, 300] on label "[PERSON_NAME]" at bounding box center [368, 294] width 111 height 17
click at [324, 297] on input "[PERSON_NAME]" at bounding box center [318, 291] width 11 height 11
checkbox input "true"
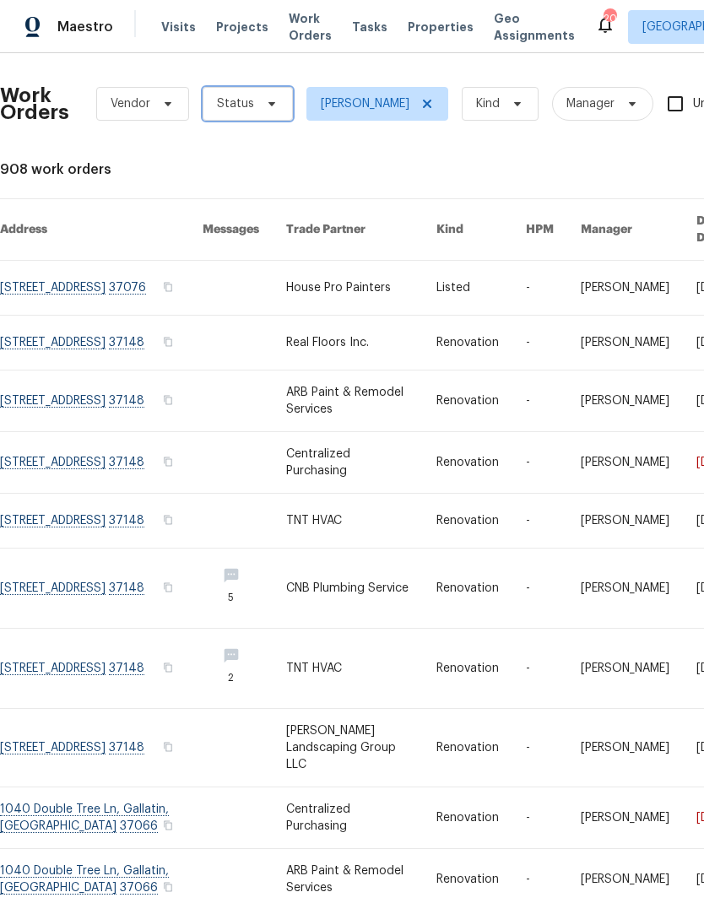
click at [264, 92] on span "Status" at bounding box center [248, 104] width 90 height 34
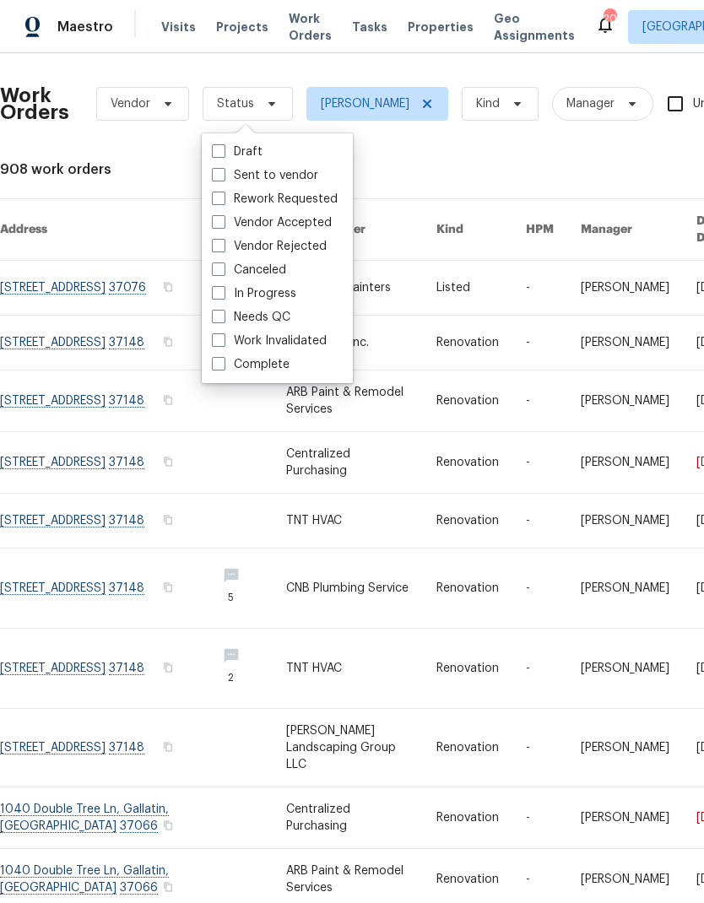
click at [224, 325] on label "Needs QC" at bounding box center [251, 317] width 79 height 17
click at [223, 320] on input "Needs QC" at bounding box center [217, 314] width 11 height 11
checkbox input "true"
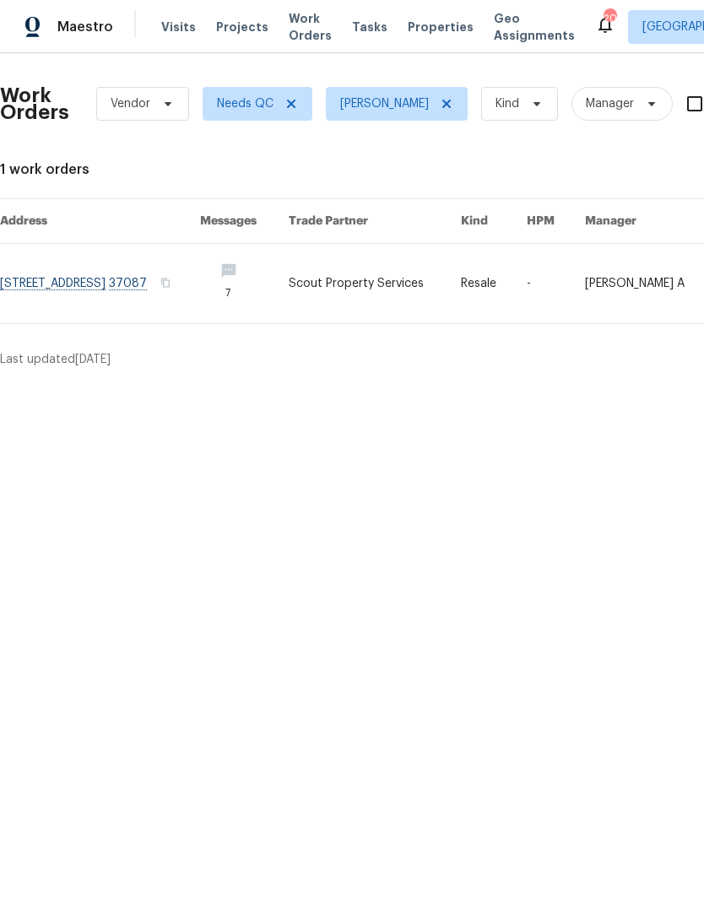
click at [392, 302] on link at bounding box center [374, 283] width 171 height 79
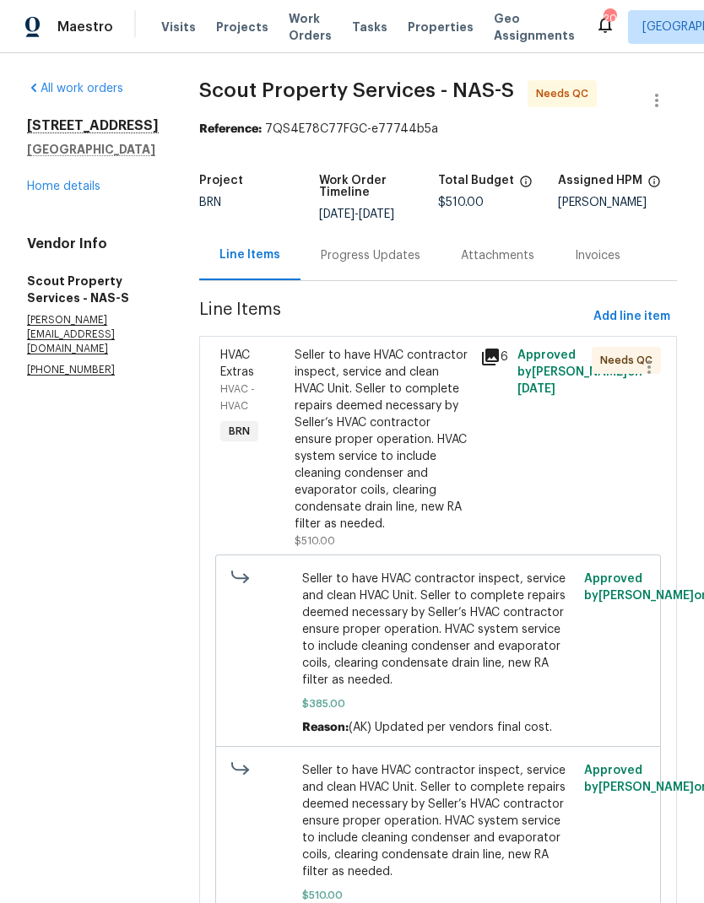
scroll to position [27, 0]
click at [321, 247] on div "Progress Updates" at bounding box center [371, 255] width 100 height 17
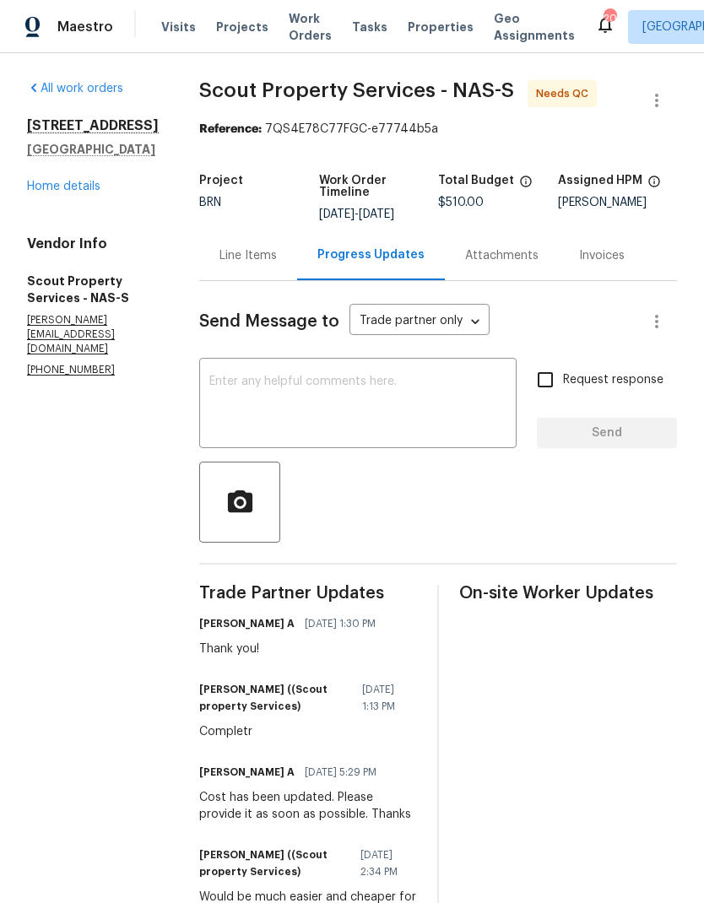
click at [48, 192] on link "Home details" at bounding box center [63, 187] width 73 height 12
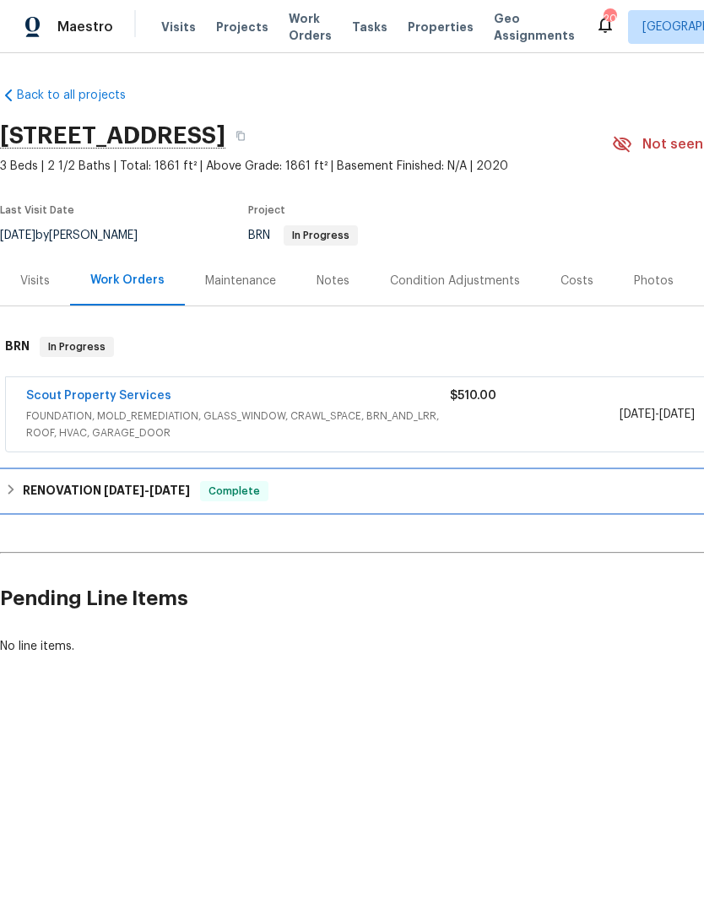
click at [255, 478] on div "RENOVATION [DATE] - [DATE] Complete" at bounding box center [477, 491] width 954 height 41
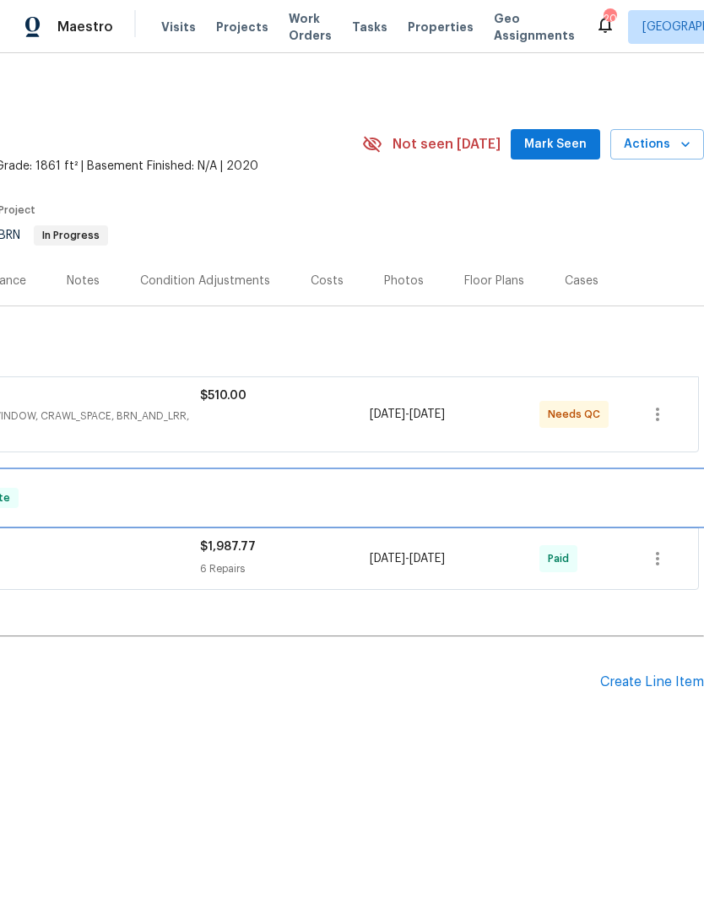
scroll to position [0, 250]
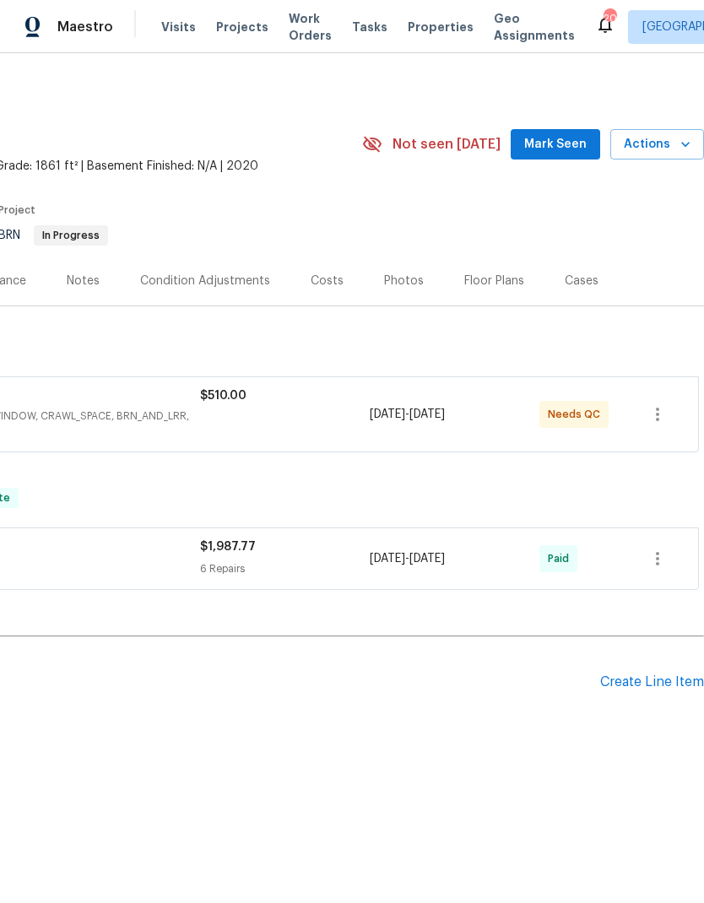
click at [317, 268] on div "Costs" at bounding box center [326, 281] width 73 height 50
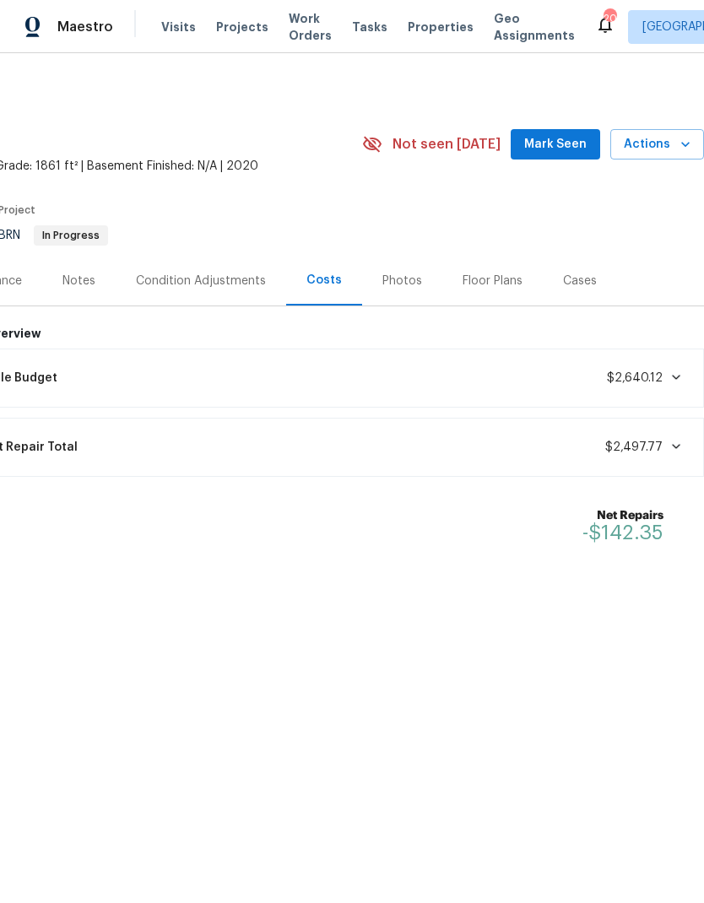
click at [550, 143] on span "Mark Seen" at bounding box center [555, 144] width 62 height 21
